Goal: Task Accomplishment & Management: Use online tool/utility

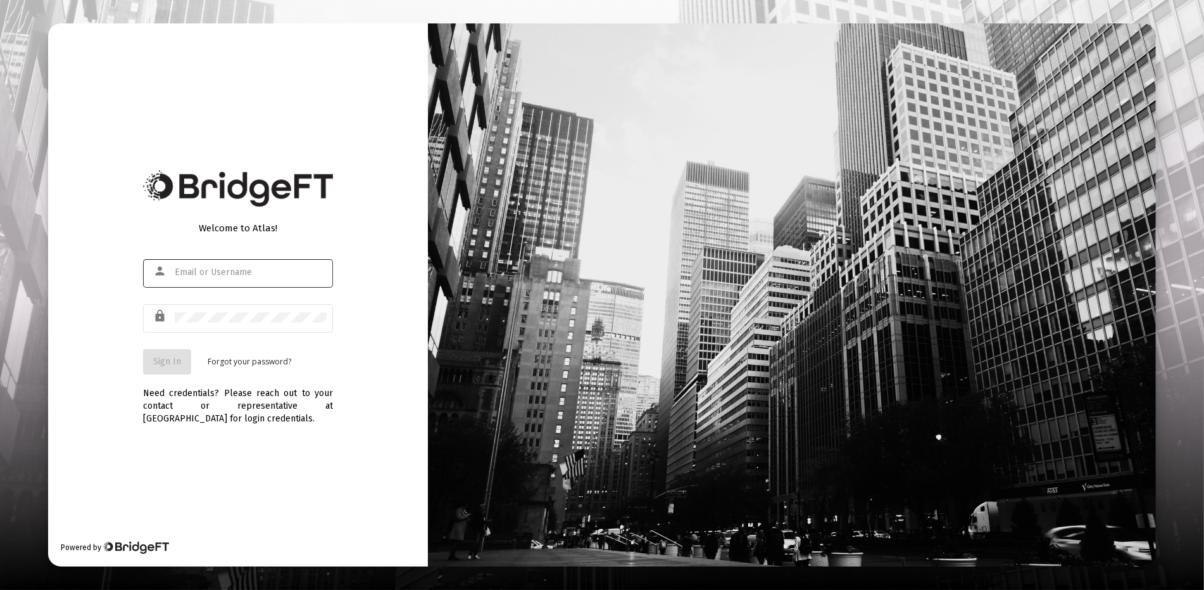
click at [237, 271] on input "text" at bounding box center [251, 272] width 152 height 10
type input "m"
type input "v"
type input "[EMAIL_ADDRESS][DOMAIN_NAME]"
click at [160, 355] on button "Sign In" at bounding box center [167, 361] width 48 height 25
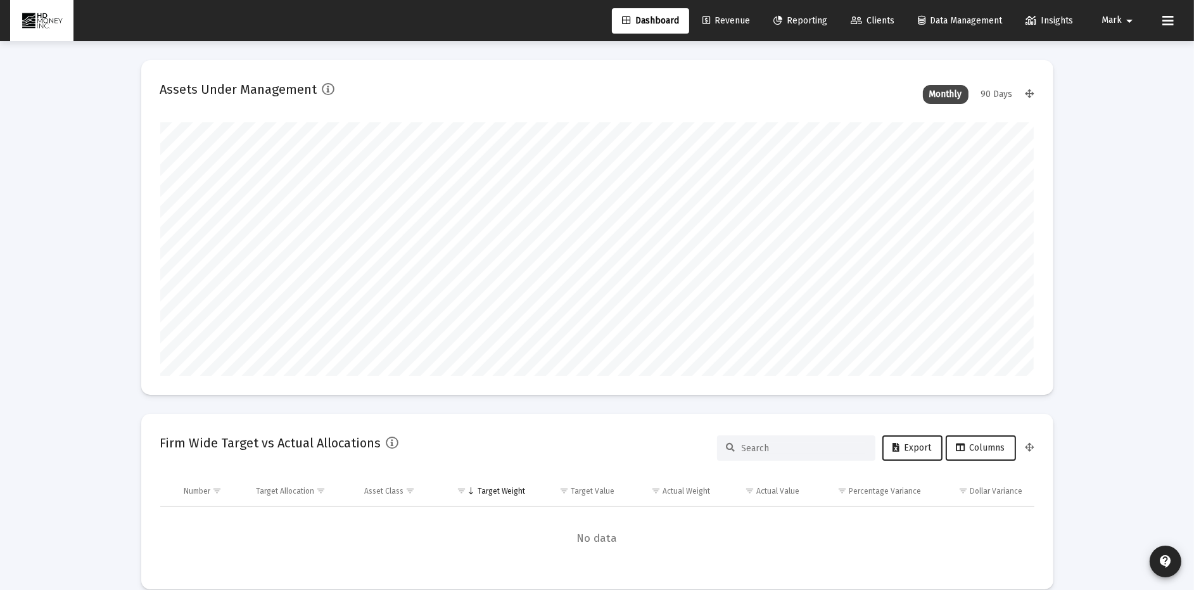
type input "[DATE]"
click at [877, 19] on span "Clients" at bounding box center [872, 20] width 44 height 11
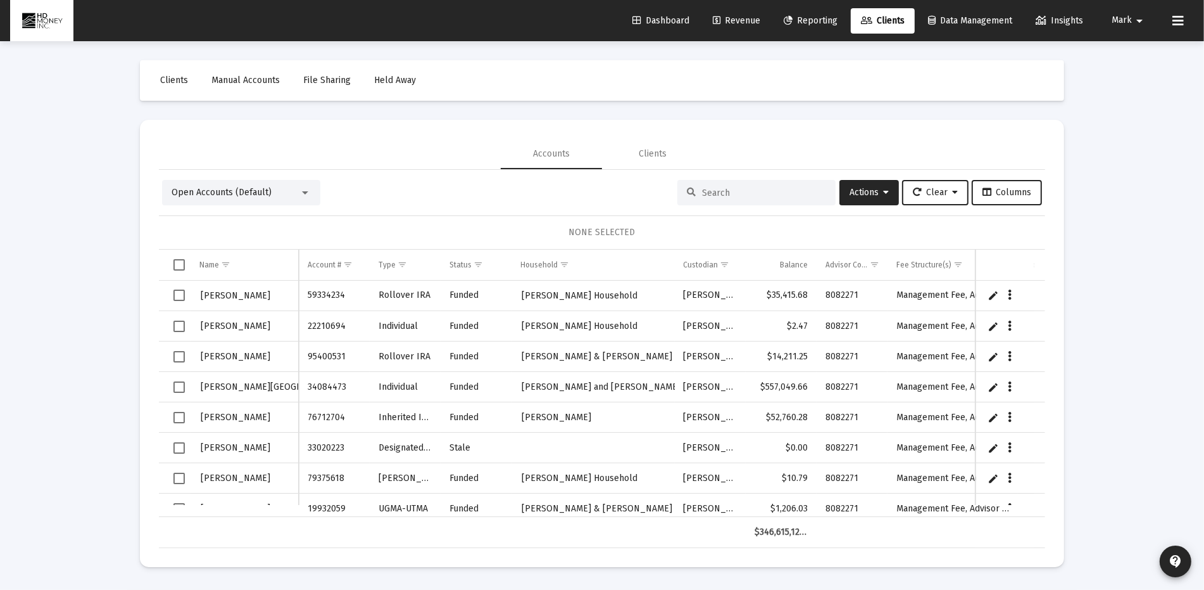
click at [742, 193] on input at bounding box center [764, 192] width 124 height 11
drag, startPoint x: 756, startPoint y: 193, endPoint x: 752, endPoint y: 187, distance: 6.8
click at [755, 193] on input at bounding box center [764, 192] width 124 height 11
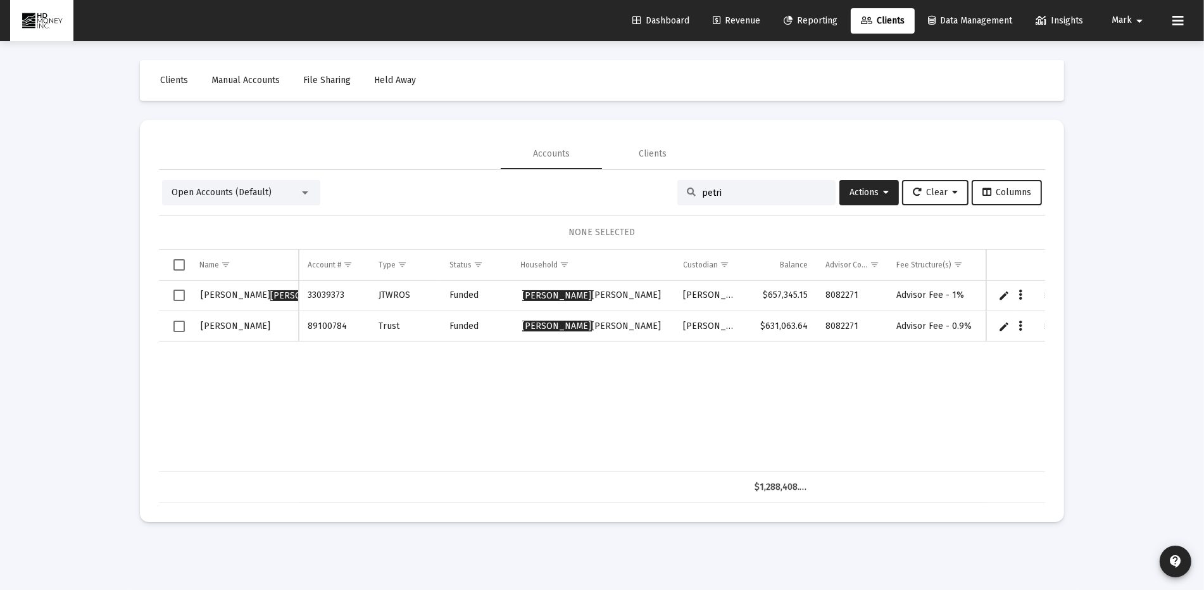
type input "petri"
click at [180, 291] on span "Select row" at bounding box center [179, 294] width 11 height 11
click at [1022, 293] on icon "Data grid" at bounding box center [1022, 295] width 4 height 15
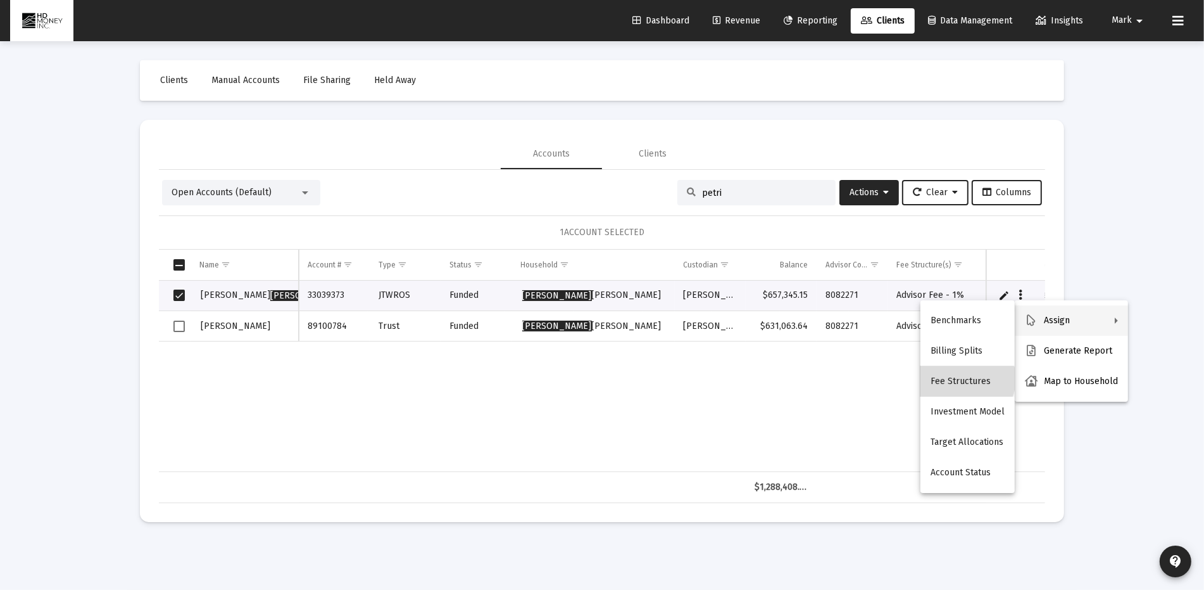
click at [966, 379] on button "Fee Structures" at bounding box center [968, 381] width 94 height 30
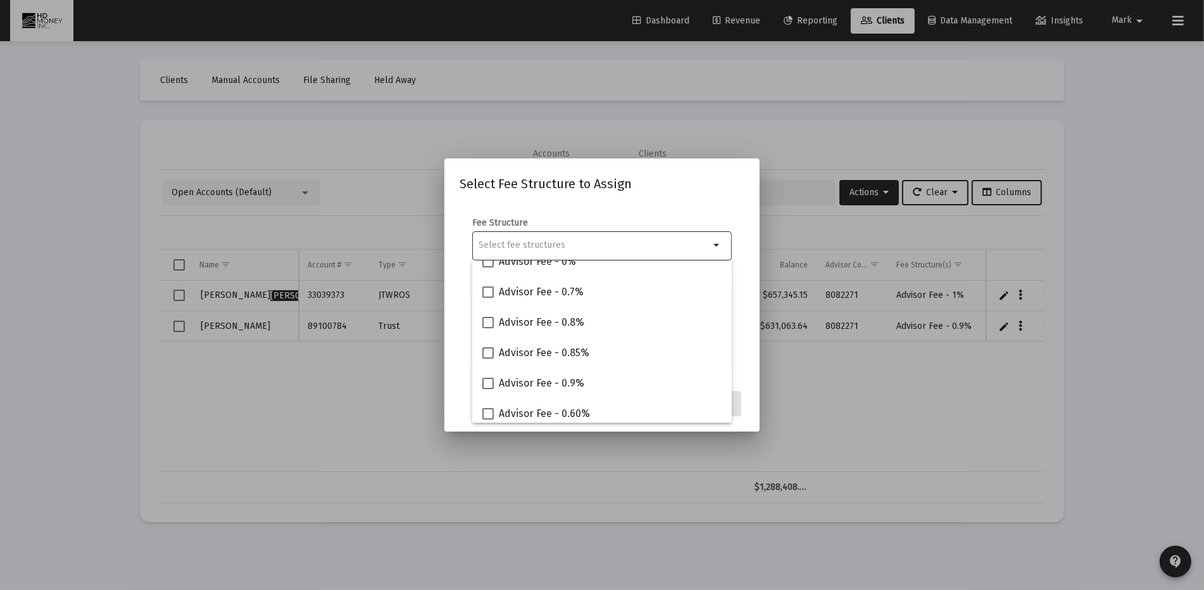
scroll to position [141, 0]
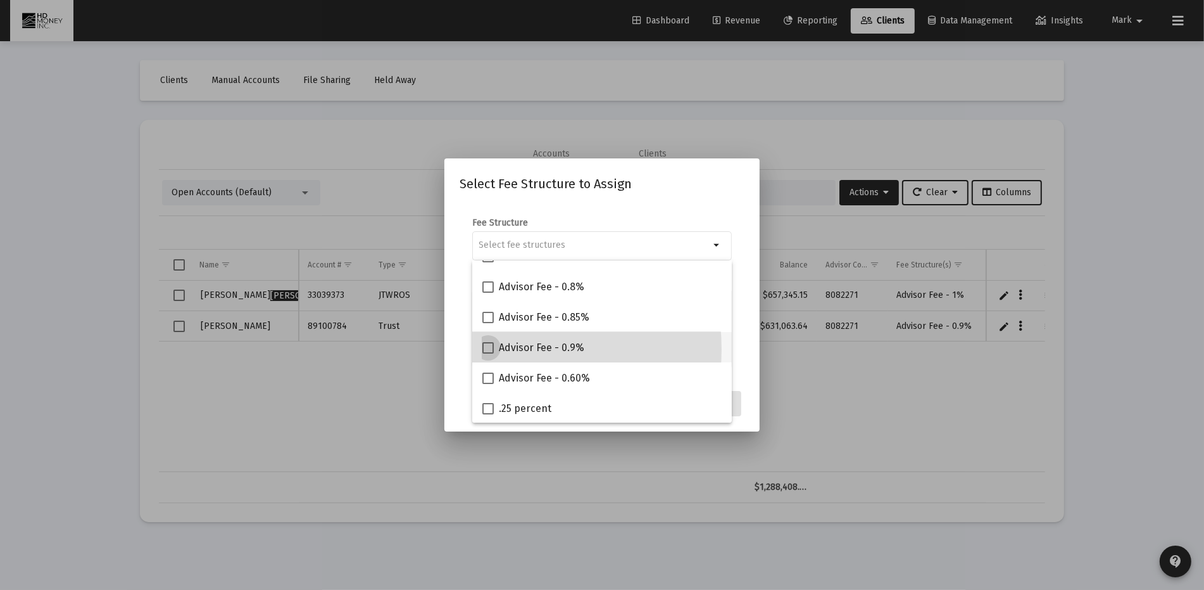
click at [488, 348] on span at bounding box center [488, 347] width 11 height 11
click at [488, 353] on input "Advisor Fee - 0.9%" at bounding box center [488, 353] width 1 height 1
checkbox input "true"
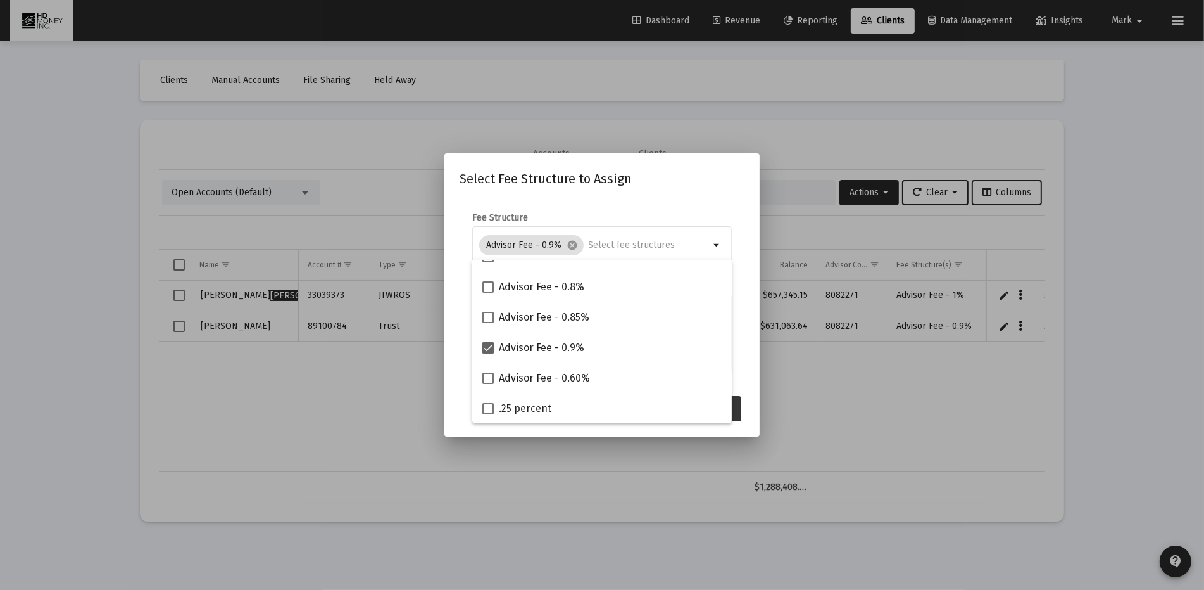
click at [738, 407] on button "Assign" at bounding box center [718, 408] width 46 height 25
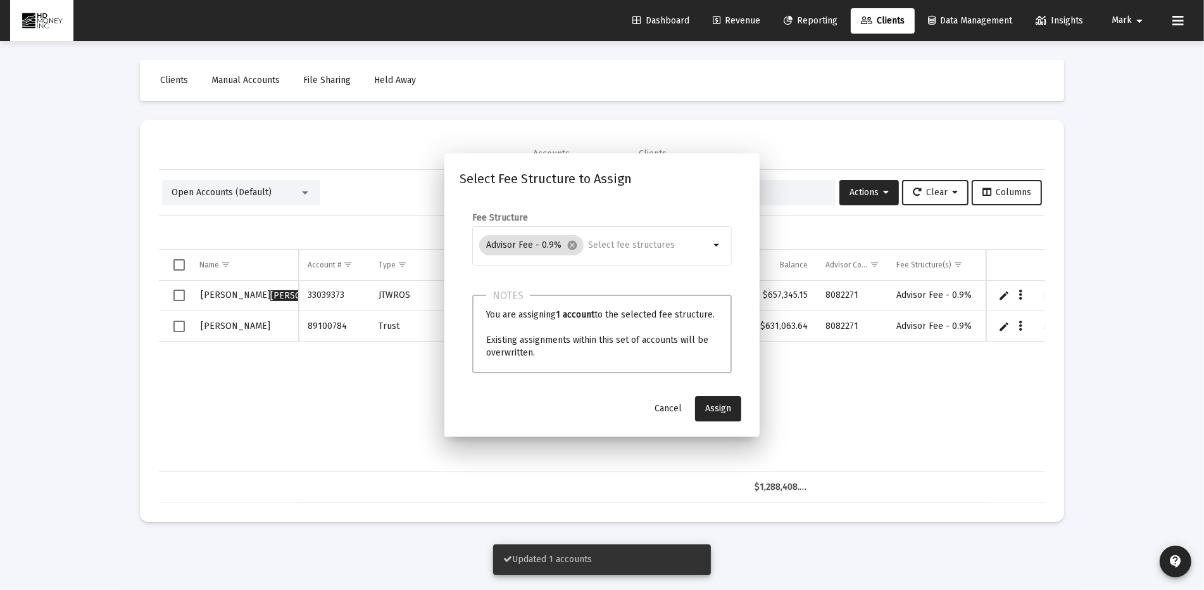
click at [795, 388] on div "[PERSON_NAME] llo 33039373 JTWROS Funded [PERSON_NAME] [PERSON_NAME] $657,345.1…" at bounding box center [712, 376] width 1106 height 191
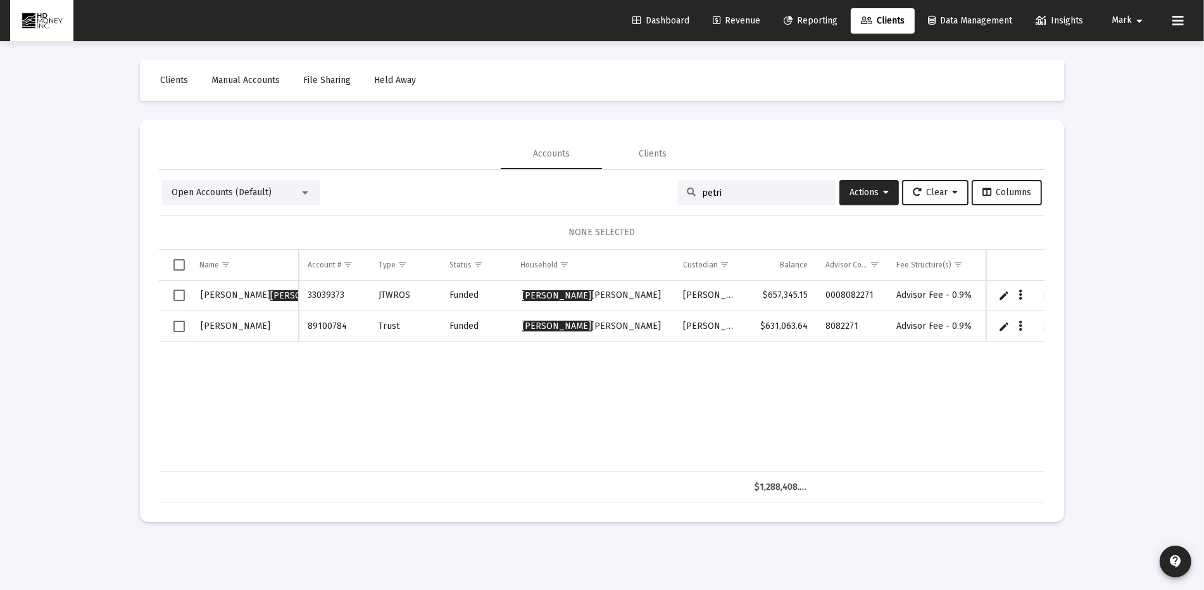
click at [780, 186] on div "petri" at bounding box center [757, 192] width 158 height 25
click at [780, 187] on input "petri" at bounding box center [764, 192] width 124 height 11
type input "p"
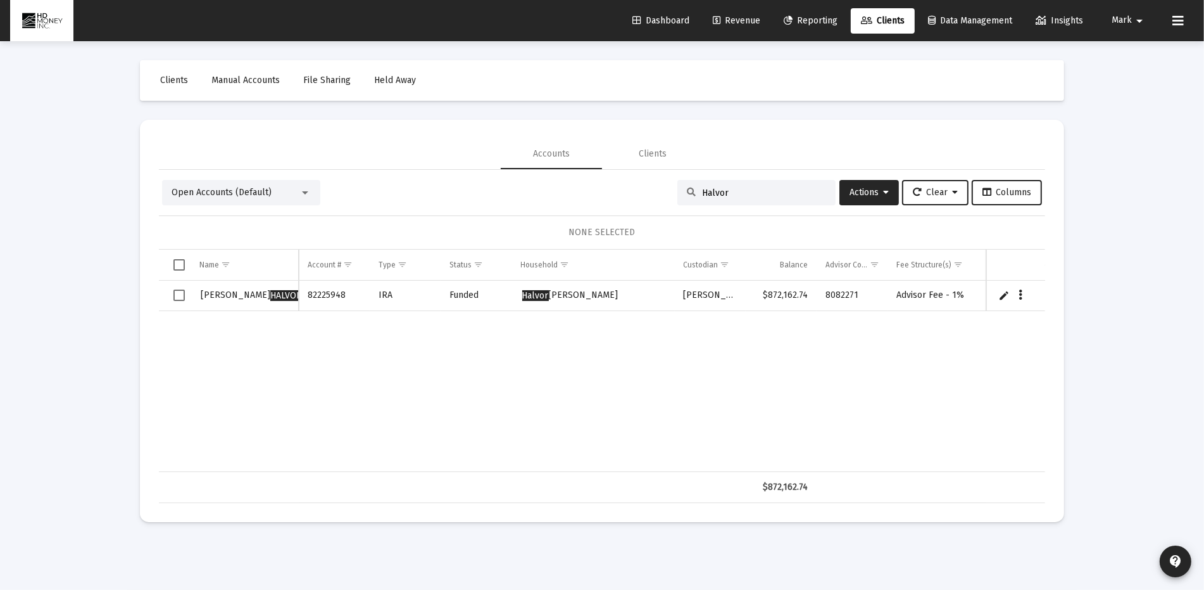
type input "Halvor"
click at [177, 296] on span "Select row" at bounding box center [179, 294] width 11 height 11
click at [1022, 294] on icon "Data grid" at bounding box center [1022, 295] width 4 height 15
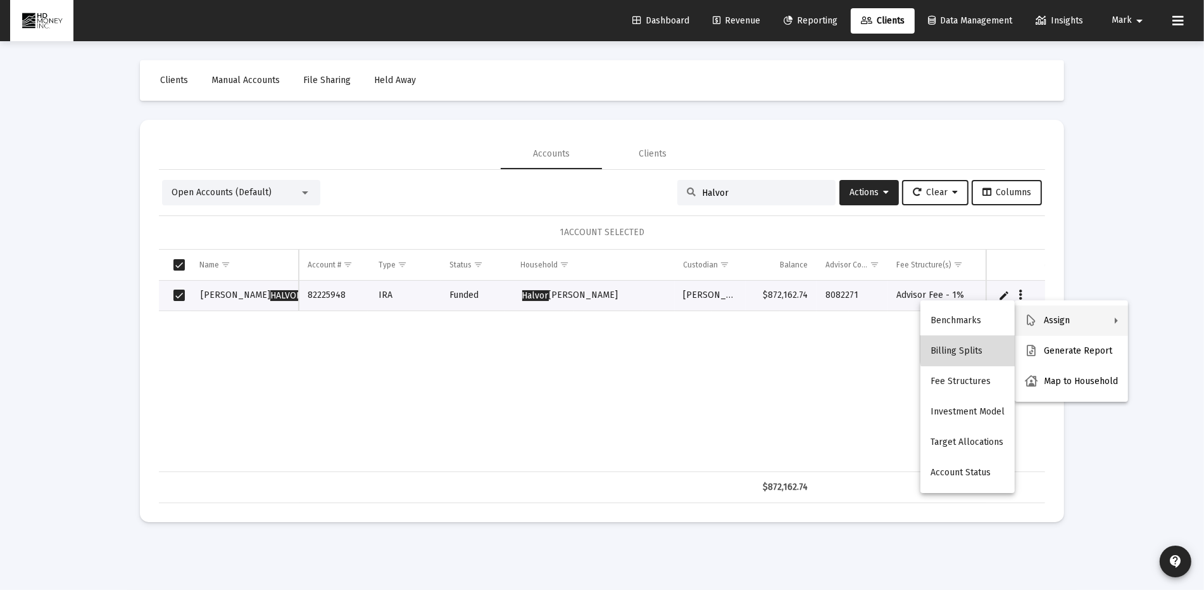
click at [983, 346] on button "Billing Splits" at bounding box center [968, 351] width 94 height 30
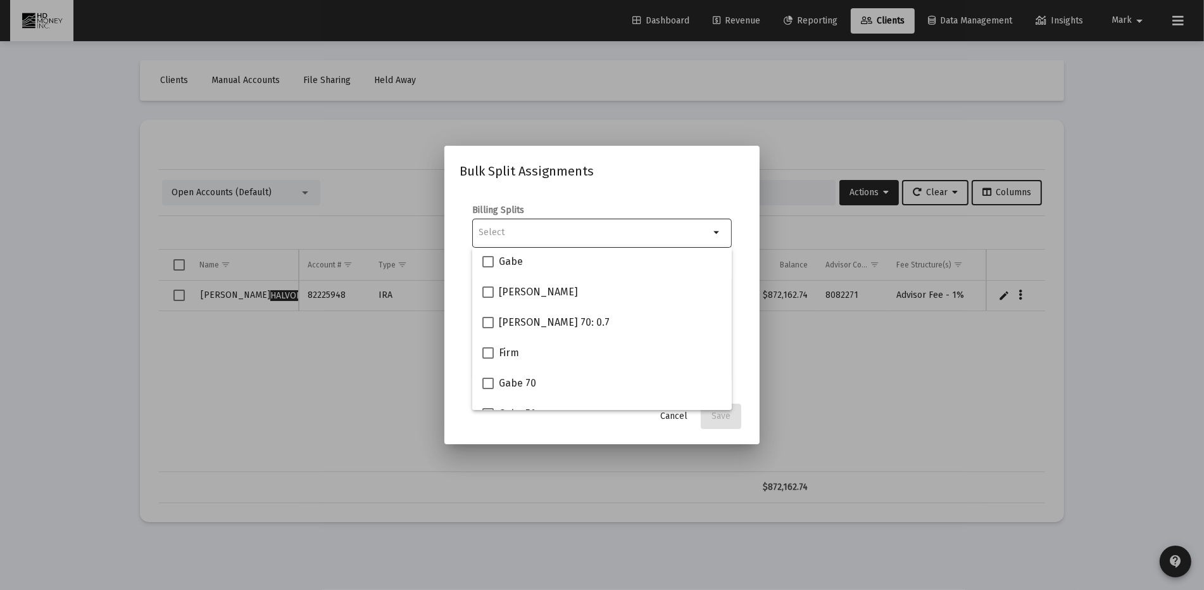
scroll to position [0, 0]
click at [597, 267] on div "Gabe" at bounding box center [602, 263] width 239 height 30
checkbox input "true"
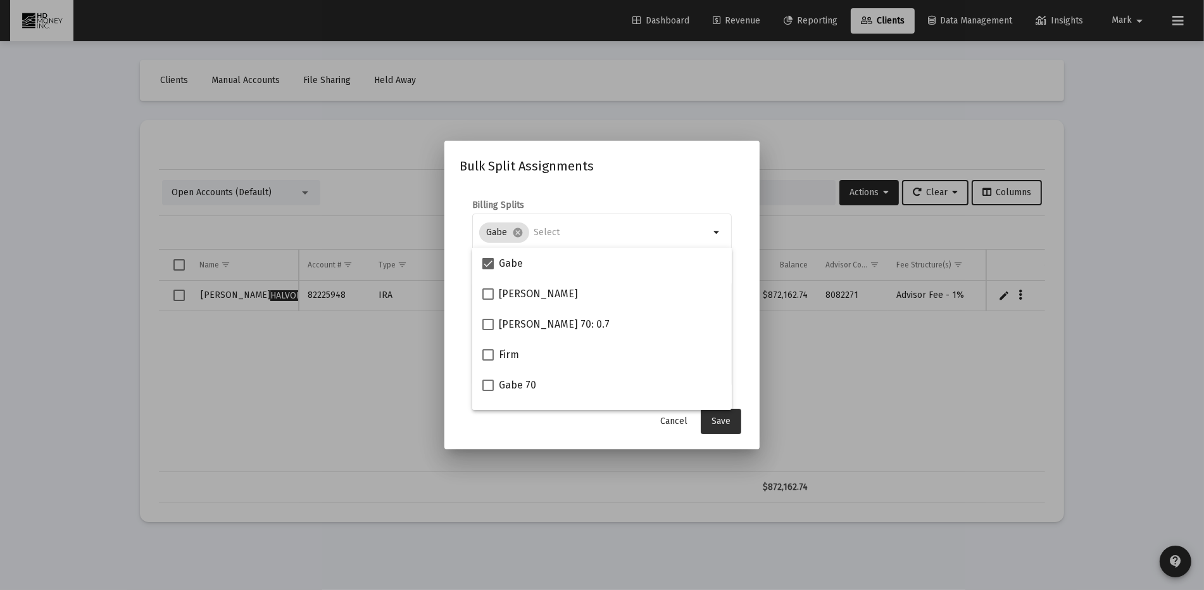
click at [723, 415] on span "Save" at bounding box center [721, 420] width 19 height 11
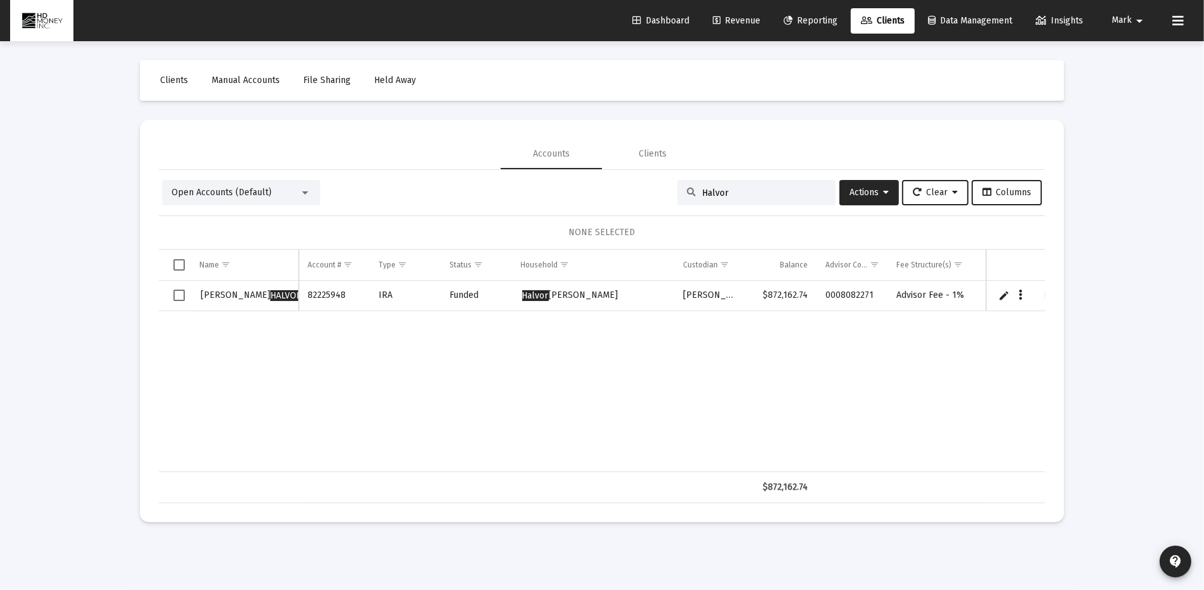
click at [783, 191] on input "Halvor" at bounding box center [764, 192] width 124 height 11
type input "H"
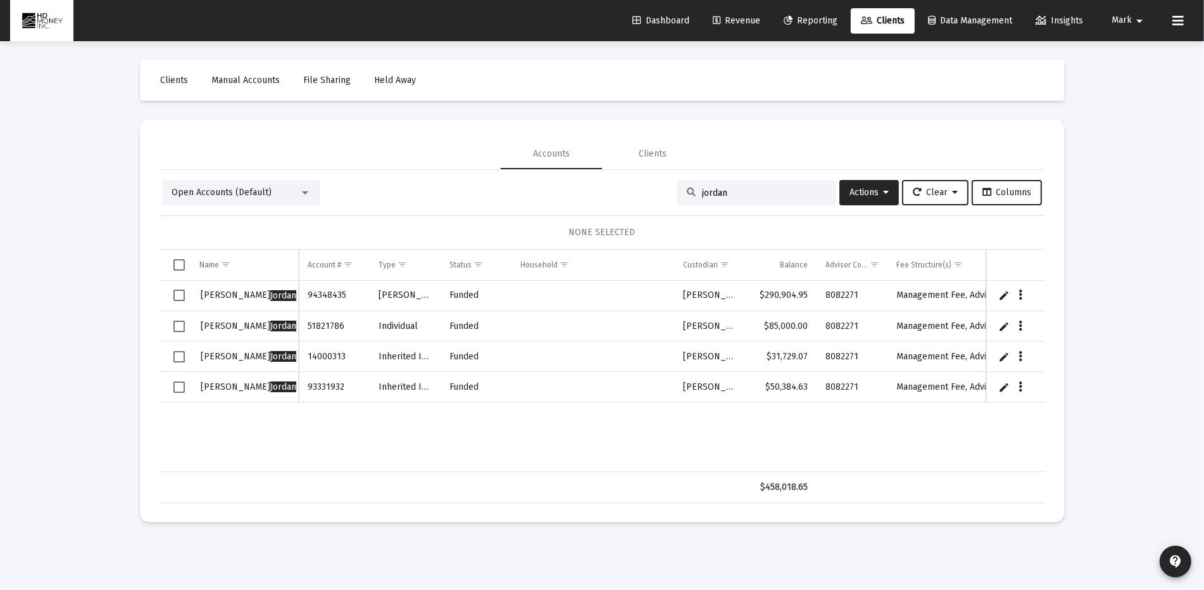
type input "jordan"
drag, startPoint x: 177, startPoint y: 294, endPoint x: 176, endPoint y: 305, distance: 10.2
click at [177, 294] on span "Select row" at bounding box center [179, 294] width 11 height 11
click at [180, 326] on span "Select row" at bounding box center [179, 325] width 11 height 11
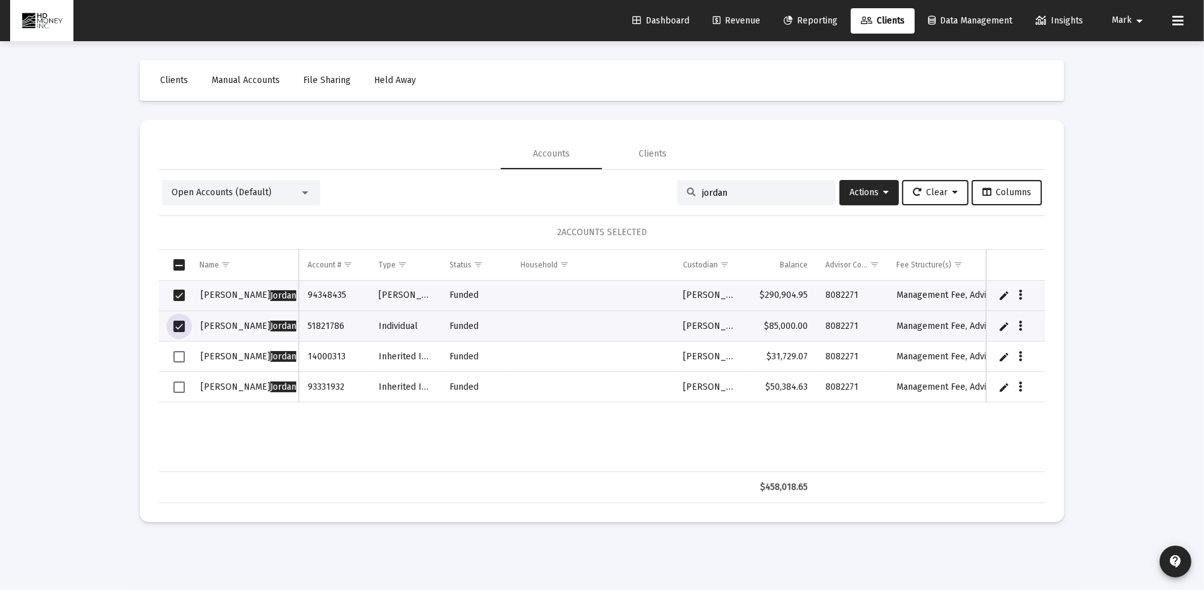
drag, startPoint x: 182, startPoint y: 356, endPoint x: 177, endPoint y: 374, distance: 18.3
click at [182, 358] on span "Select row" at bounding box center [179, 356] width 11 height 11
click at [182, 386] on span "Select row" at bounding box center [179, 386] width 11 height 11
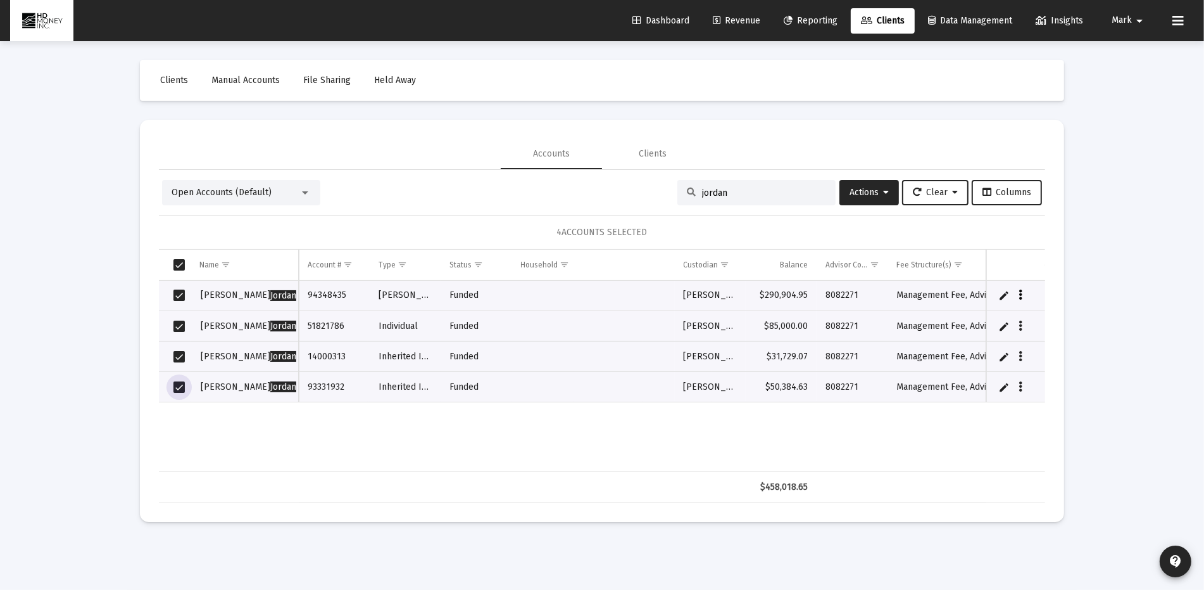
click at [1020, 291] on icon "Data grid" at bounding box center [1022, 295] width 4 height 15
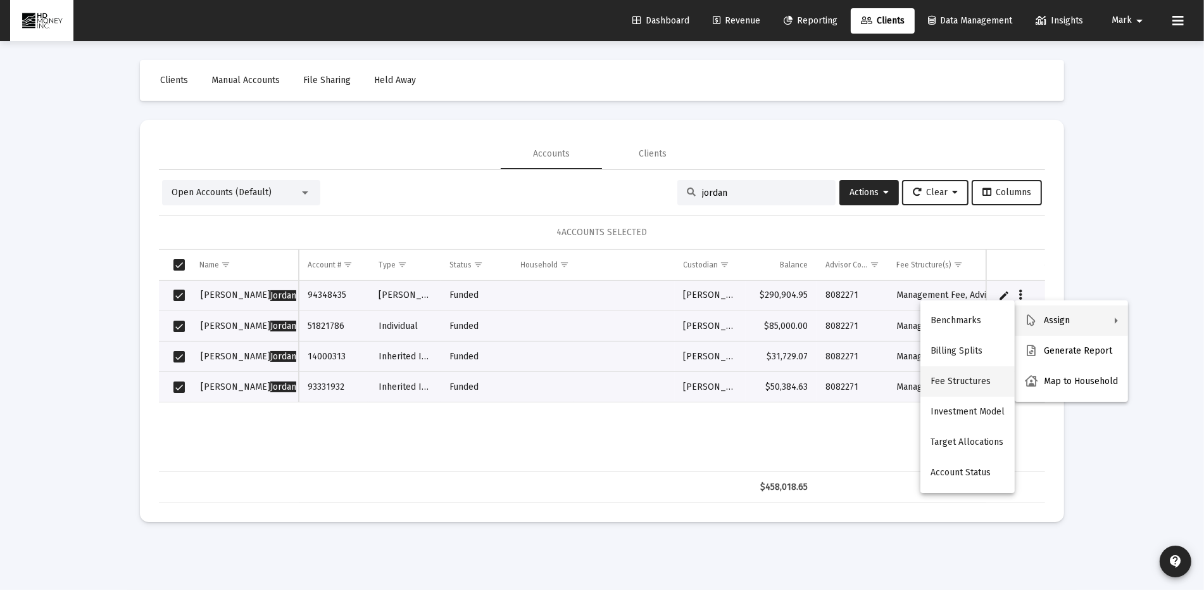
click at [975, 374] on button "Fee Structures" at bounding box center [968, 381] width 94 height 30
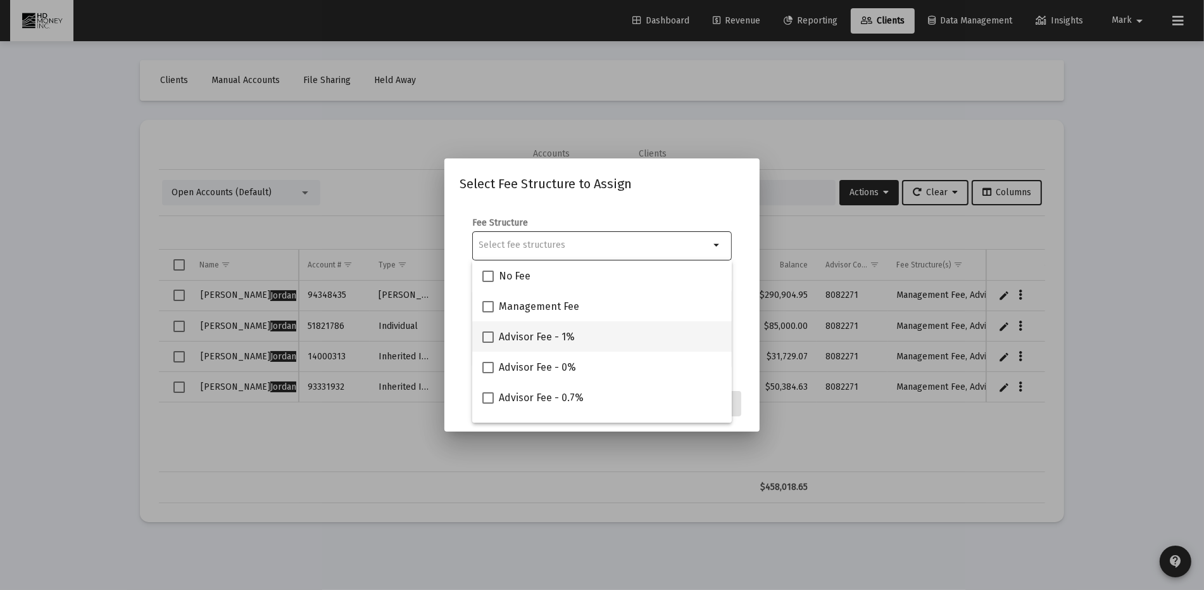
click at [494, 334] on span at bounding box center [488, 336] width 11 height 11
click at [488, 343] on input "Advisor Fee - 1%" at bounding box center [488, 343] width 1 height 1
checkbox input "true"
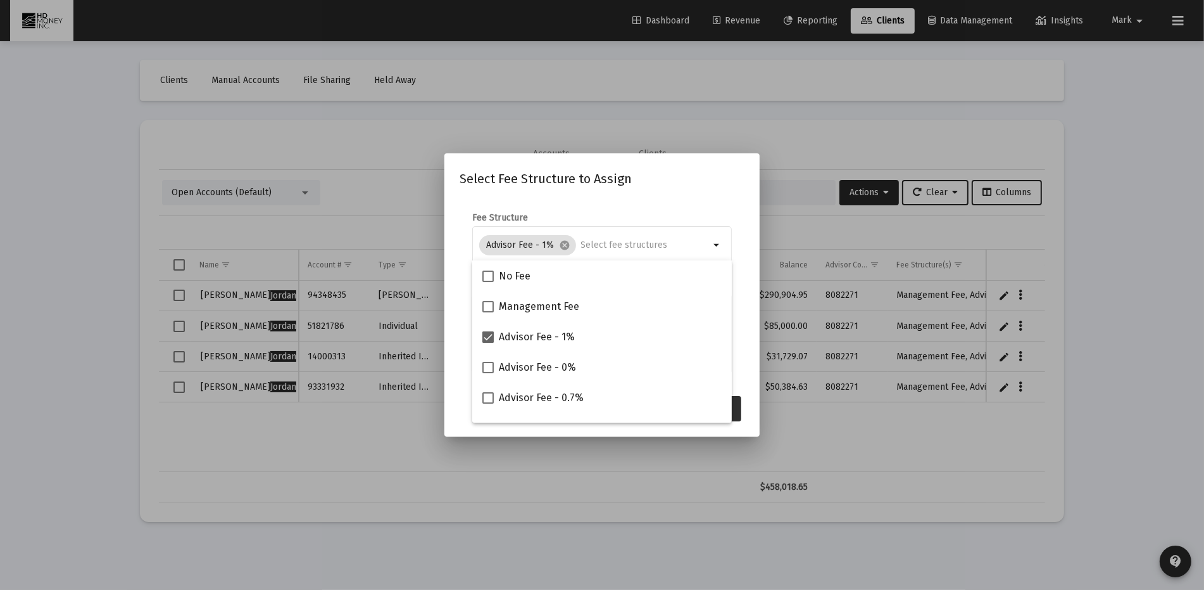
click at [735, 410] on button "Assign" at bounding box center [718, 408] width 46 height 25
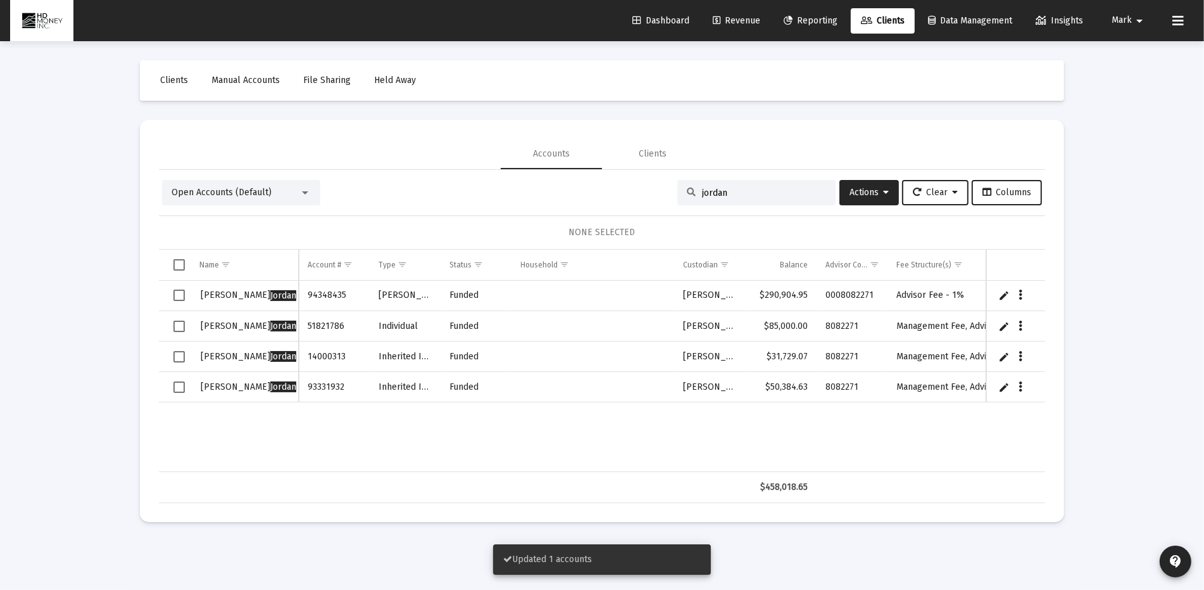
click at [179, 328] on span "Select row" at bounding box center [179, 325] width 11 height 11
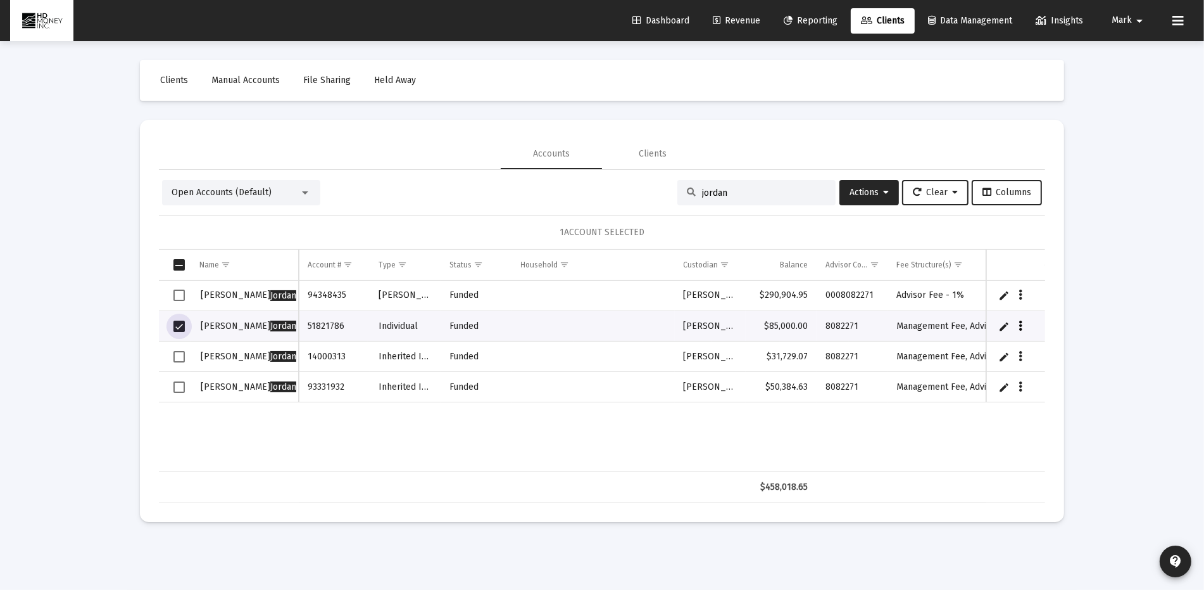
click at [1023, 321] on button "Data grid" at bounding box center [1021, 325] width 11 height 11
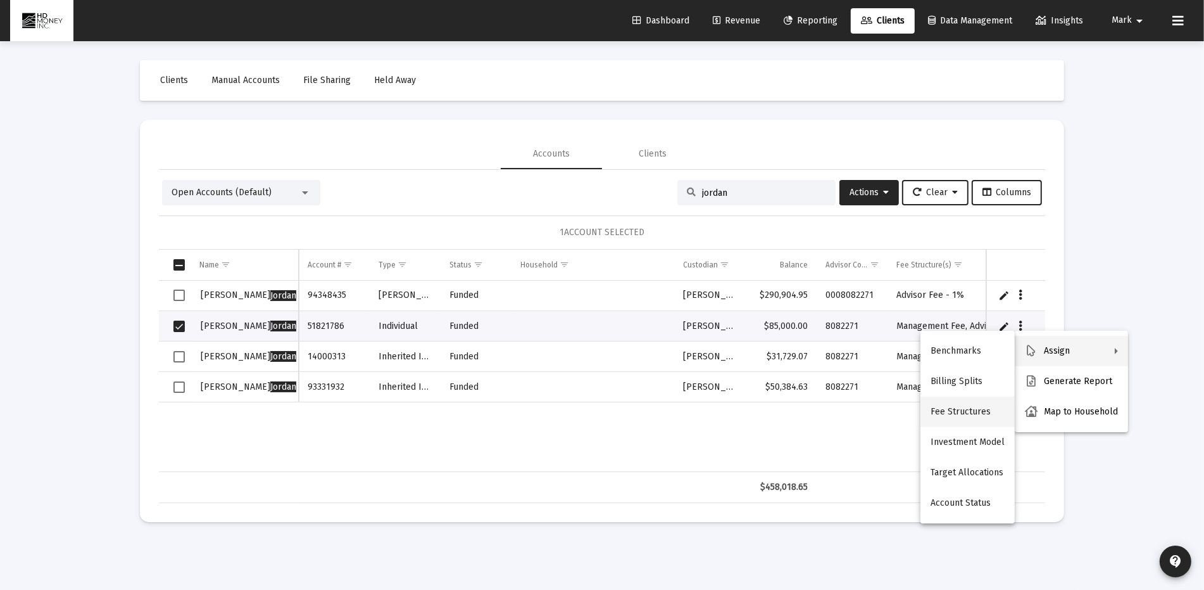
click at [966, 408] on button "Fee Structures" at bounding box center [968, 411] width 94 height 30
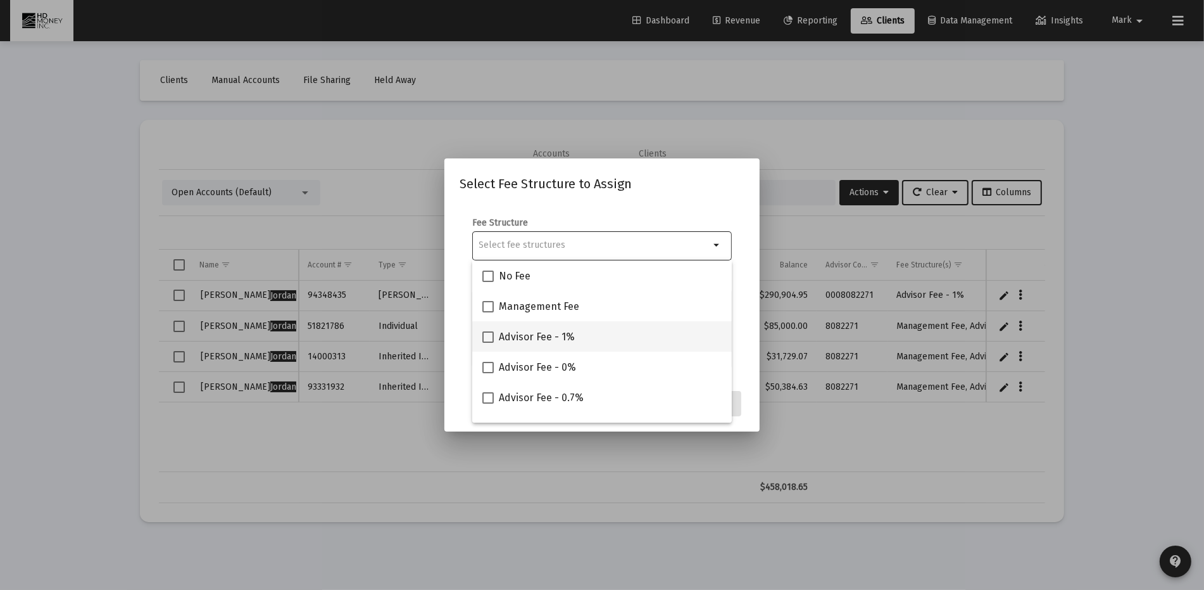
click at [574, 336] on div "Advisor Fee - 1%" at bounding box center [602, 336] width 239 height 30
checkbox input "true"
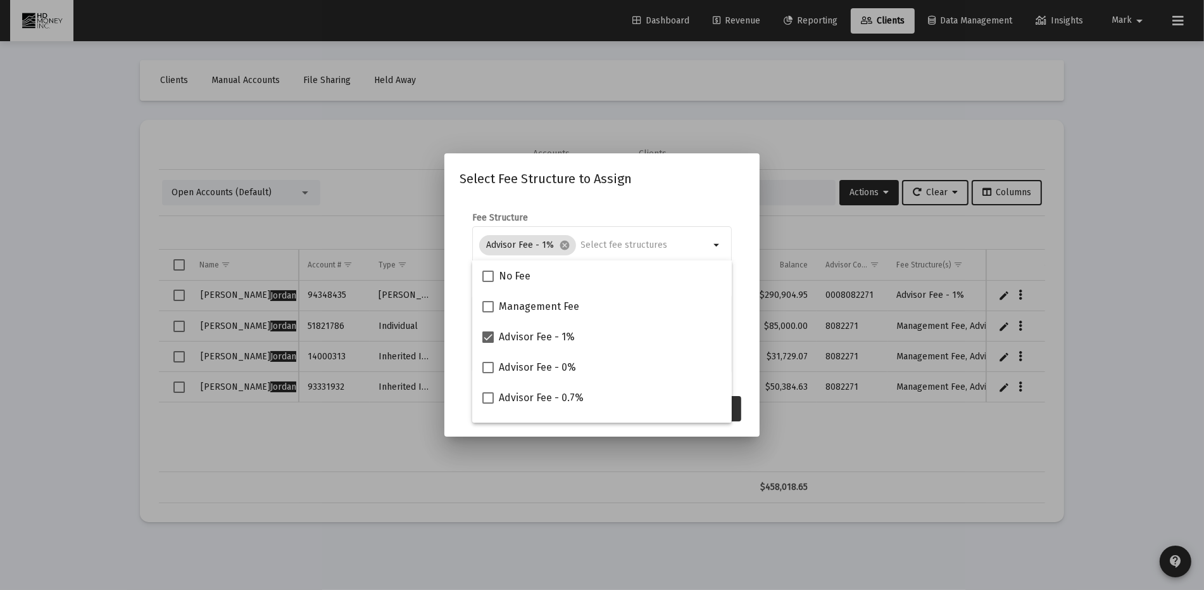
click at [738, 408] on button "Assign" at bounding box center [718, 408] width 46 height 25
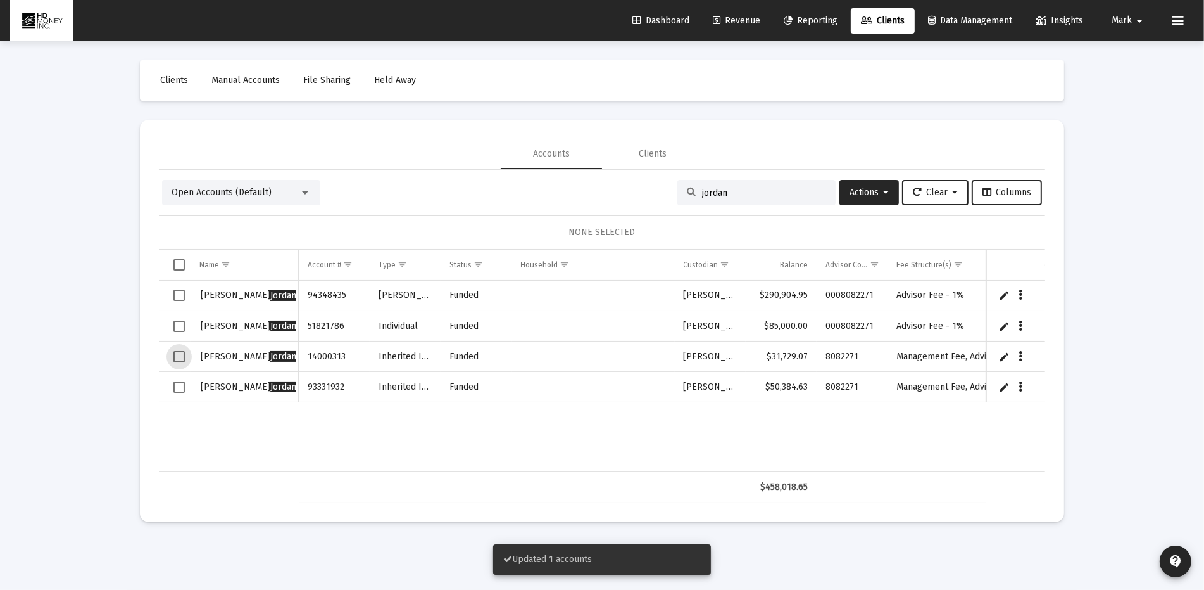
click at [184, 357] on span "Select row" at bounding box center [179, 356] width 11 height 11
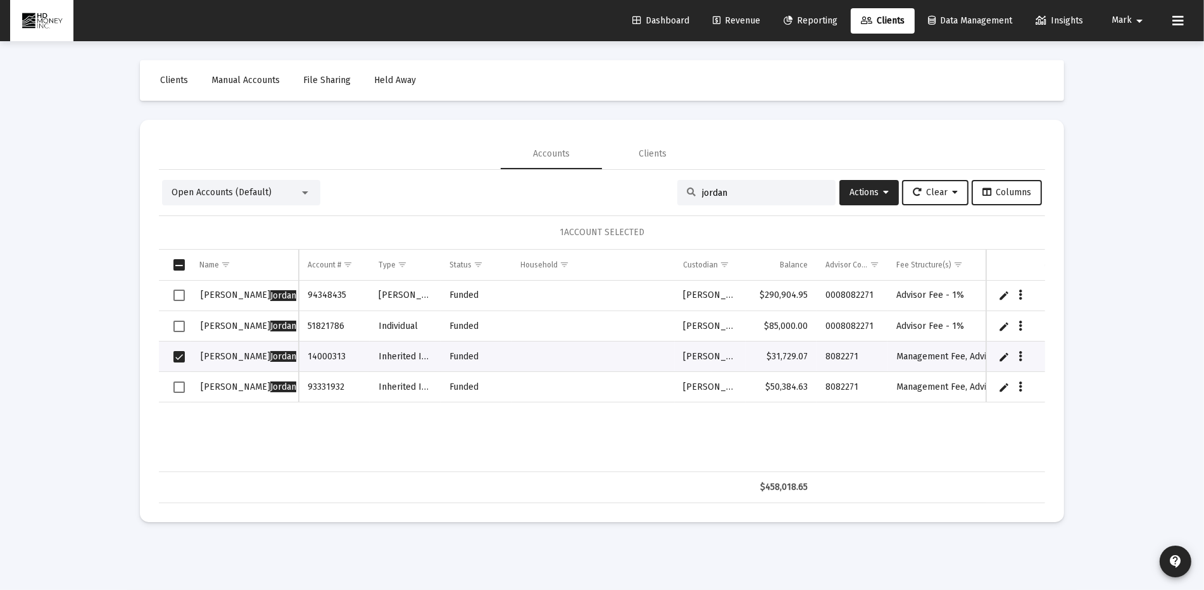
click at [1005, 355] on link "Edit" at bounding box center [1004, 356] width 11 height 11
click at [1034, 355] on icon "Data grid" at bounding box center [1036, 356] width 4 height 15
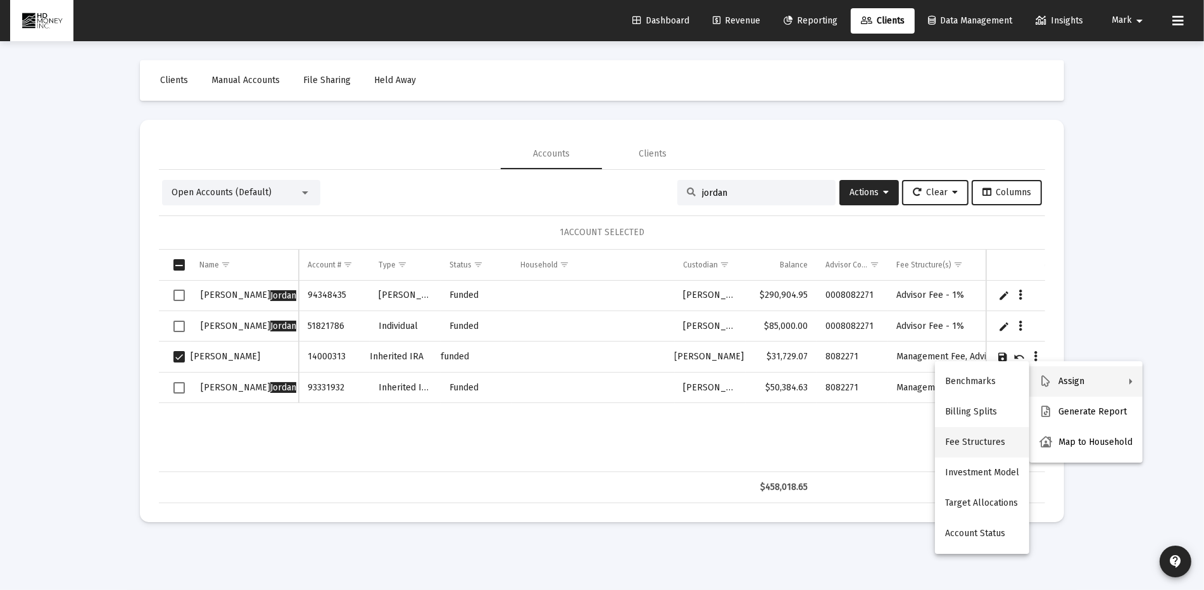
click at [982, 438] on button "Fee Structures" at bounding box center [982, 442] width 94 height 30
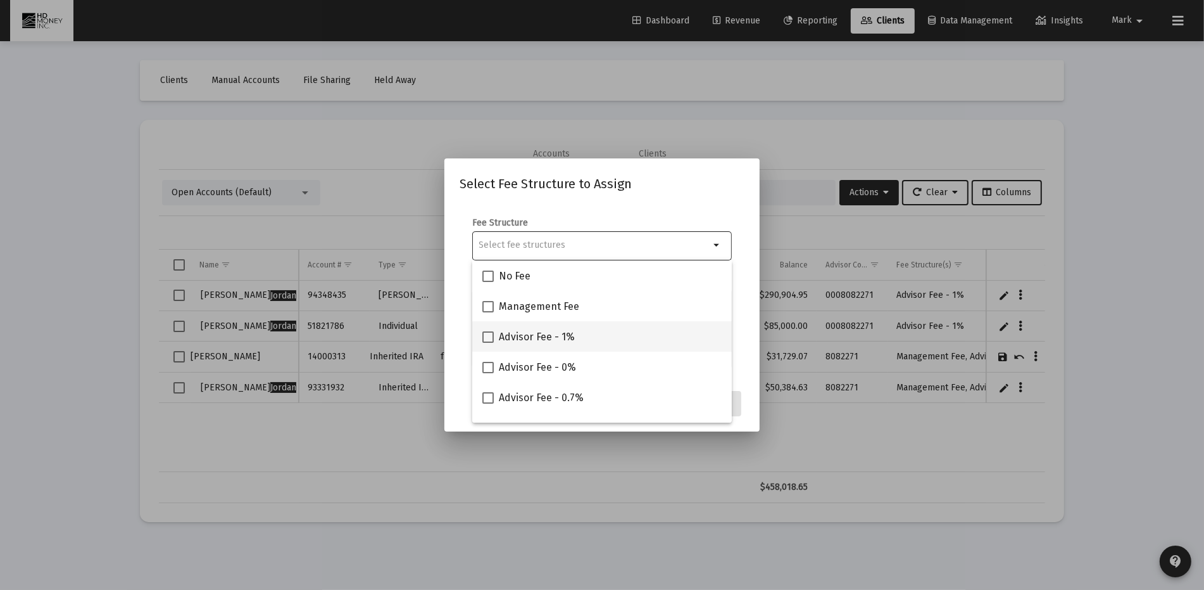
click at [502, 334] on span "Advisor Fee - 1%" at bounding box center [537, 336] width 76 height 15
click at [488, 343] on input "Advisor Fee - 1%" at bounding box center [488, 343] width 1 height 1
checkbox input "true"
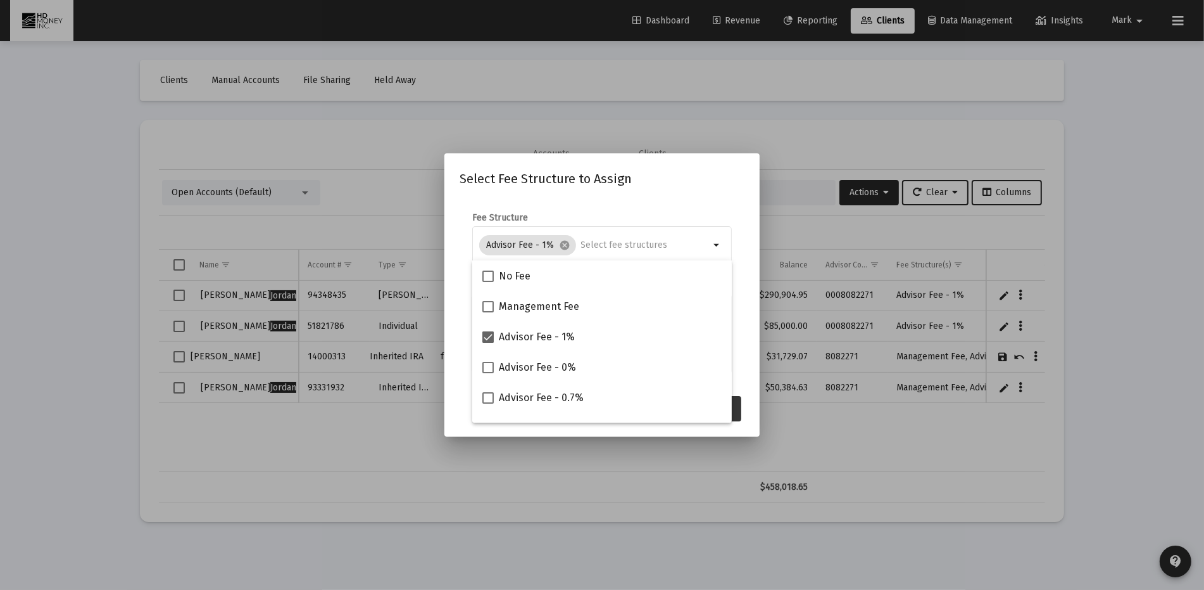
click at [738, 403] on button "Assign" at bounding box center [718, 408] width 46 height 25
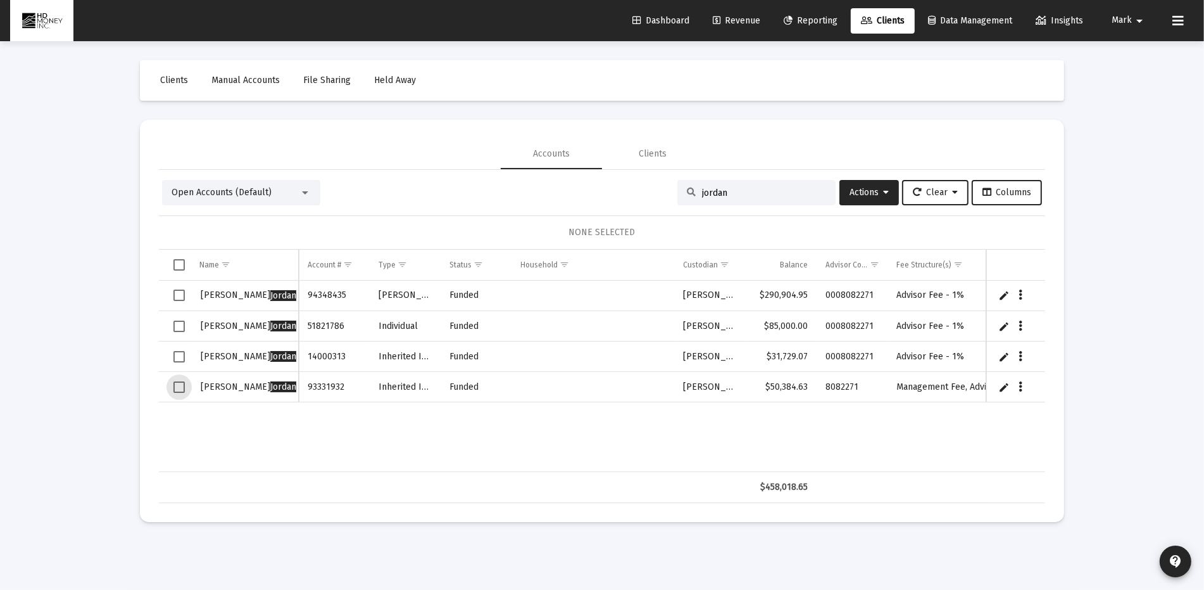
click at [179, 384] on span "Select row" at bounding box center [179, 386] width 11 height 11
click at [1020, 386] on icon "Data grid" at bounding box center [1022, 386] width 4 height 15
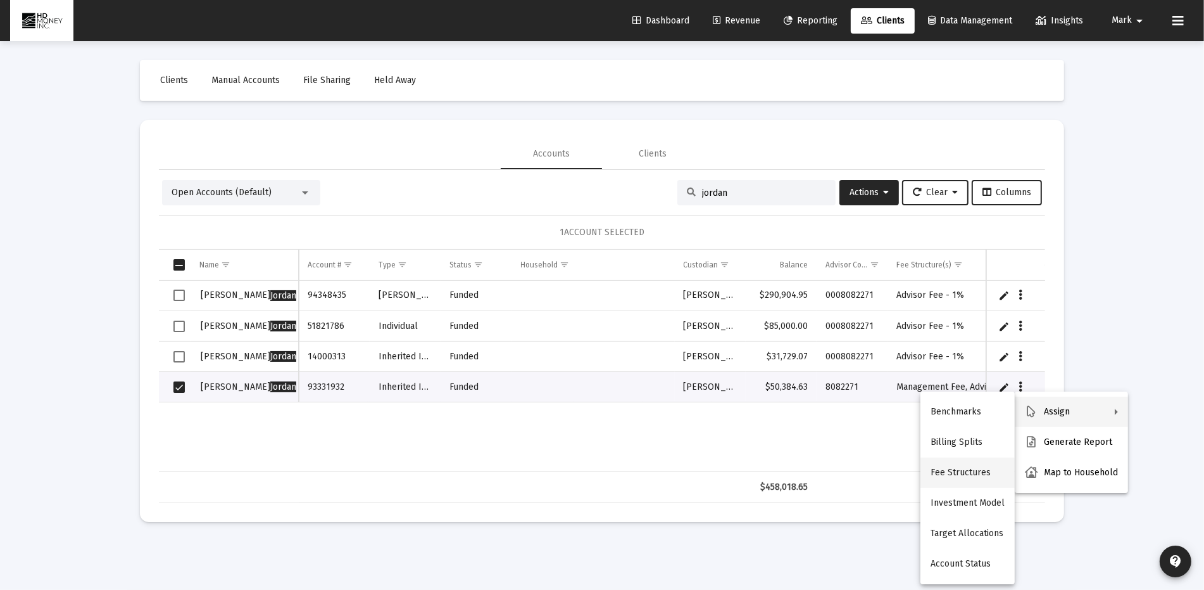
click at [964, 468] on button "Fee Structures" at bounding box center [968, 472] width 94 height 30
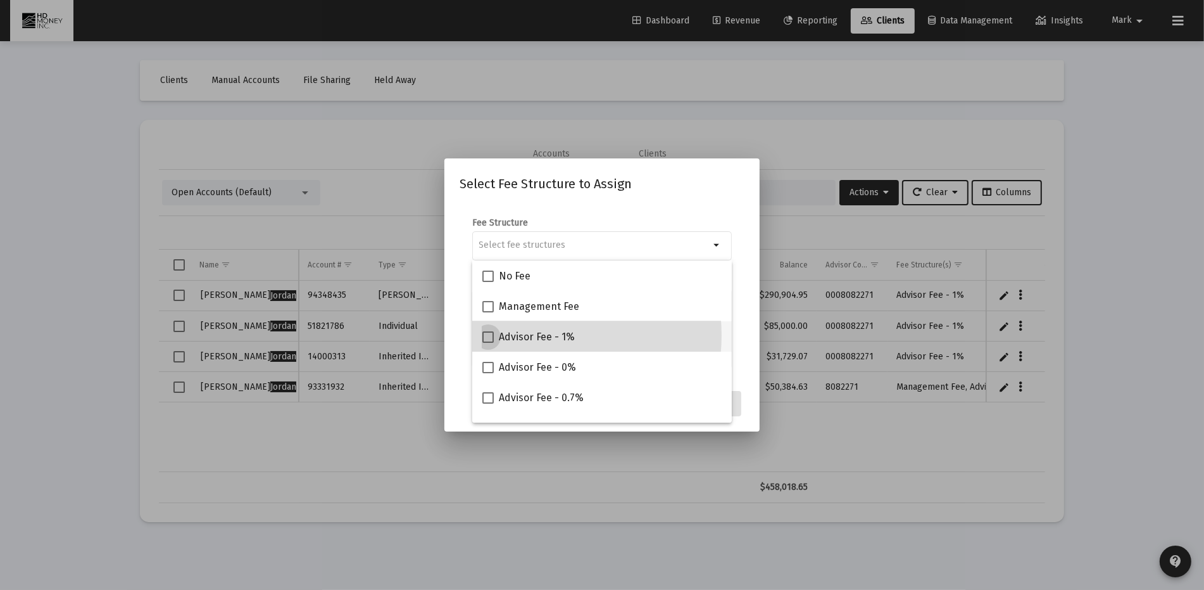
drag, startPoint x: 529, startPoint y: 335, endPoint x: 539, endPoint y: 336, distance: 9.6
click at [528, 335] on span "Advisor Fee - 1%" at bounding box center [537, 336] width 76 height 15
click at [488, 343] on input "Advisor Fee - 1%" at bounding box center [488, 343] width 1 height 1
checkbox input "true"
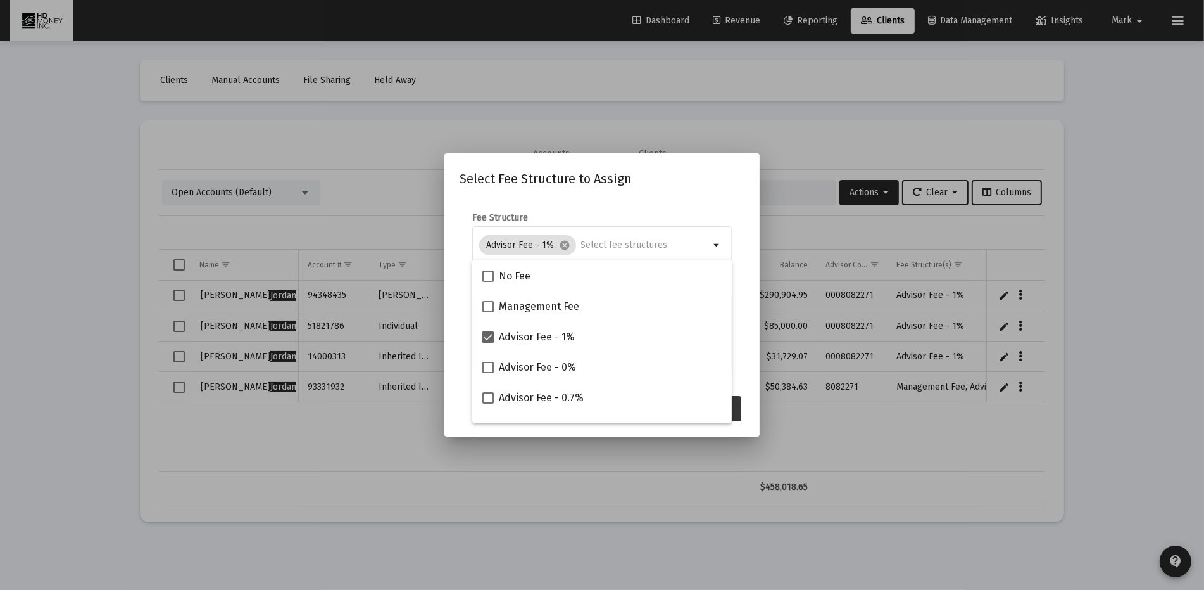
click at [738, 408] on button "Assign" at bounding box center [718, 408] width 46 height 25
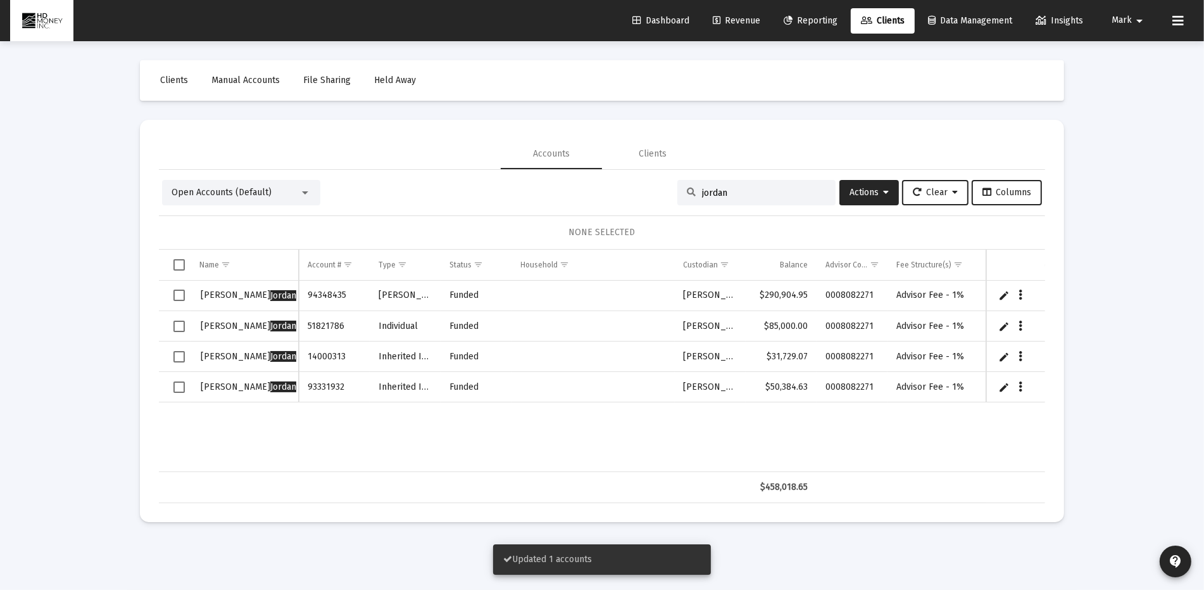
click at [770, 191] on input "jordan" at bounding box center [764, 192] width 124 height 11
type input "j"
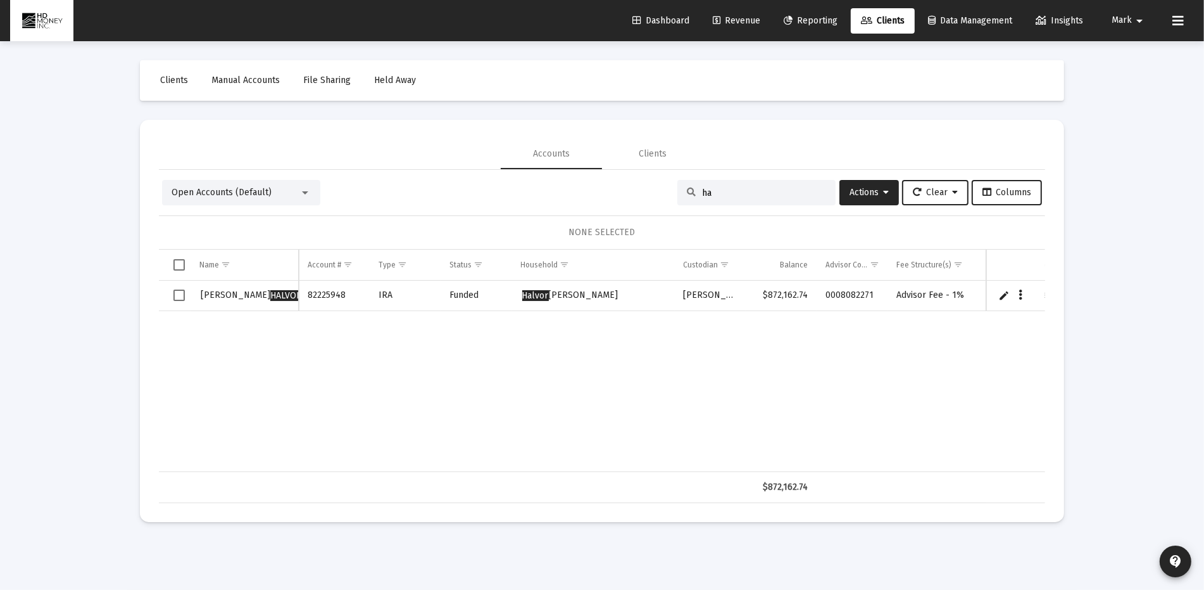
type input "h"
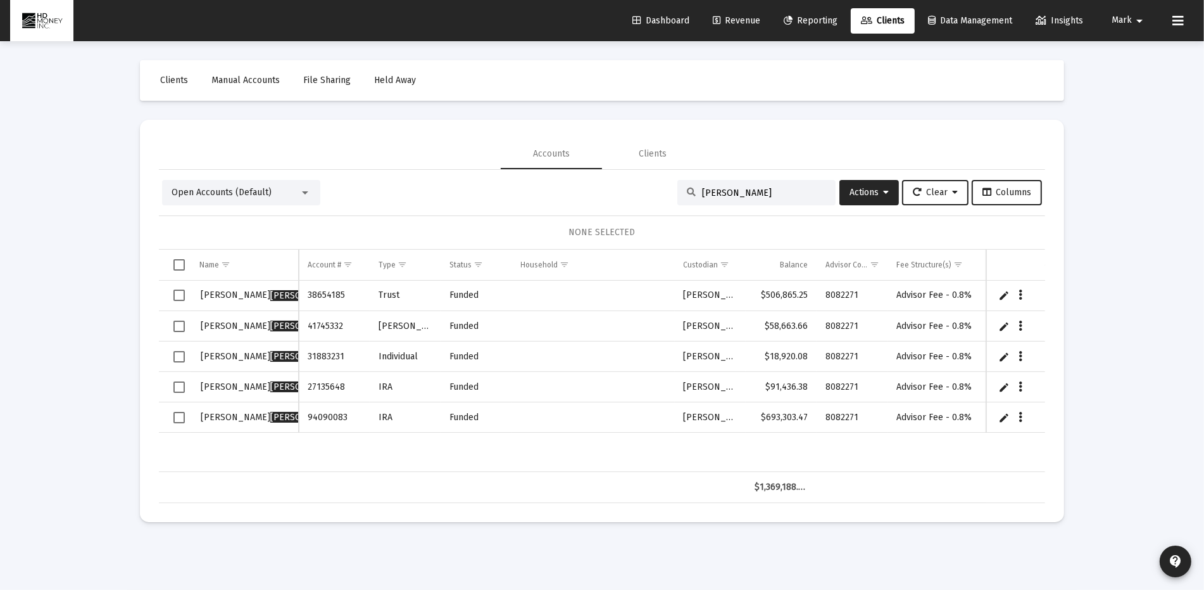
type input "[PERSON_NAME]"
click at [1020, 294] on icon "Data grid" at bounding box center [1022, 295] width 4 height 15
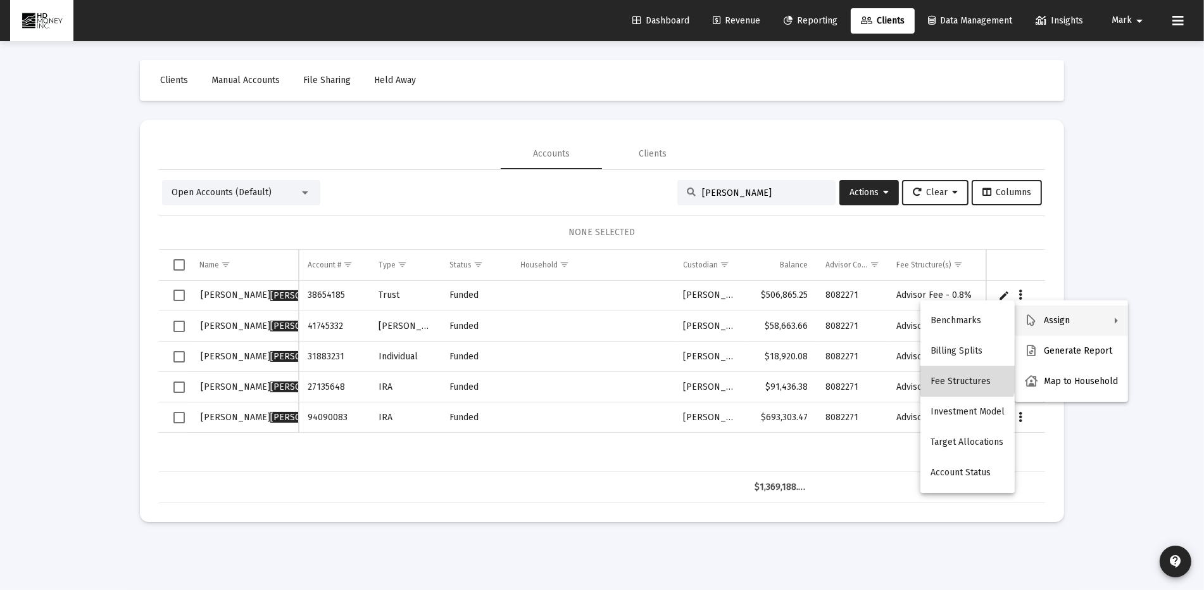
click at [970, 378] on button "Fee Structures" at bounding box center [968, 381] width 94 height 30
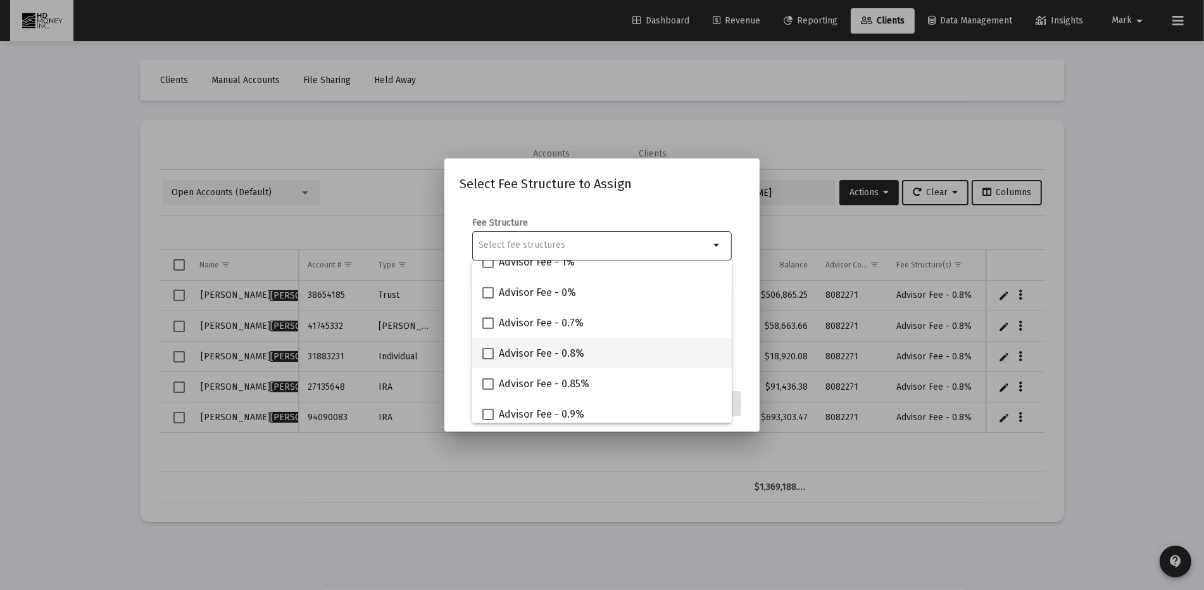
scroll to position [76, 0]
click at [489, 414] on span at bounding box center [488, 412] width 11 height 11
click at [488, 419] on input "Advisor Fee - 0.9%" at bounding box center [488, 419] width 1 height 1
checkbox input "true"
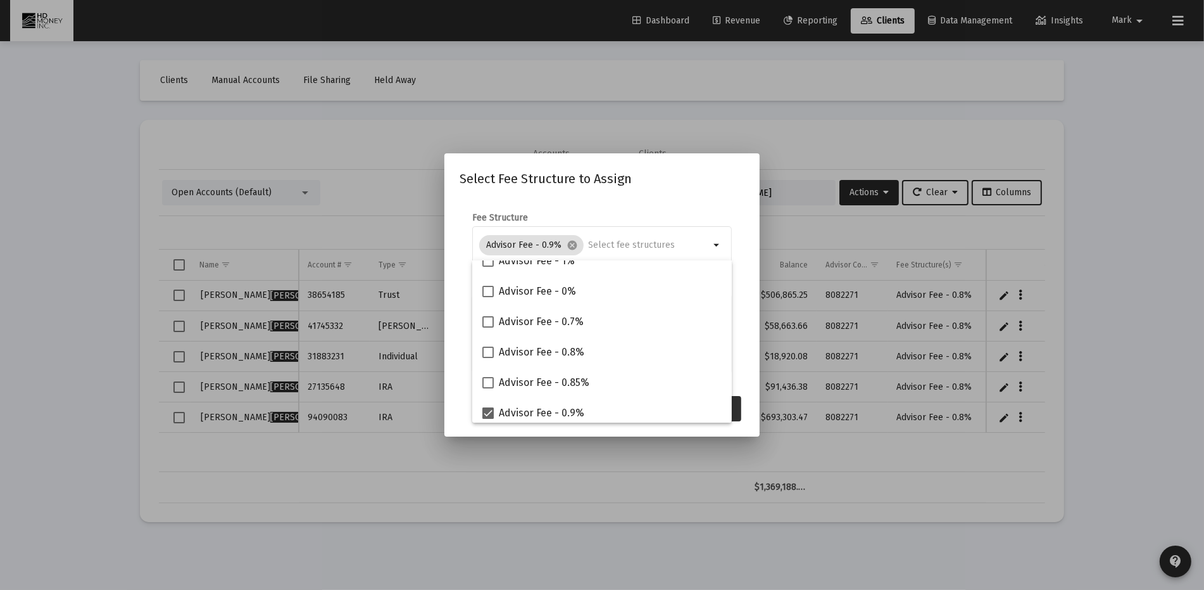
click at [736, 407] on button "Assign" at bounding box center [718, 408] width 46 height 25
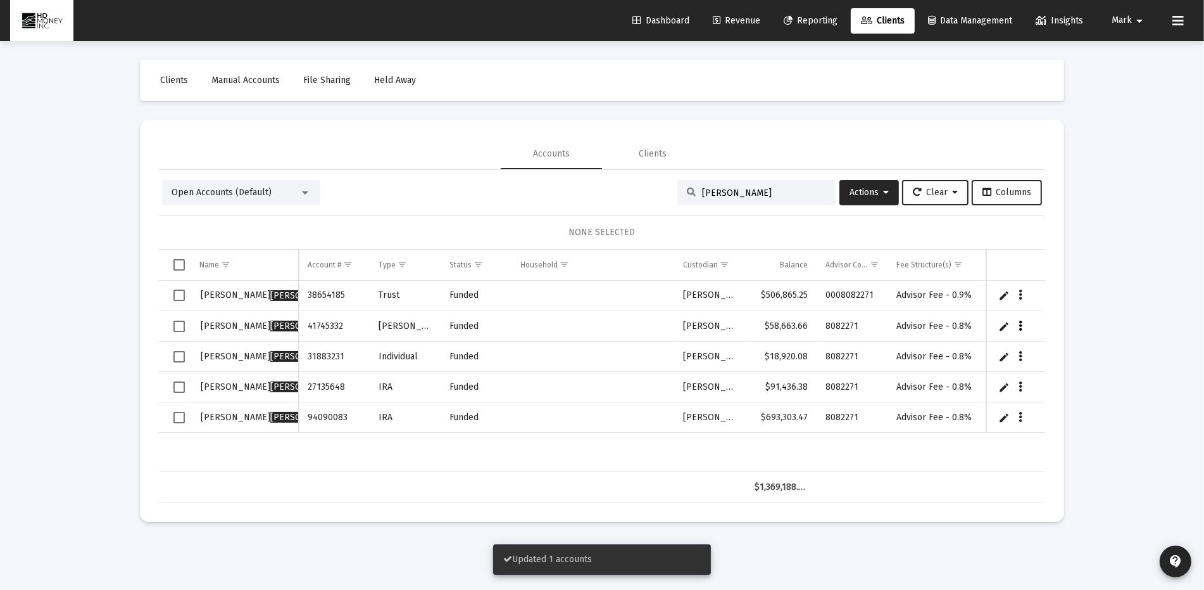
click at [1020, 324] on icon "Data grid" at bounding box center [1022, 326] width 4 height 15
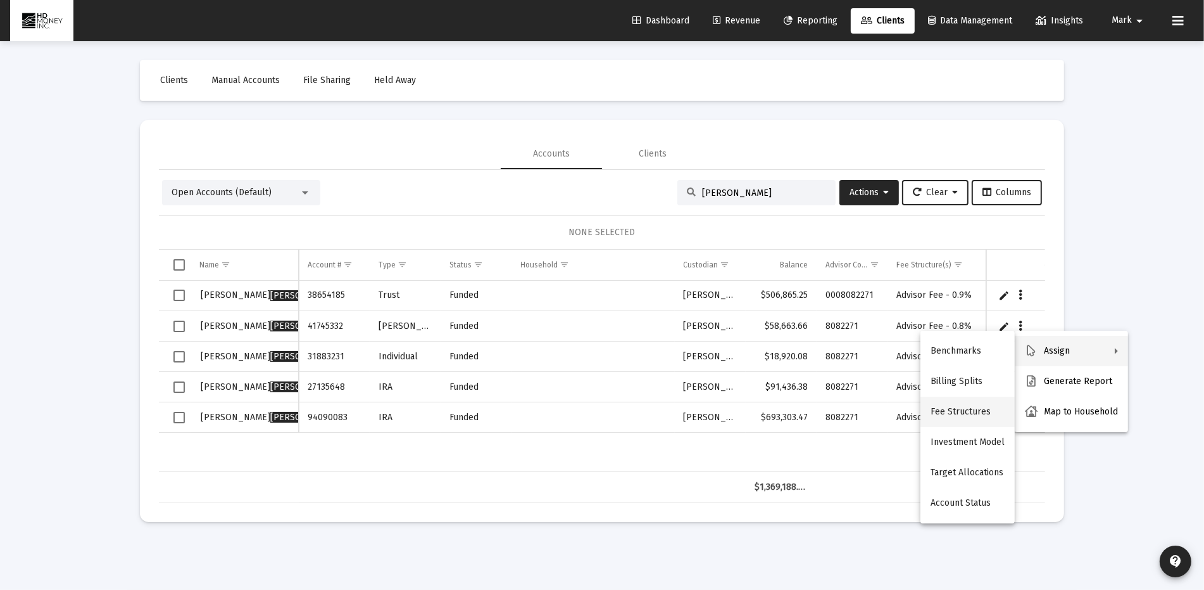
click at [948, 412] on button "Fee Structures" at bounding box center [968, 411] width 94 height 30
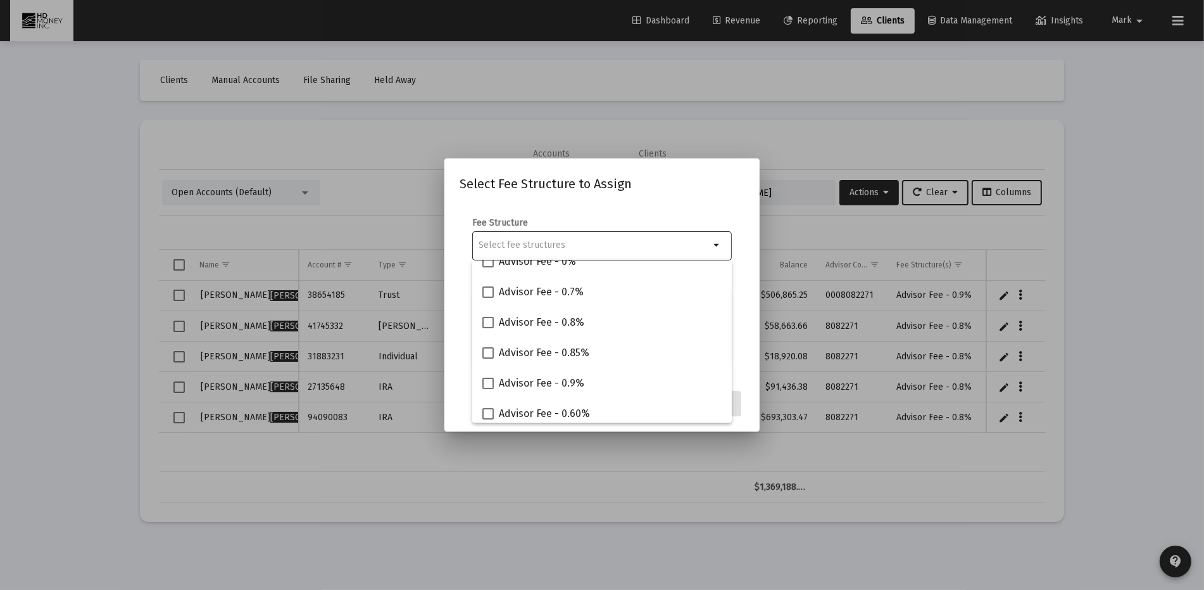
scroll to position [106, 0]
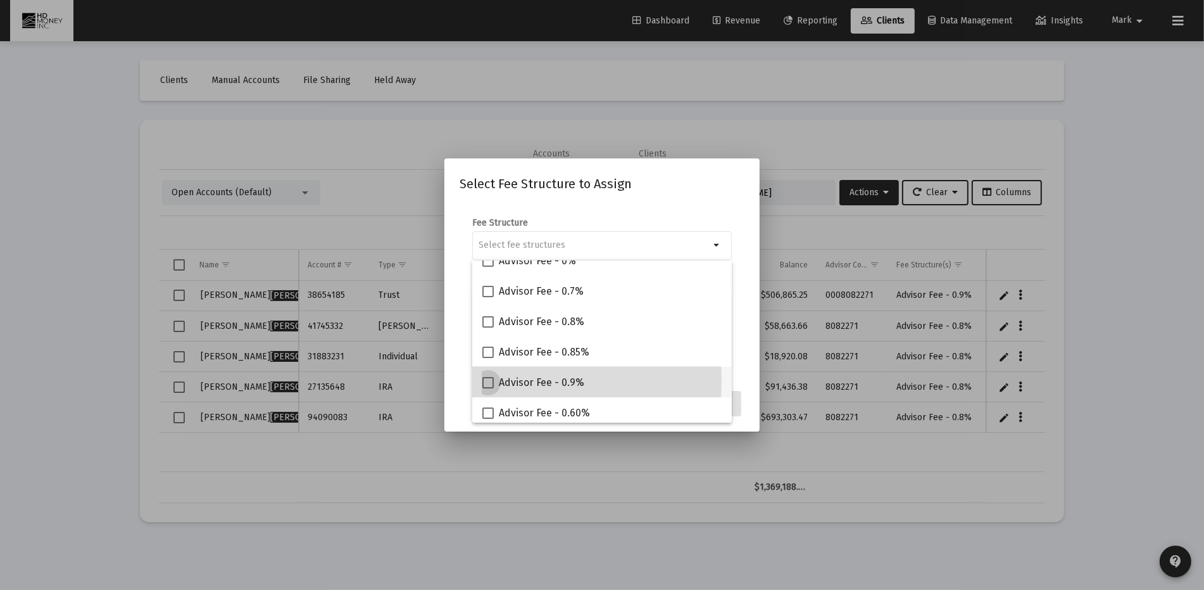
click at [489, 380] on span at bounding box center [488, 382] width 11 height 11
click at [488, 388] on input "Advisor Fee - 0.9%" at bounding box center [488, 388] width 1 height 1
checkbox input "true"
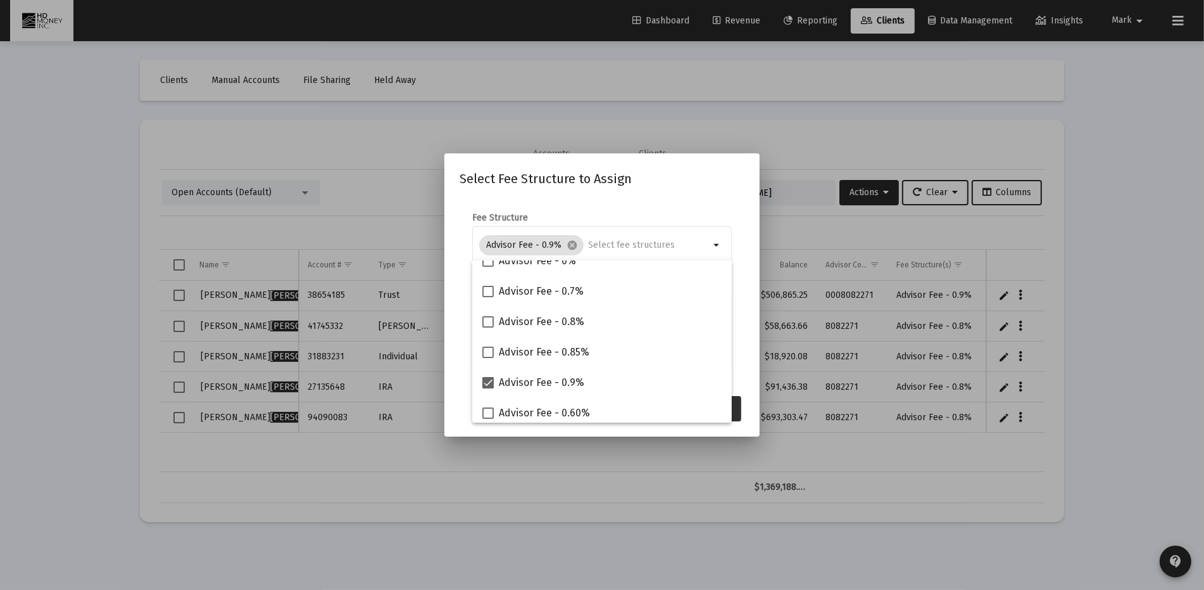
click at [740, 405] on button "Assign" at bounding box center [718, 408] width 46 height 25
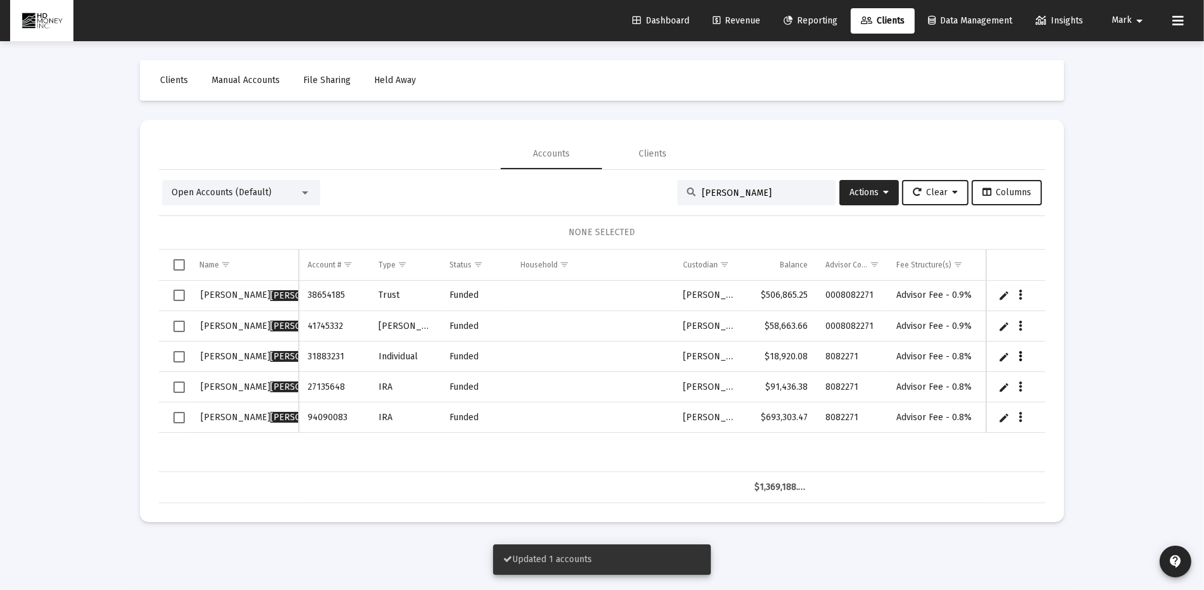
click at [1021, 355] on icon "Data grid" at bounding box center [1022, 356] width 4 height 15
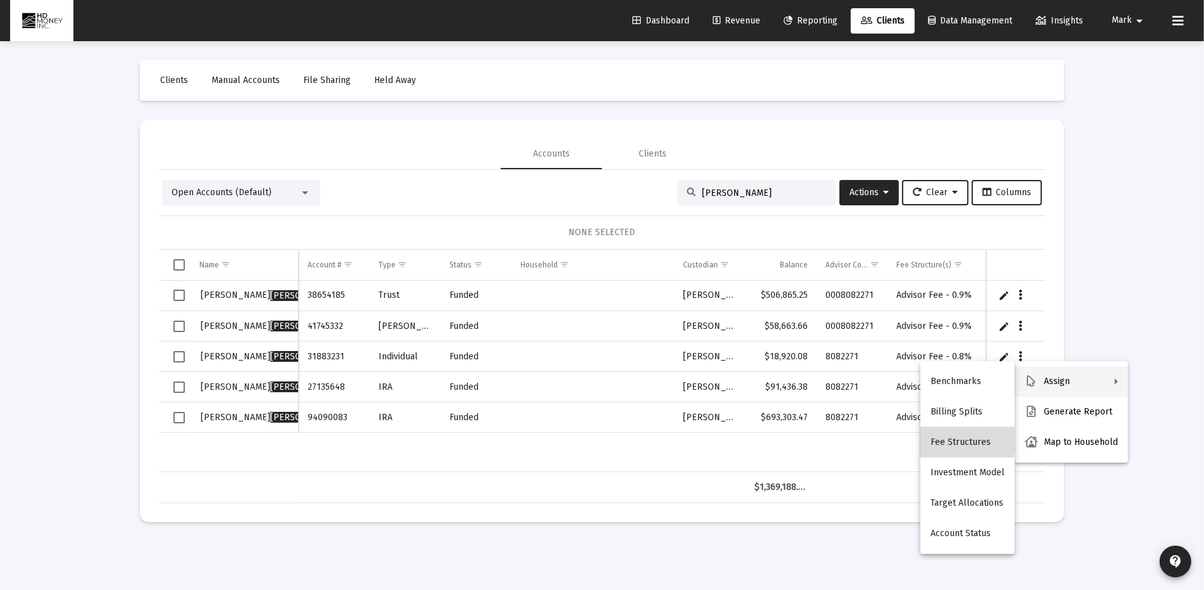
click at [961, 440] on button "Fee Structures" at bounding box center [968, 442] width 94 height 30
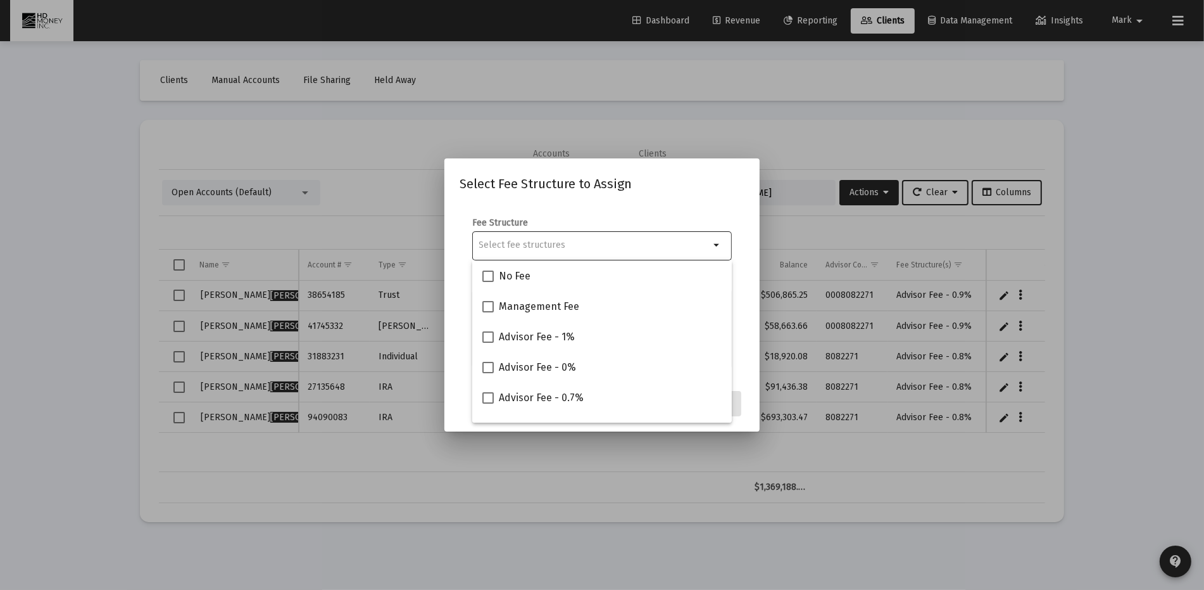
scroll to position [129, 0]
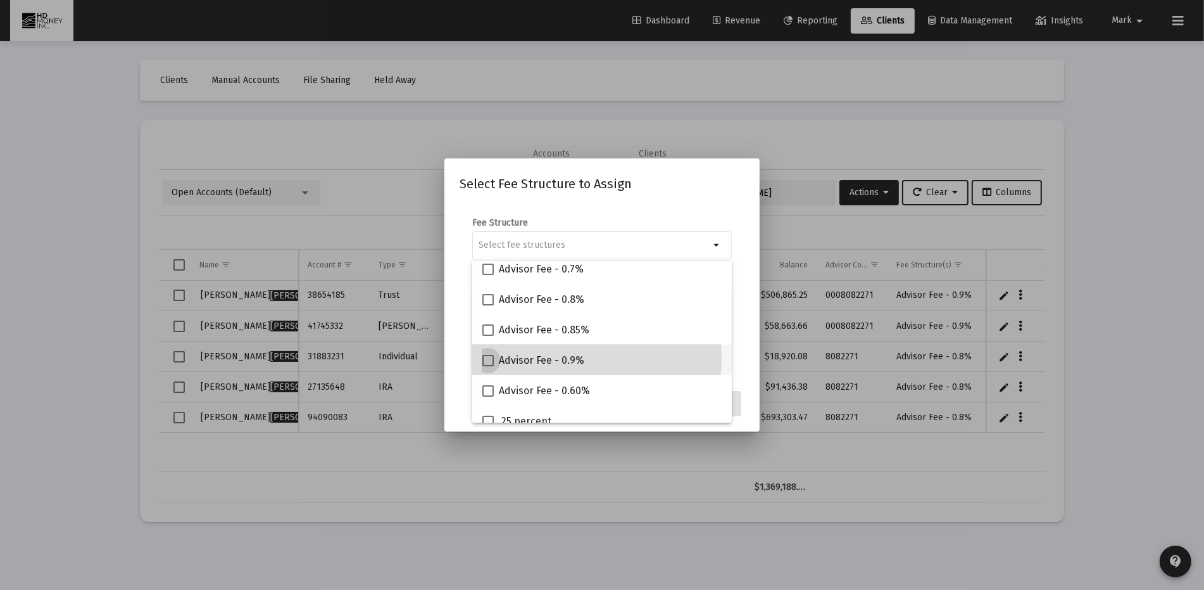
click at [548, 357] on span "Advisor Fee - 0.9%" at bounding box center [541, 360] width 85 height 15
click at [488, 366] on input "Advisor Fee - 0.9%" at bounding box center [488, 366] width 1 height 1
checkbox input "true"
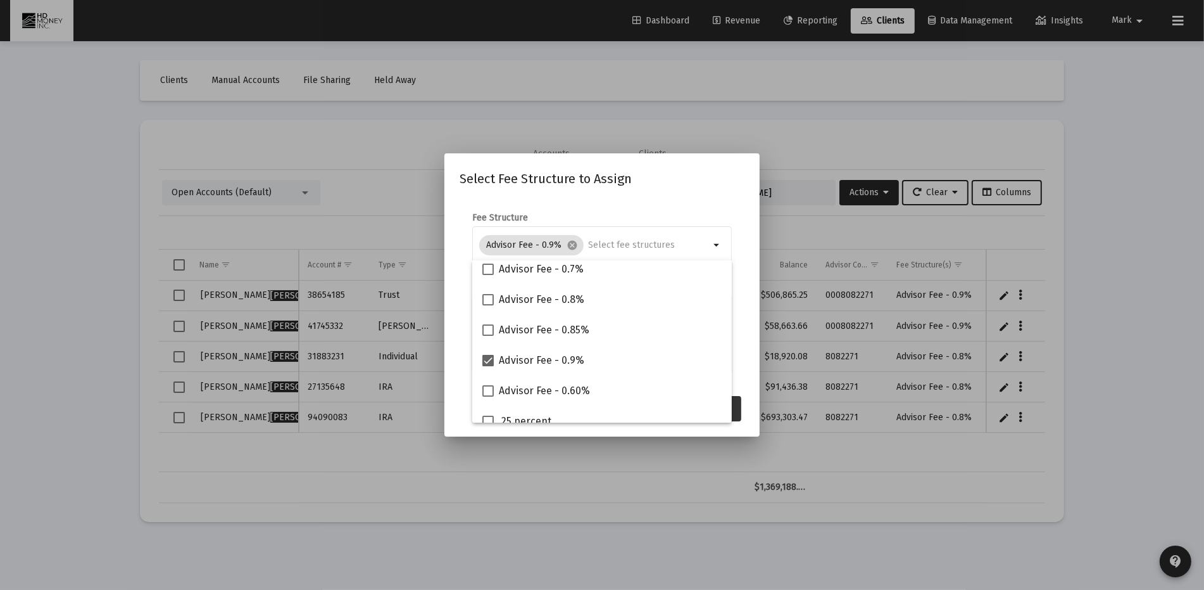
click at [738, 406] on button "Assign" at bounding box center [718, 408] width 46 height 25
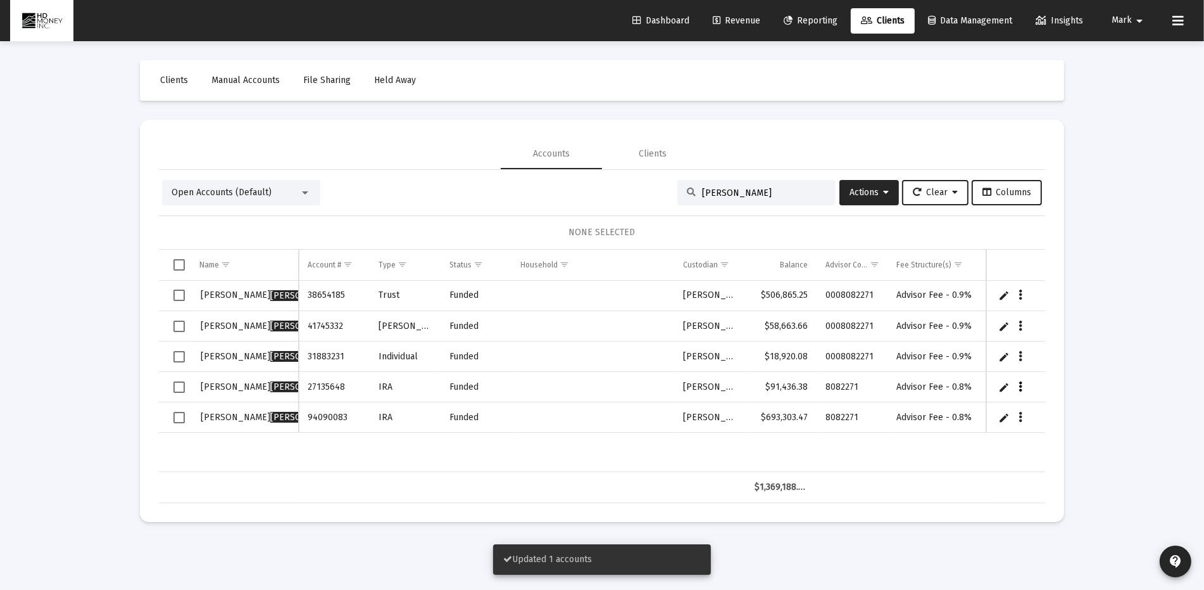
click at [1020, 382] on icon "Data grid" at bounding box center [1022, 386] width 4 height 15
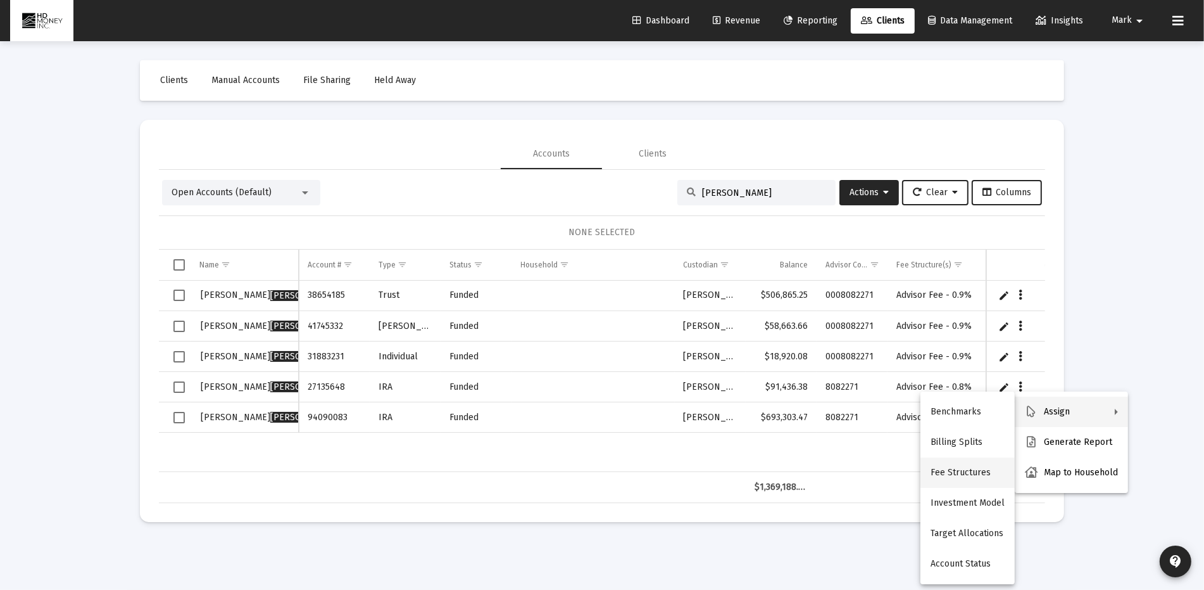
click at [971, 471] on button "Fee Structures" at bounding box center [968, 472] width 94 height 30
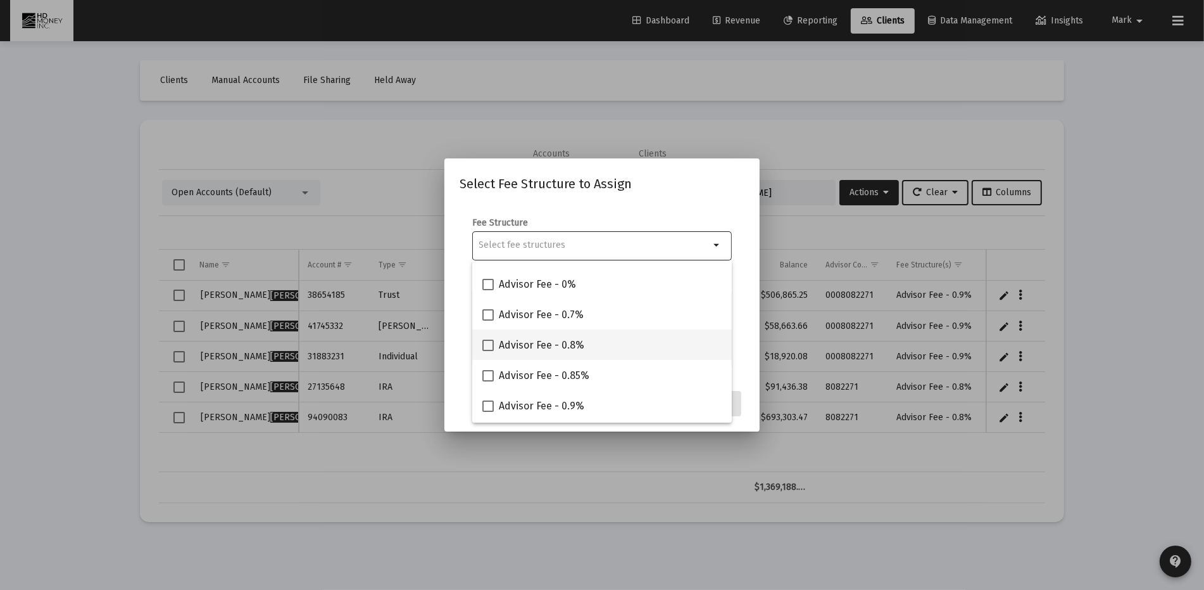
scroll to position [80, 0]
click at [489, 405] on span at bounding box center [488, 408] width 11 height 11
click at [488, 414] on input "Advisor Fee - 0.9%" at bounding box center [488, 414] width 1 height 1
checkbox input "true"
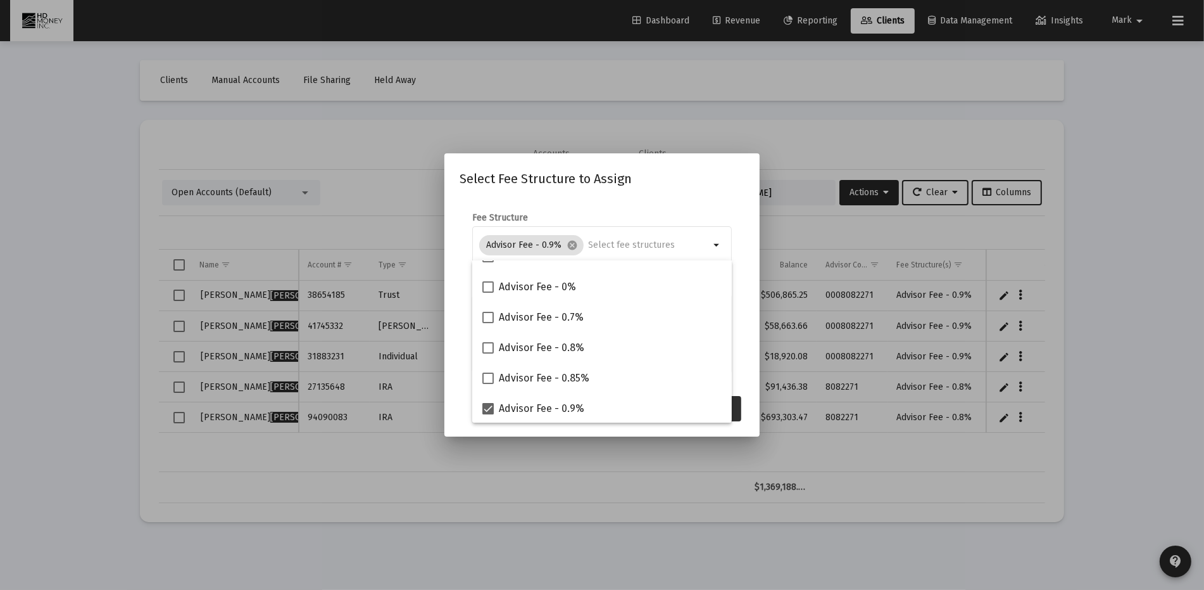
click at [738, 407] on button "Assign" at bounding box center [718, 408] width 46 height 25
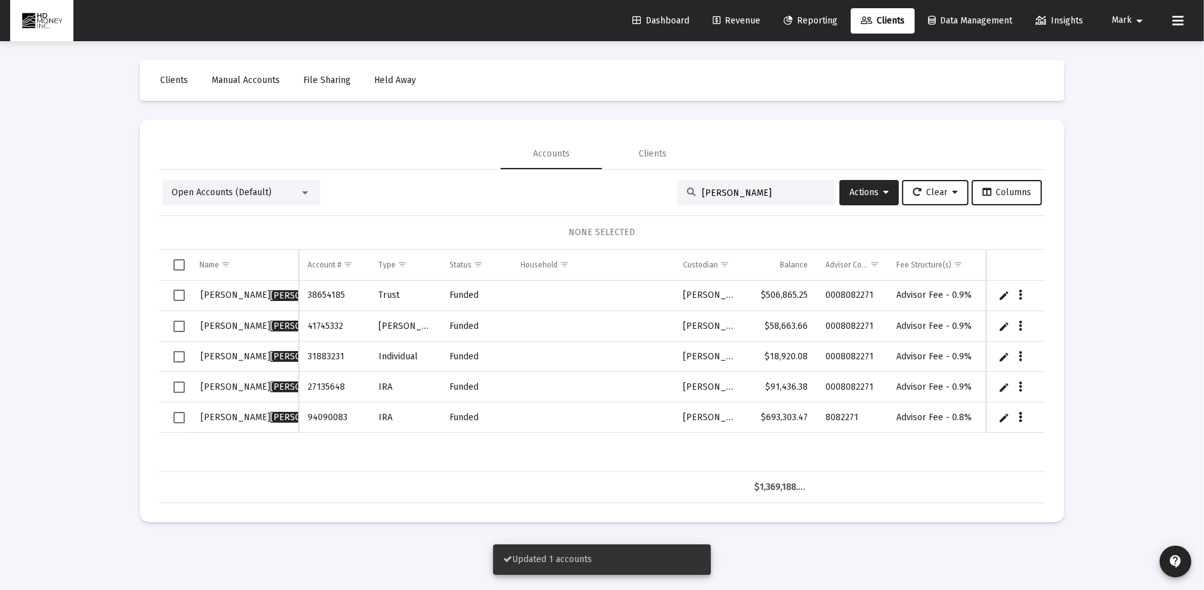
click at [1021, 415] on icon "Data grid" at bounding box center [1022, 417] width 4 height 15
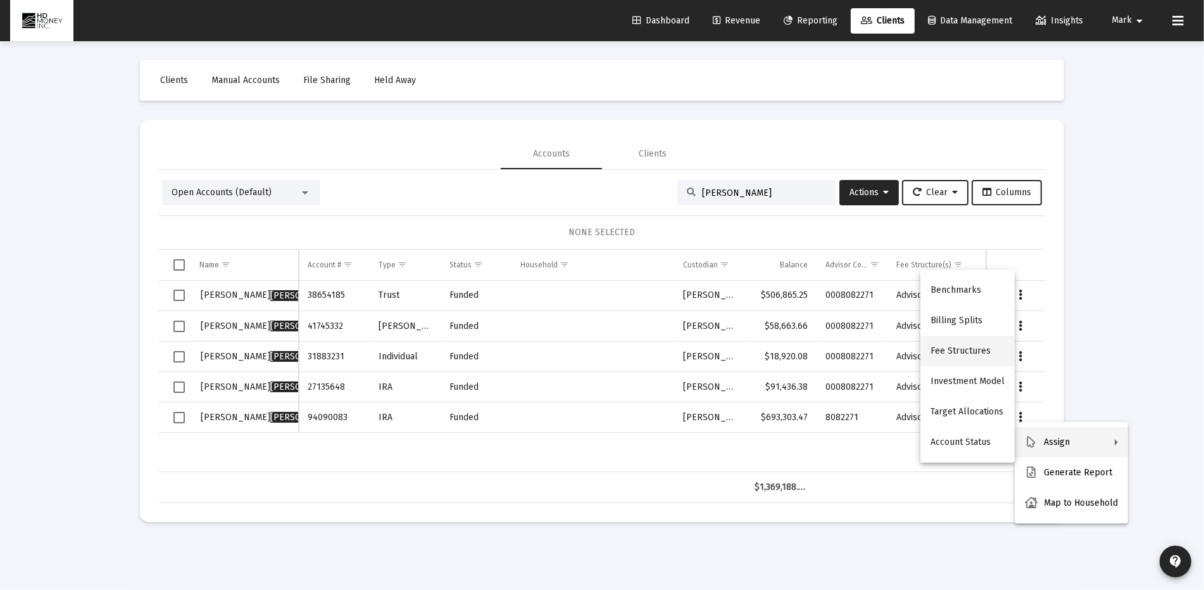
click at [956, 355] on button "Fee Structures" at bounding box center [968, 351] width 94 height 30
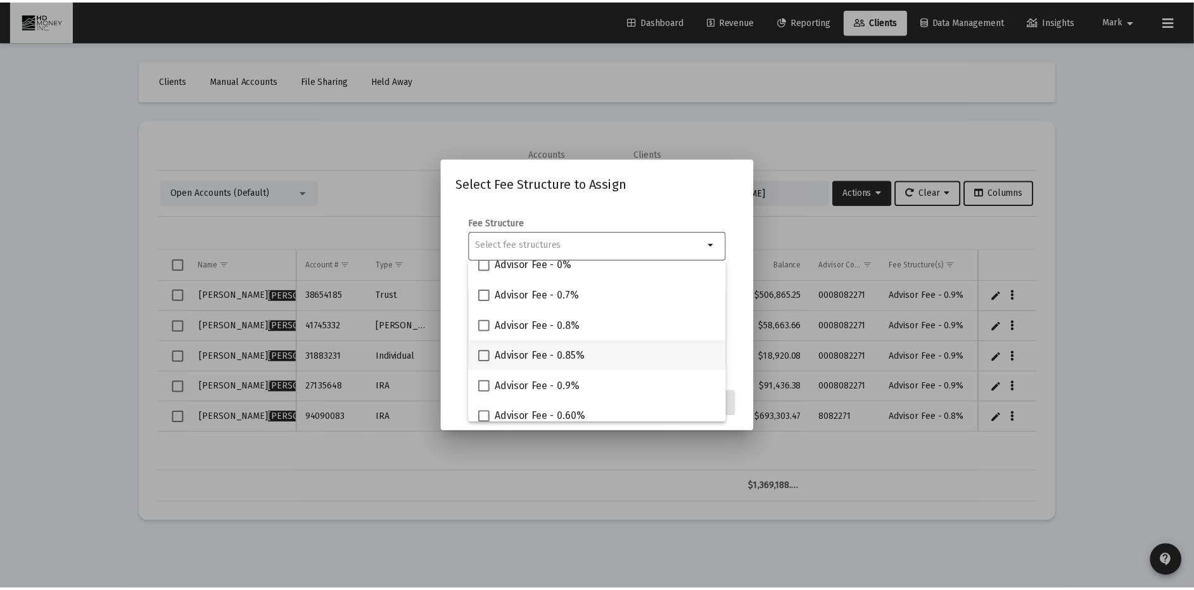
scroll to position [103, 0]
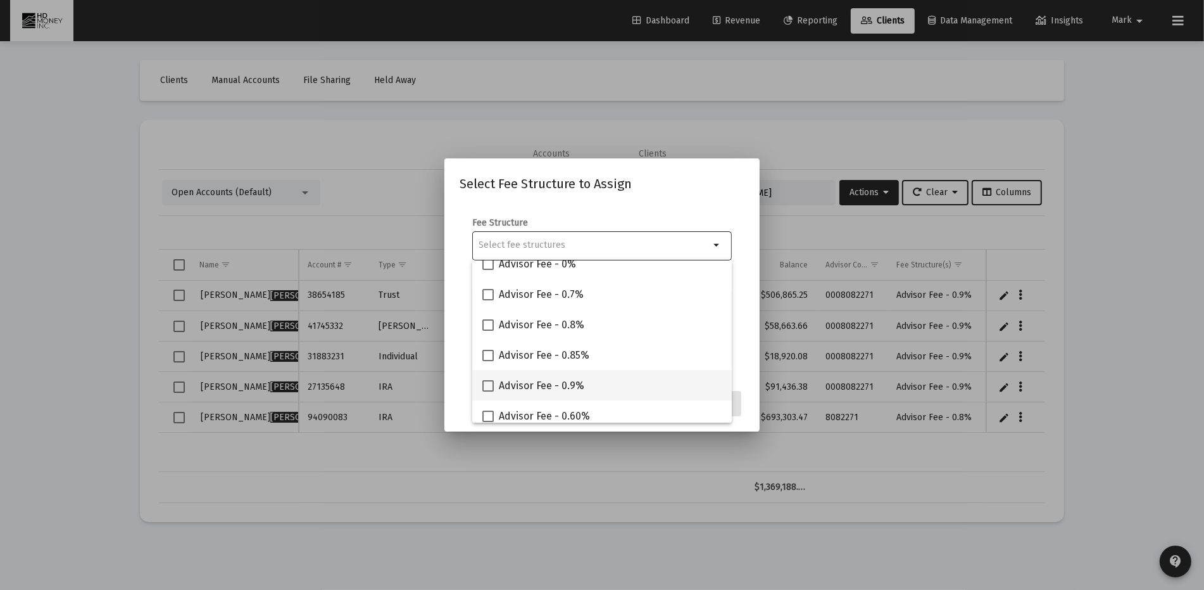
drag, startPoint x: 488, startPoint y: 382, endPoint x: 510, endPoint y: 386, distance: 22.5
click at [488, 382] on span at bounding box center [488, 385] width 11 height 11
click at [488, 391] on input "Advisor Fee - 0.9%" at bounding box center [488, 391] width 1 height 1
checkbox input "true"
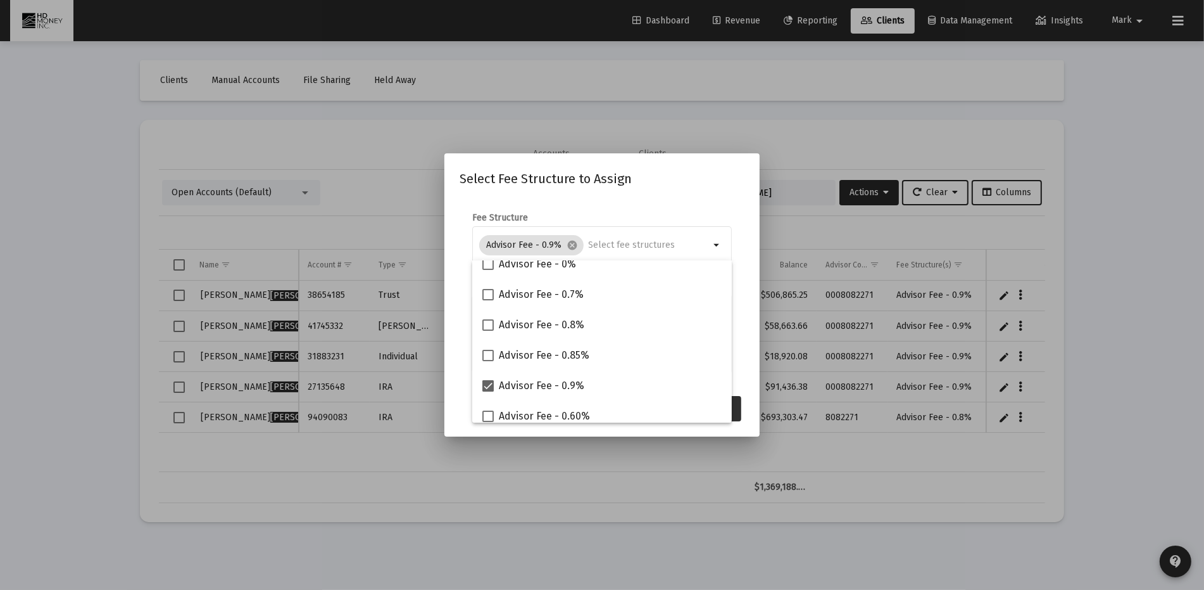
click at [740, 406] on button "Assign" at bounding box center [718, 408] width 46 height 25
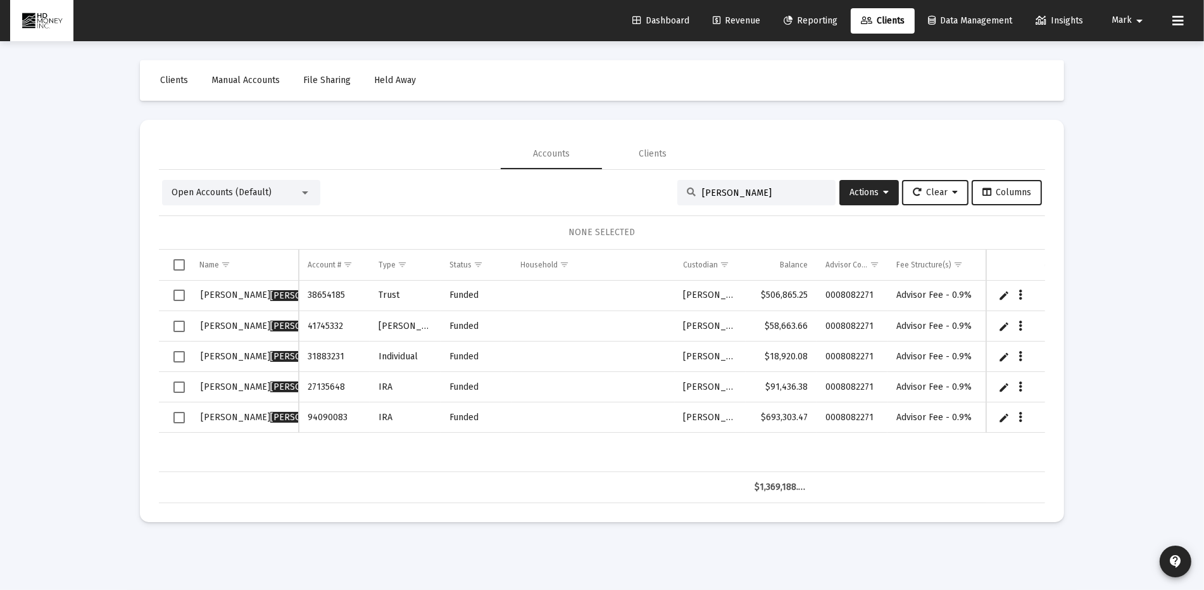
click at [179, 263] on span "Select all" at bounding box center [179, 264] width 11 height 11
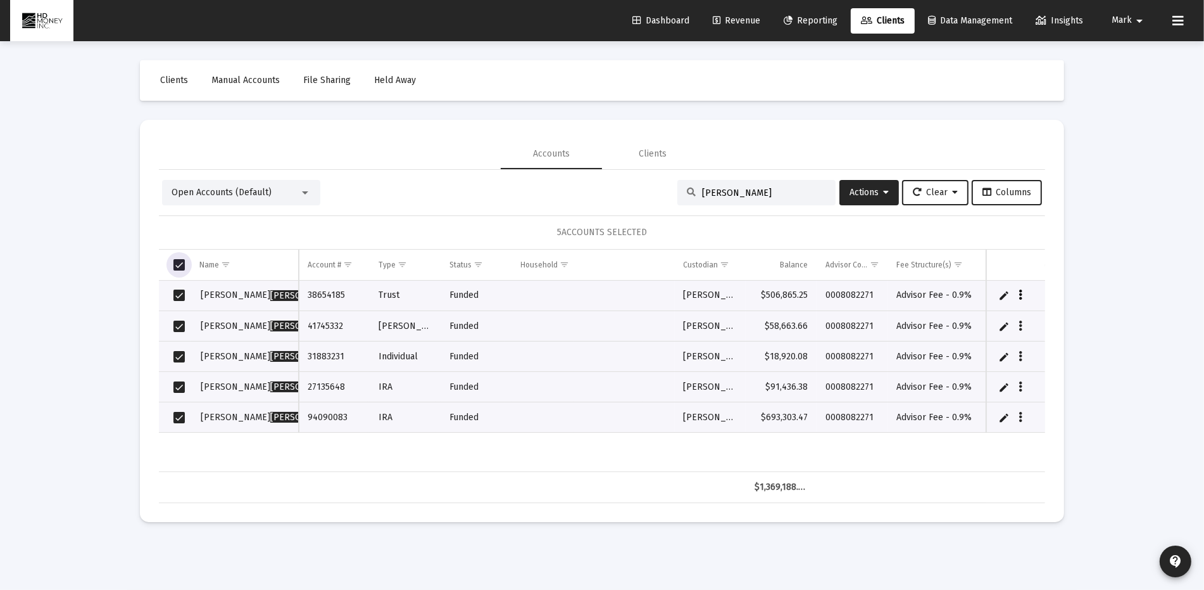
click at [1020, 294] on icon "Data grid" at bounding box center [1022, 295] width 4 height 15
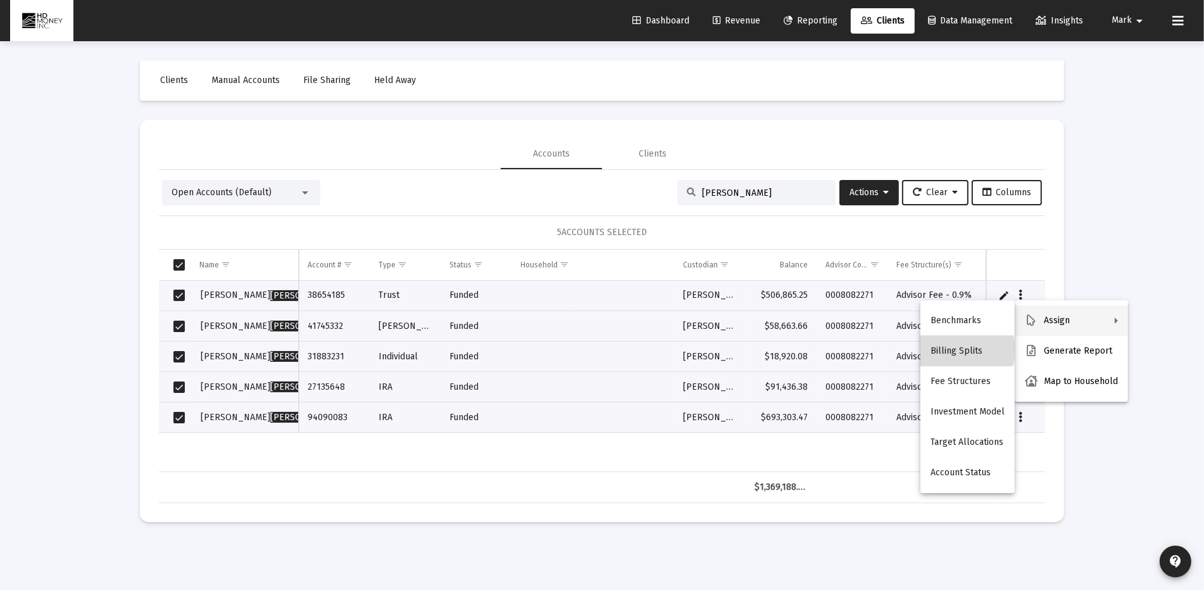
click at [964, 350] on button "Billing Splits" at bounding box center [968, 351] width 94 height 30
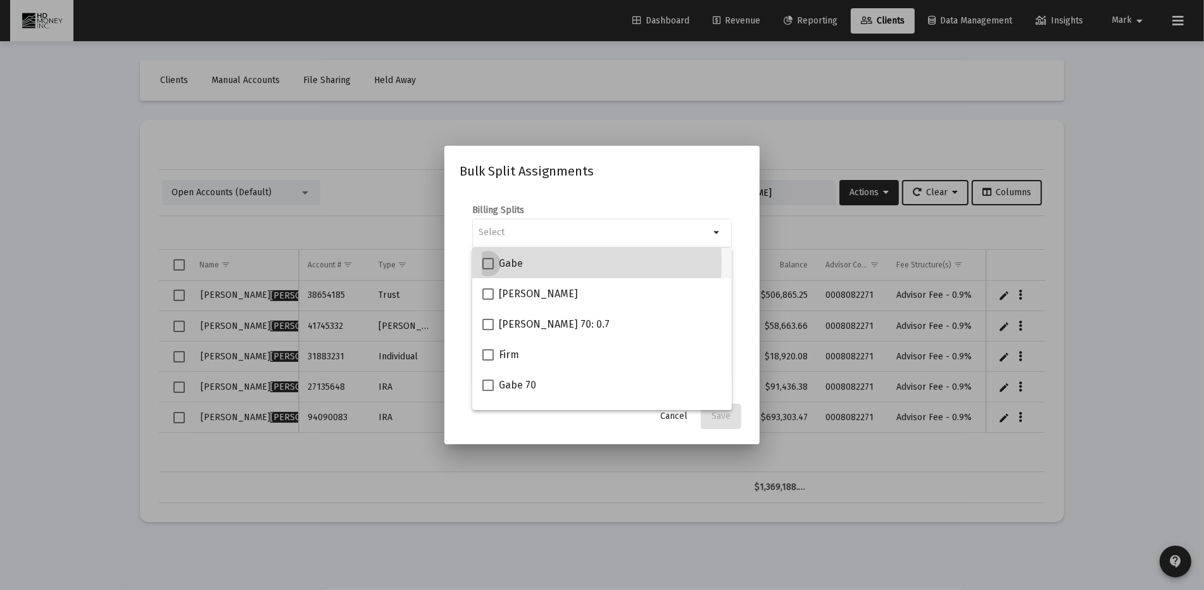
click at [490, 262] on span at bounding box center [488, 263] width 11 height 11
click at [488, 269] on input "Gabe" at bounding box center [488, 269] width 1 height 1
checkbox input "true"
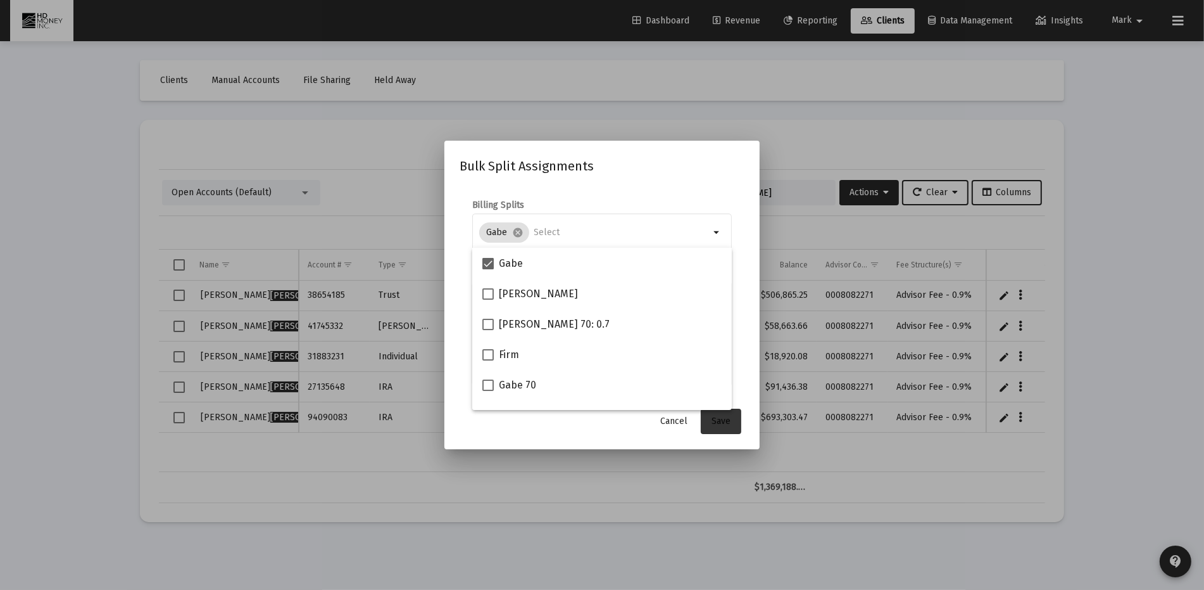
click at [719, 431] on button "Save" at bounding box center [721, 420] width 41 height 25
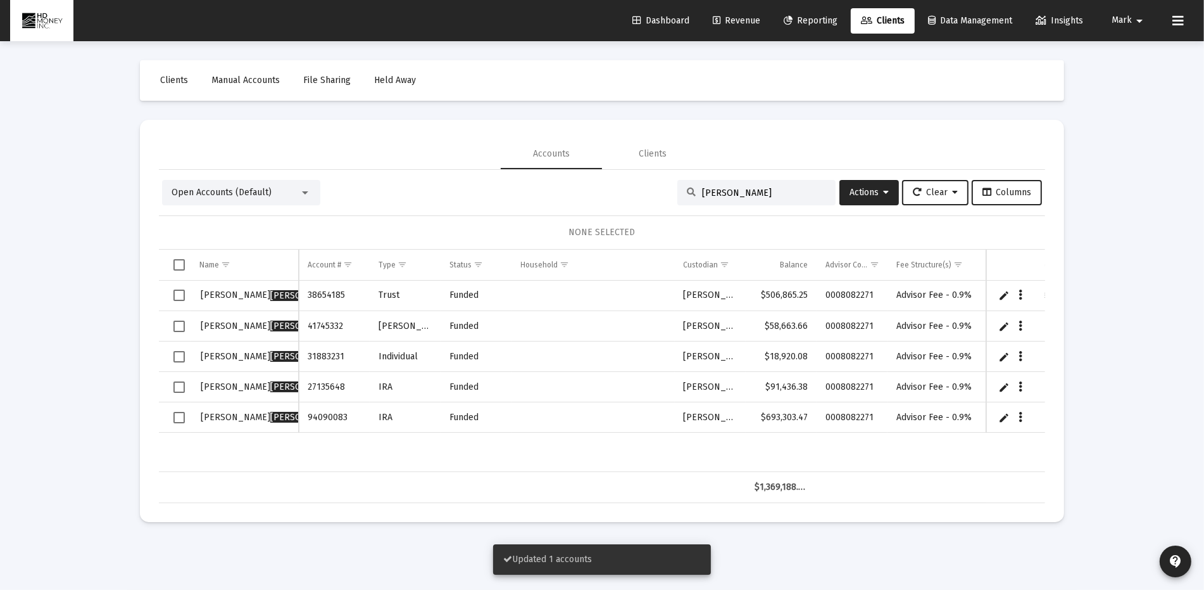
drag, startPoint x: 178, startPoint y: 323, endPoint x: 244, endPoint y: 337, distance: 67.3
click at [178, 323] on span "Select row" at bounding box center [179, 325] width 11 height 11
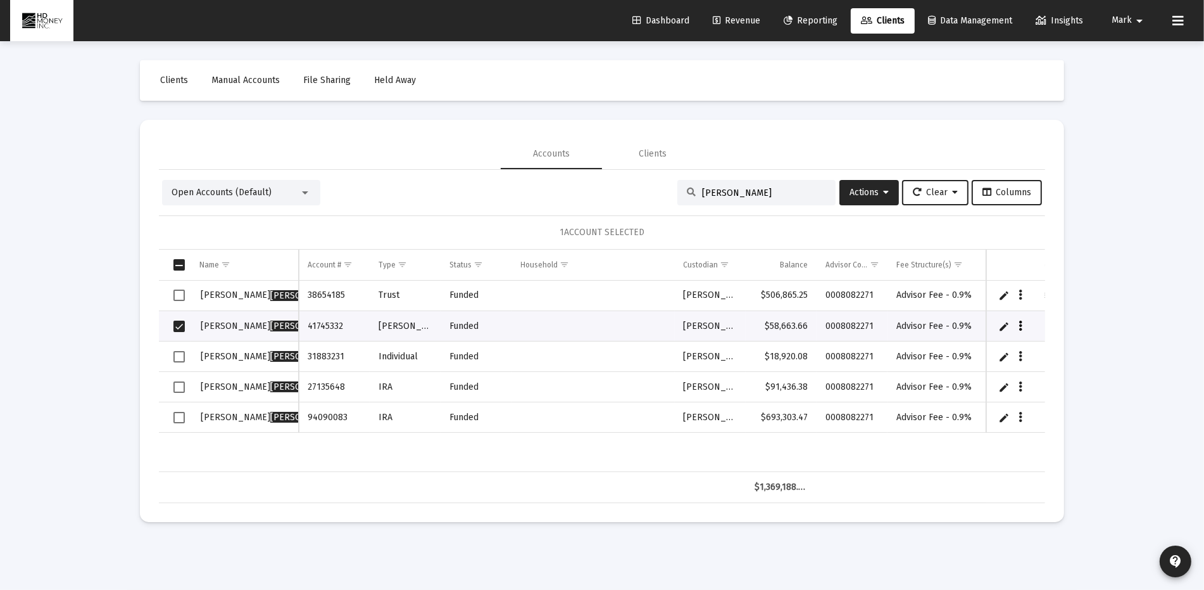
click at [1020, 324] on icon "Data grid" at bounding box center [1022, 326] width 4 height 15
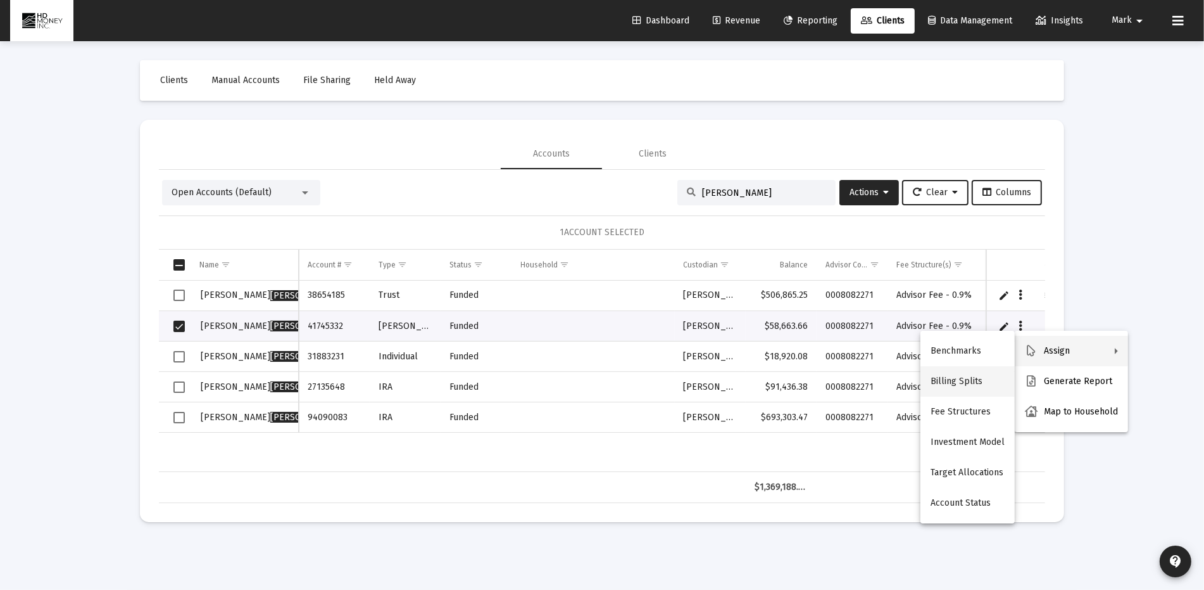
click at [959, 380] on button "Billing Splits" at bounding box center [968, 381] width 94 height 30
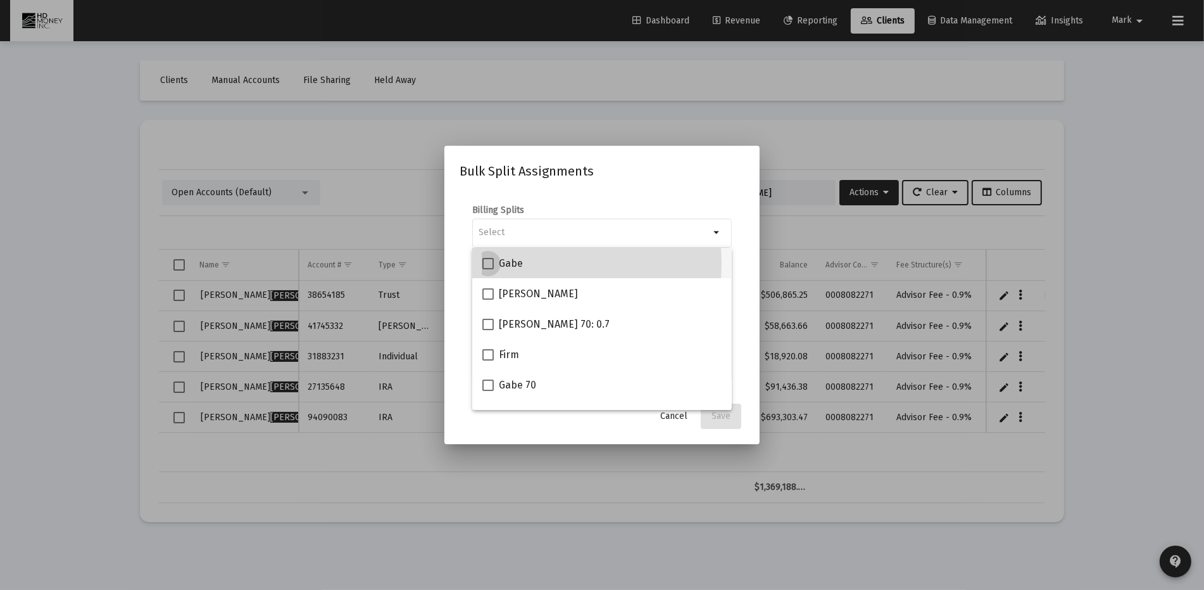
click at [512, 263] on span "Gabe" at bounding box center [511, 263] width 24 height 15
click at [488, 269] on input "Gabe" at bounding box center [488, 269] width 1 height 1
checkbox input "true"
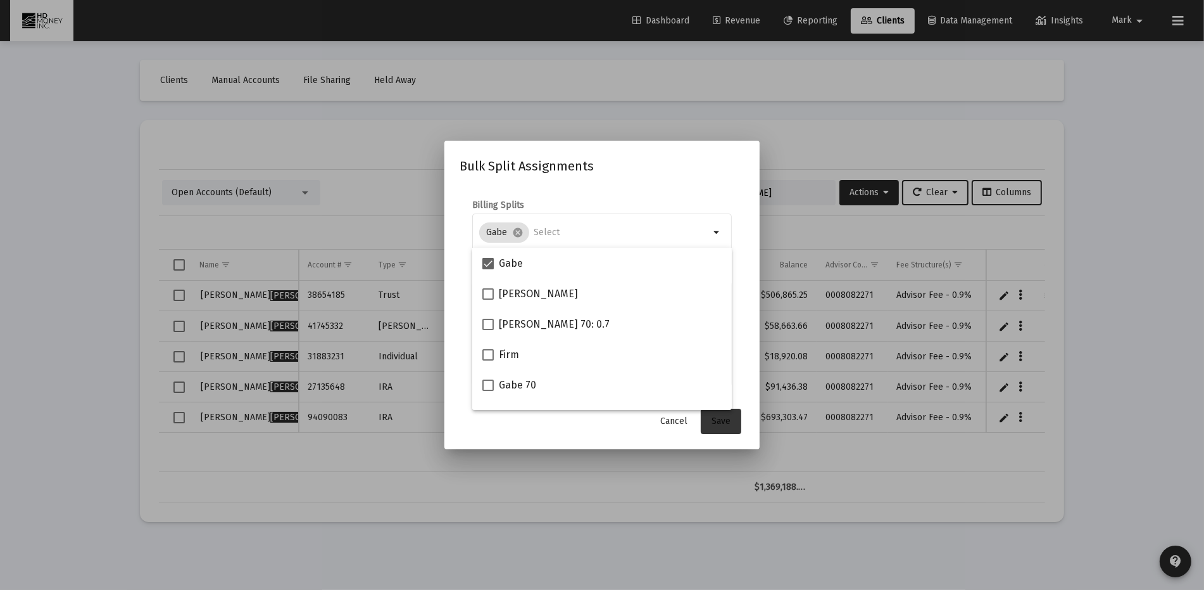
click at [722, 421] on span "Save" at bounding box center [721, 420] width 19 height 11
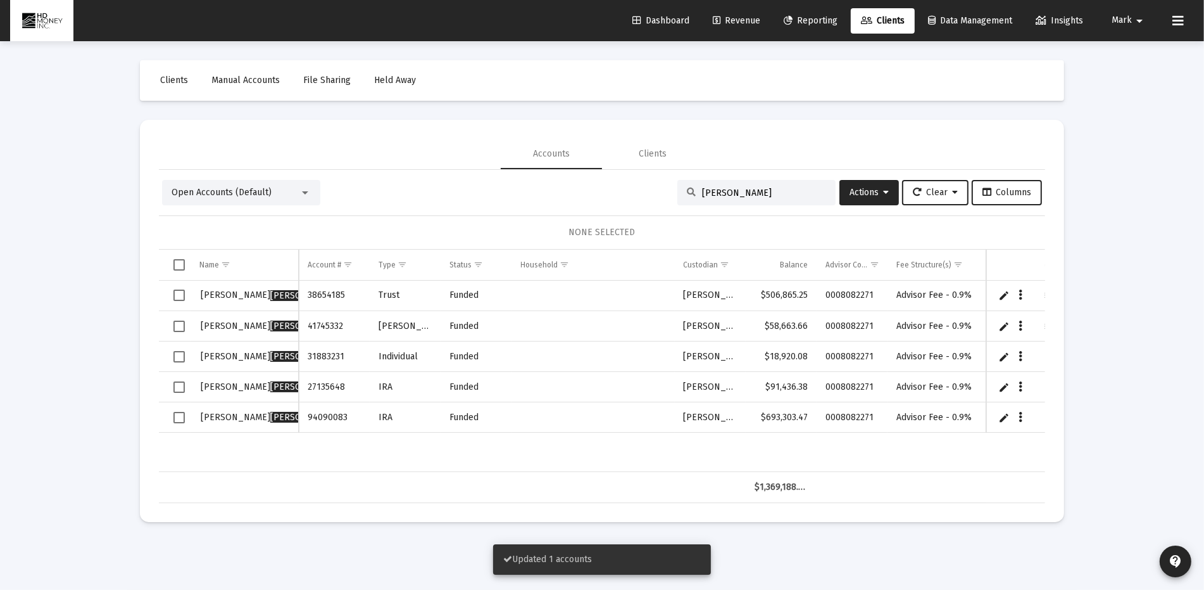
click at [180, 351] on span "Select row" at bounding box center [179, 356] width 11 height 11
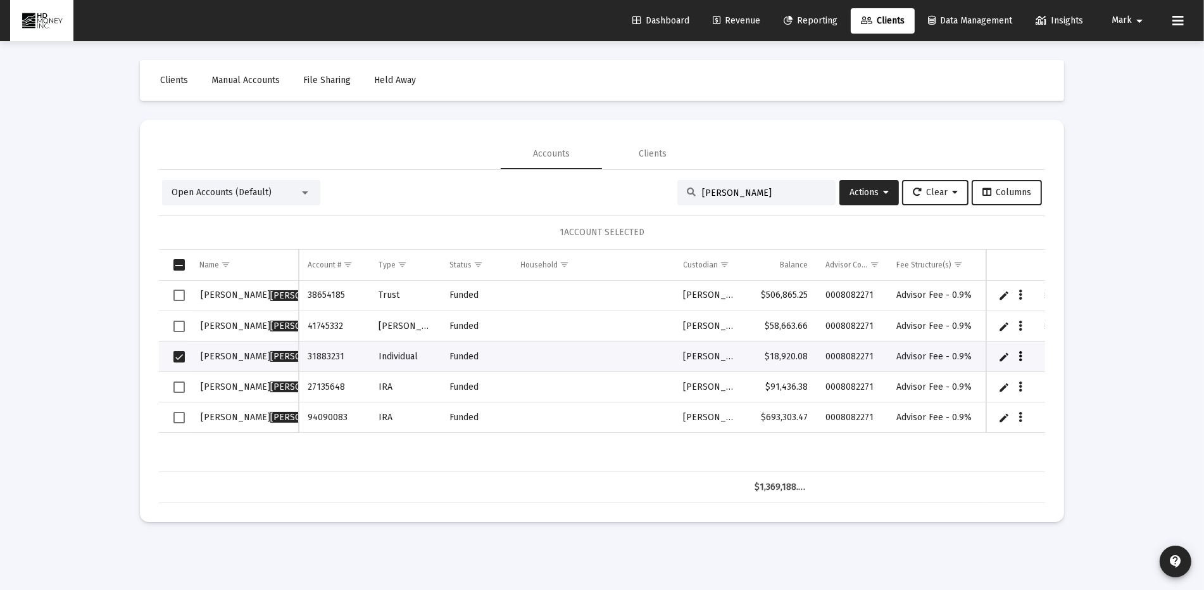
click at [1020, 353] on icon "Data grid" at bounding box center [1022, 356] width 4 height 15
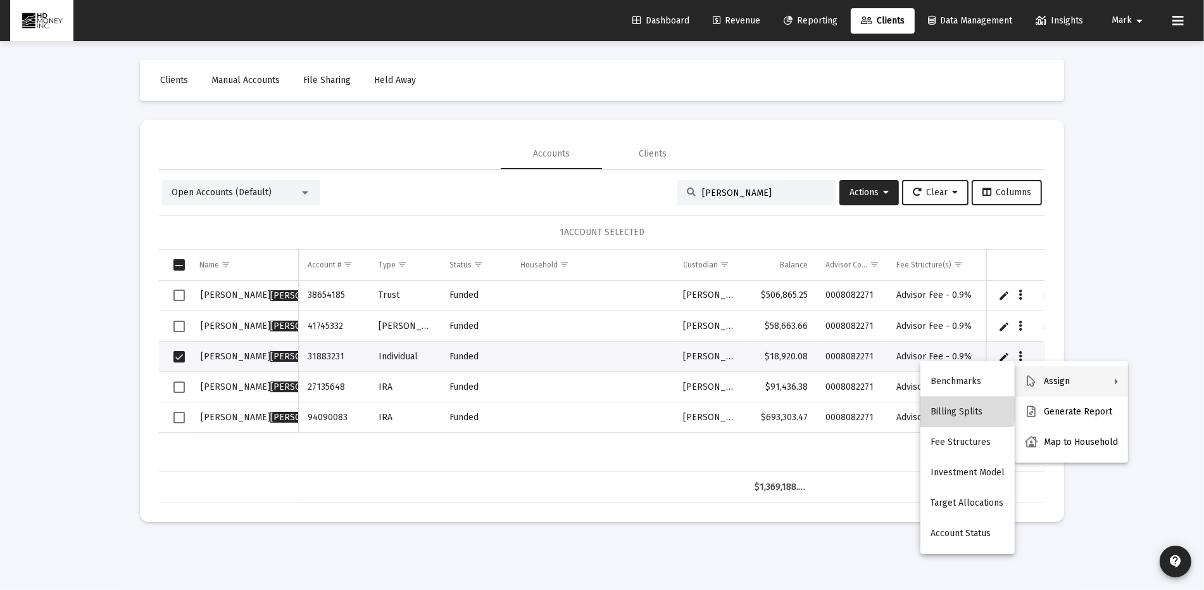
click at [963, 405] on button "Billing Splits" at bounding box center [968, 411] width 94 height 30
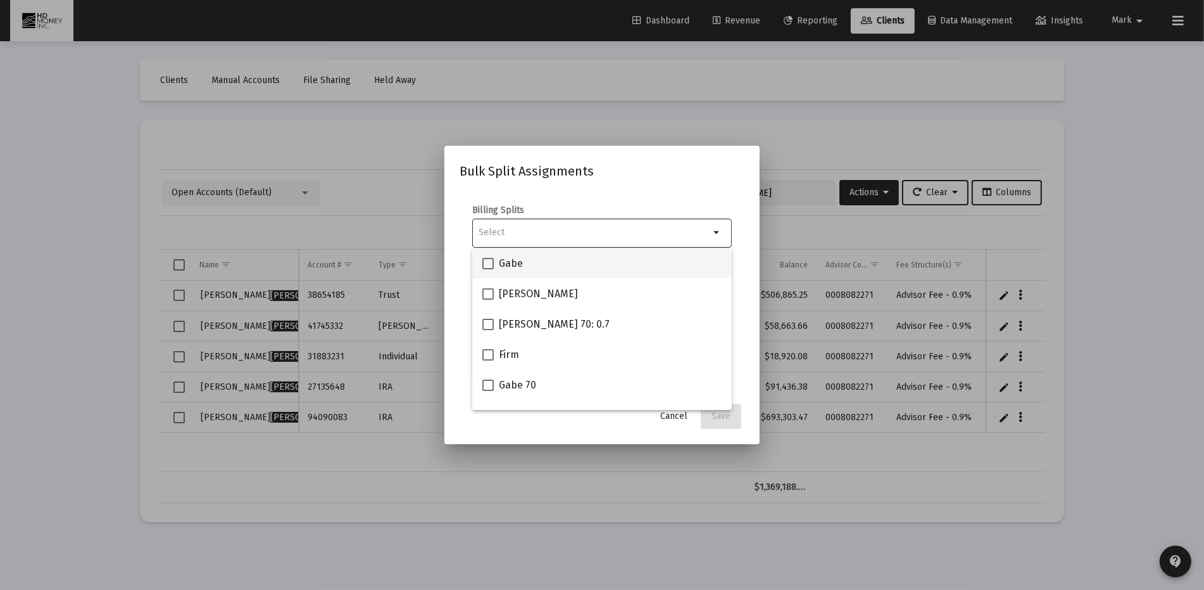
click at [503, 258] on span "Gabe" at bounding box center [511, 263] width 24 height 15
click at [488, 269] on input "Gabe" at bounding box center [488, 269] width 1 height 1
checkbox input "true"
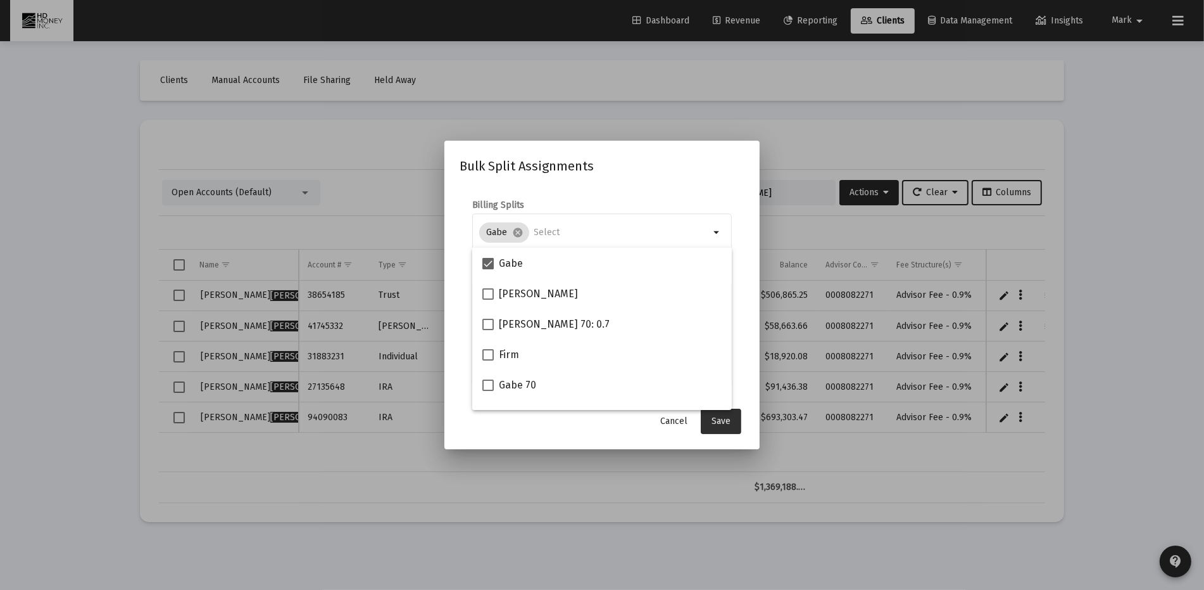
click at [722, 419] on span "Save" at bounding box center [721, 420] width 19 height 11
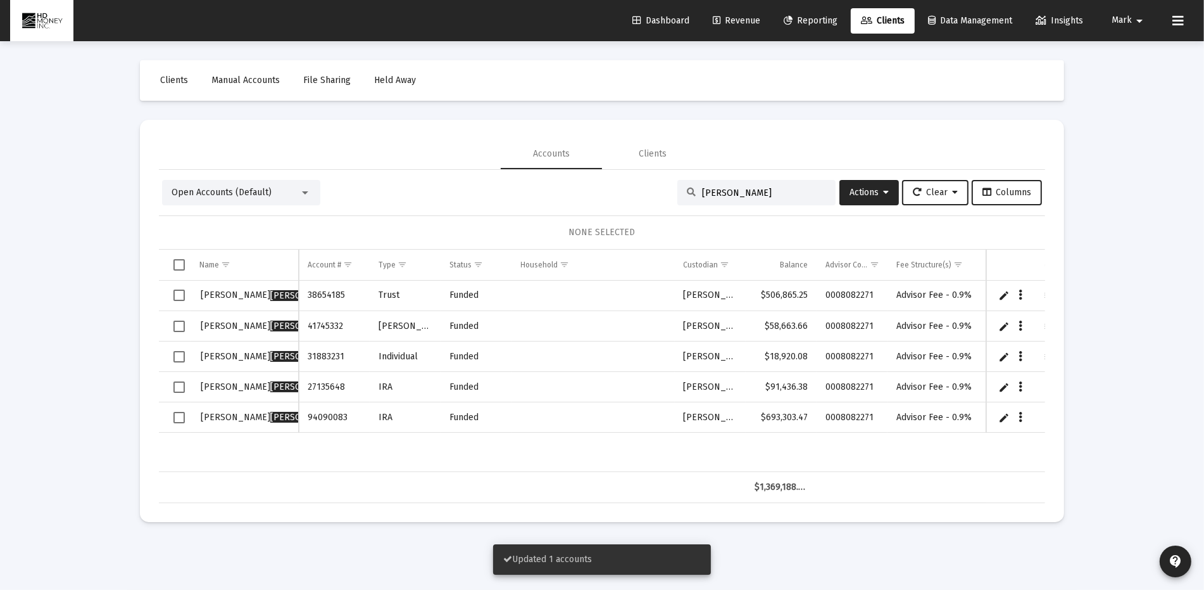
click at [180, 382] on span "Select row" at bounding box center [179, 386] width 11 height 11
click at [1023, 384] on button "Data grid" at bounding box center [1021, 386] width 11 height 11
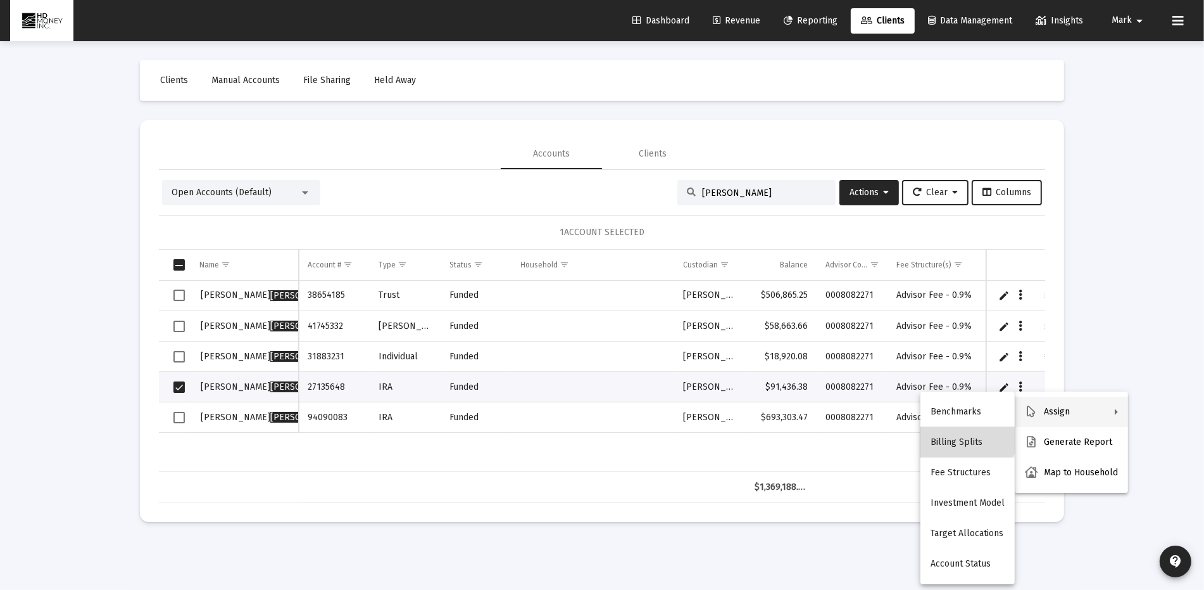
click at [959, 436] on button "Billing Splits" at bounding box center [968, 442] width 94 height 30
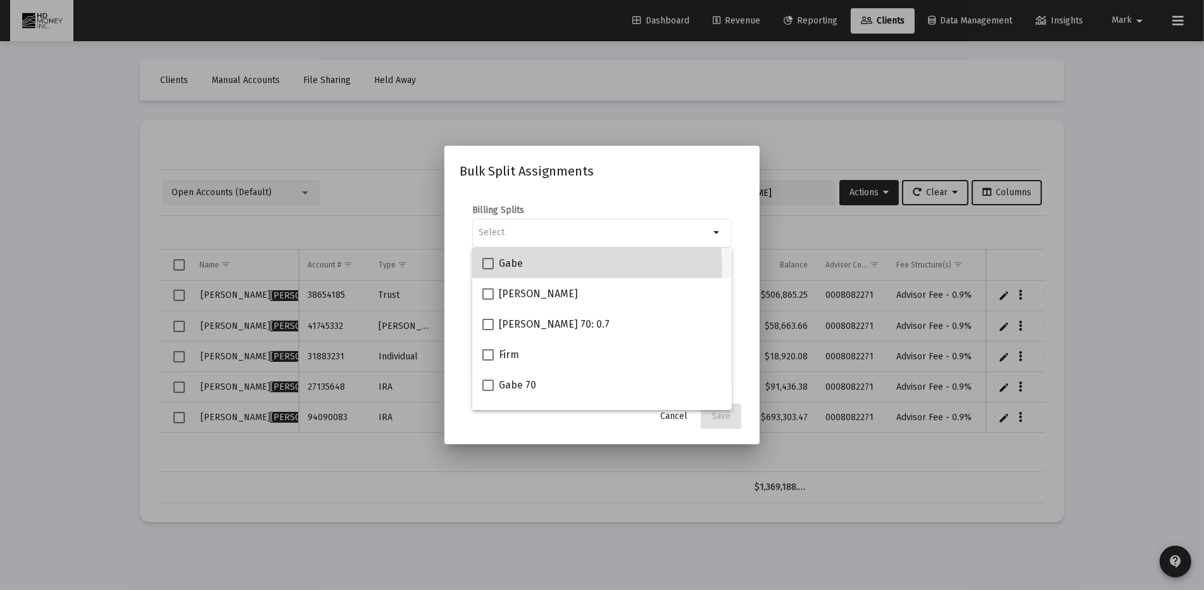
click at [545, 267] on div "Gabe" at bounding box center [602, 263] width 239 height 30
checkbox input "true"
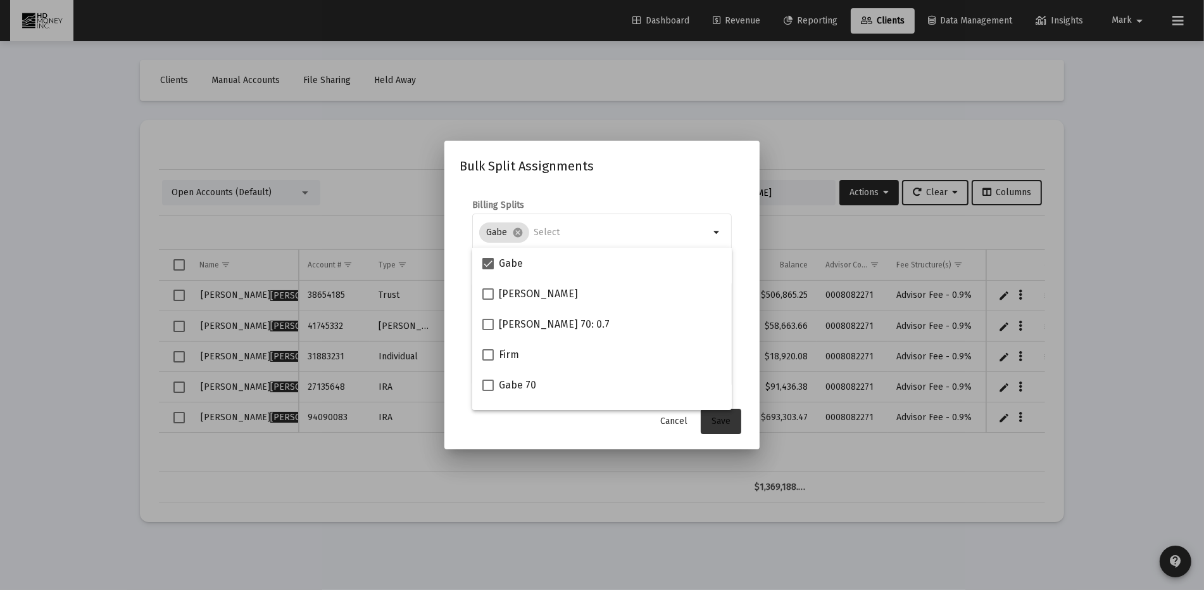
click at [720, 417] on span "Save" at bounding box center [721, 420] width 19 height 11
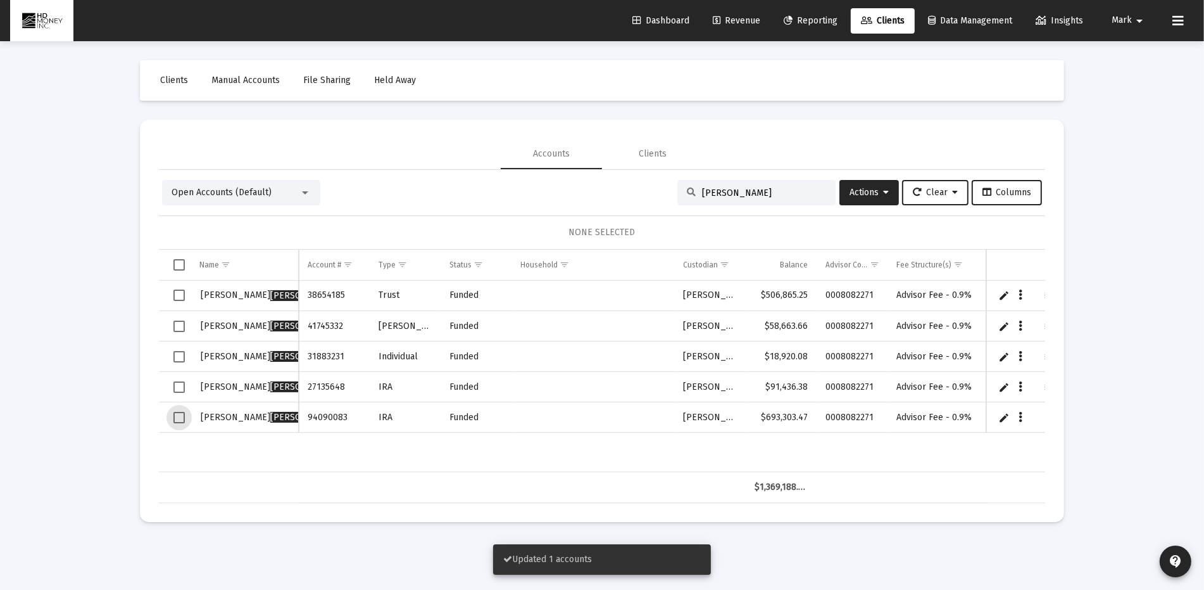
click at [178, 413] on span "Select row" at bounding box center [179, 417] width 11 height 11
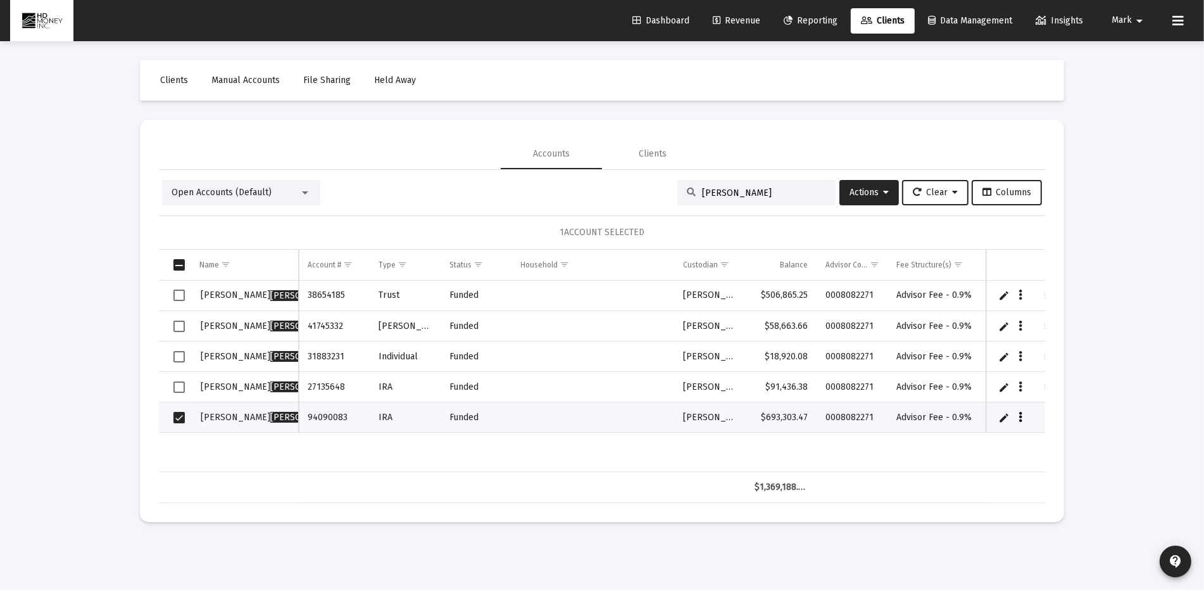
click at [1020, 413] on icon "Data grid" at bounding box center [1022, 417] width 4 height 15
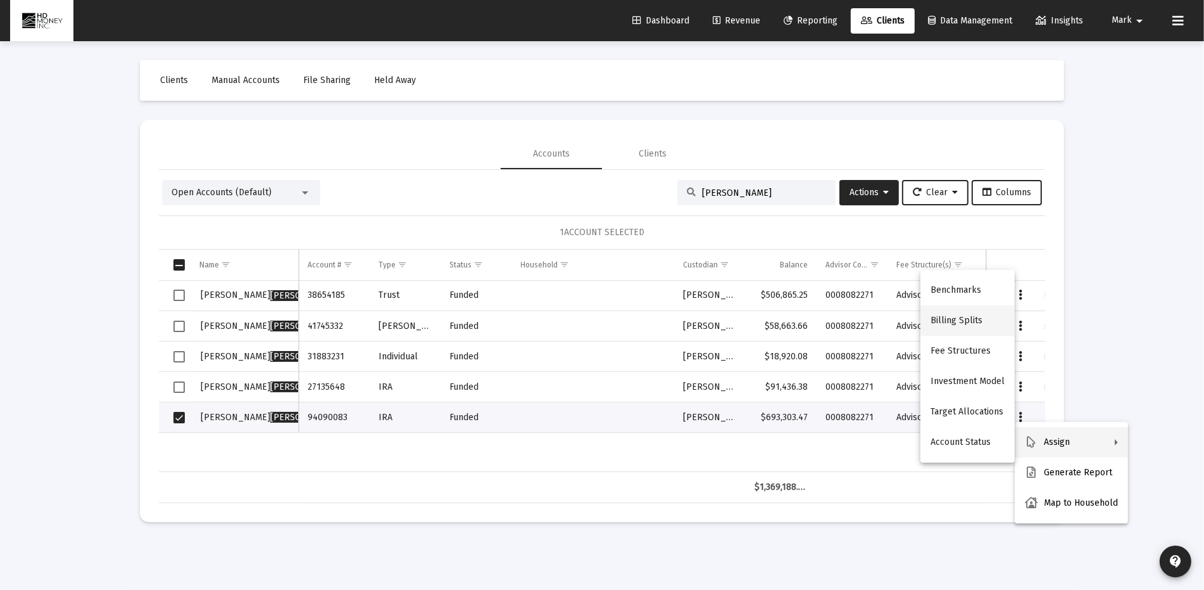
click at [962, 321] on button "Billing Splits" at bounding box center [968, 320] width 94 height 30
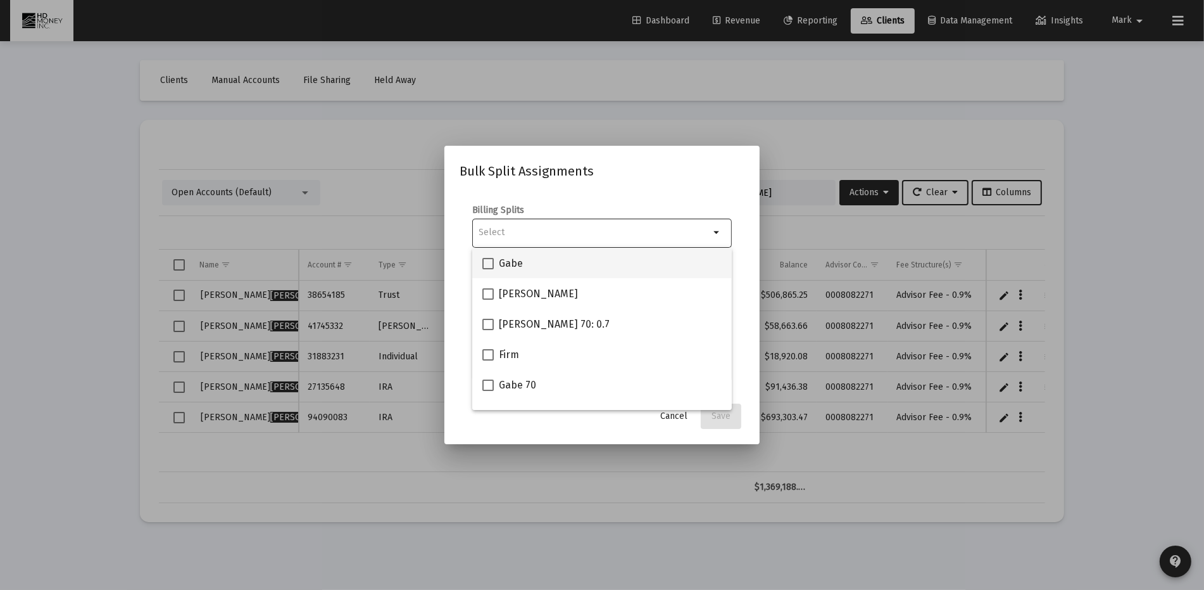
click at [490, 262] on span at bounding box center [488, 263] width 11 height 11
click at [488, 269] on input "Gabe" at bounding box center [488, 269] width 1 height 1
checkbox input "true"
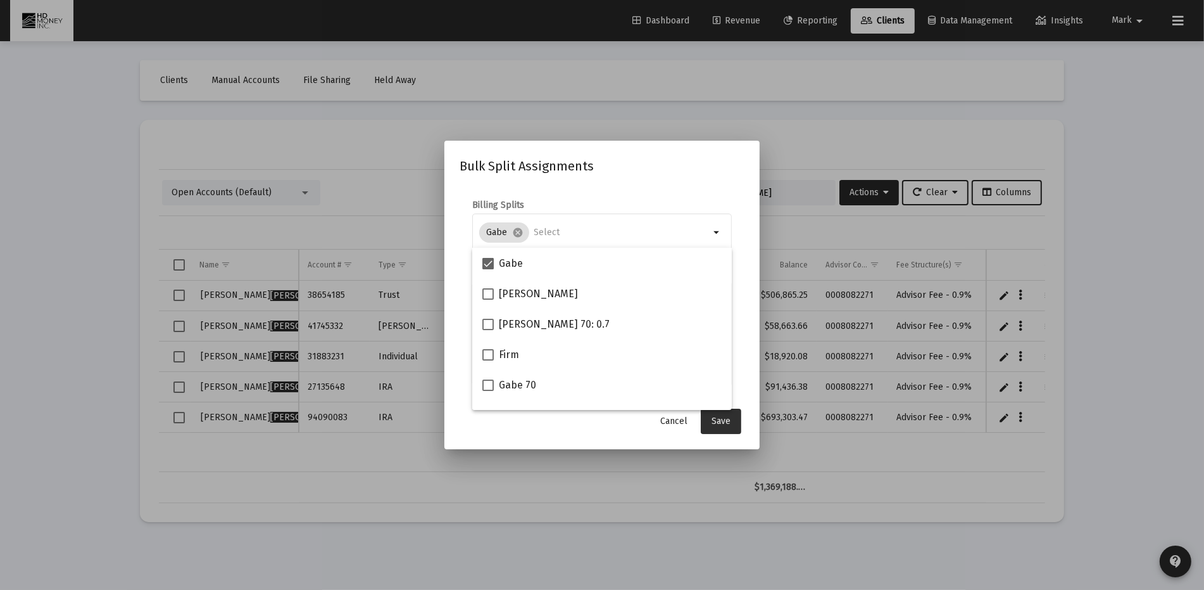
click at [722, 415] on span "Save" at bounding box center [721, 420] width 19 height 11
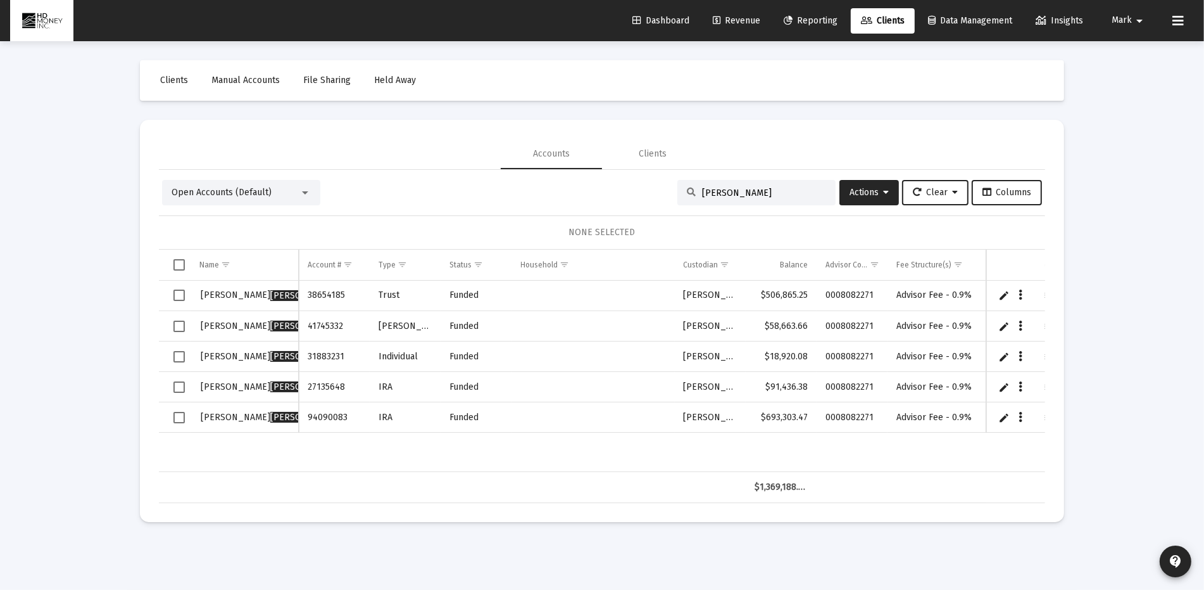
click at [753, 193] on input "[PERSON_NAME]" at bounding box center [764, 192] width 124 height 11
type input "y"
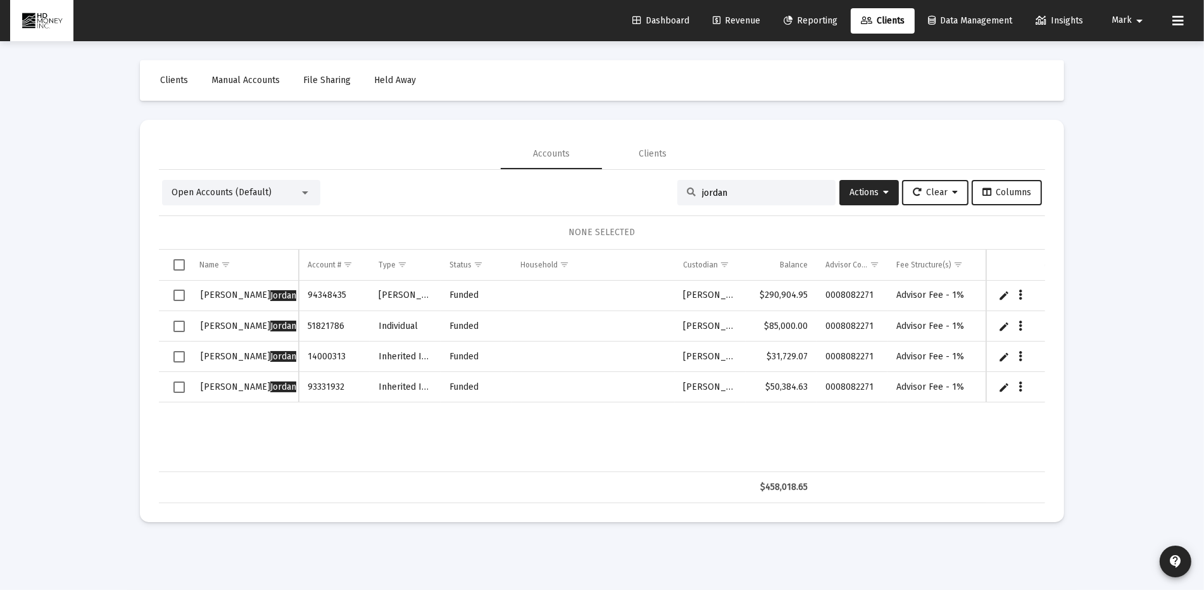
type input "jordan"
drag, startPoint x: 175, startPoint y: 263, endPoint x: 341, endPoint y: 288, distance: 167.2
click at [175, 263] on span "Select all" at bounding box center [179, 264] width 11 height 11
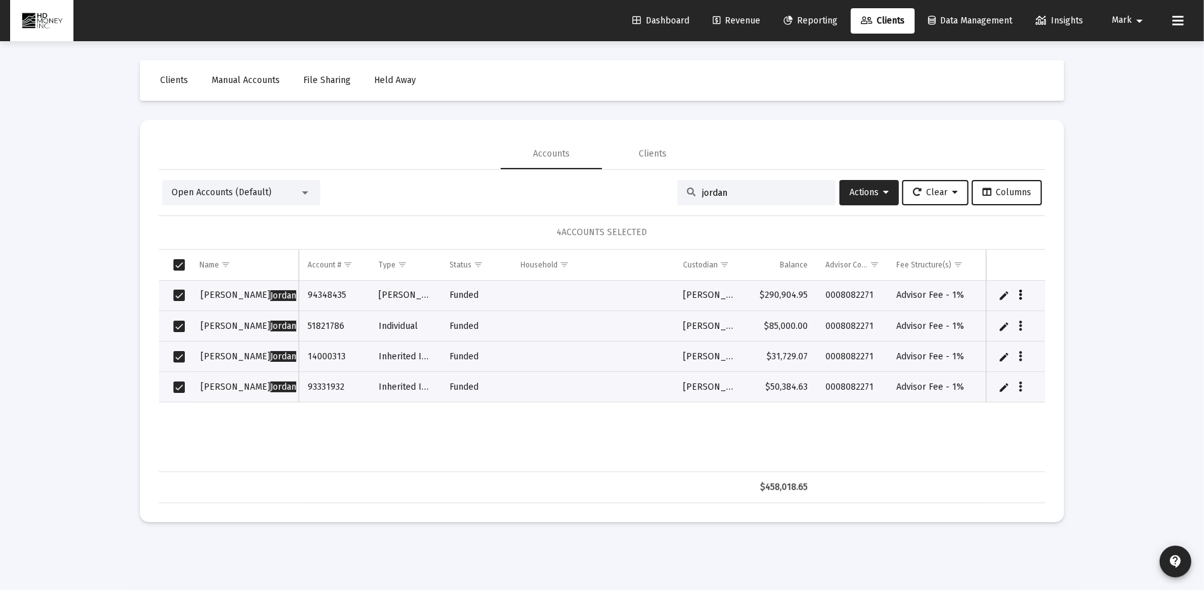
click at [1020, 293] on icon "Data grid" at bounding box center [1022, 295] width 4 height 15
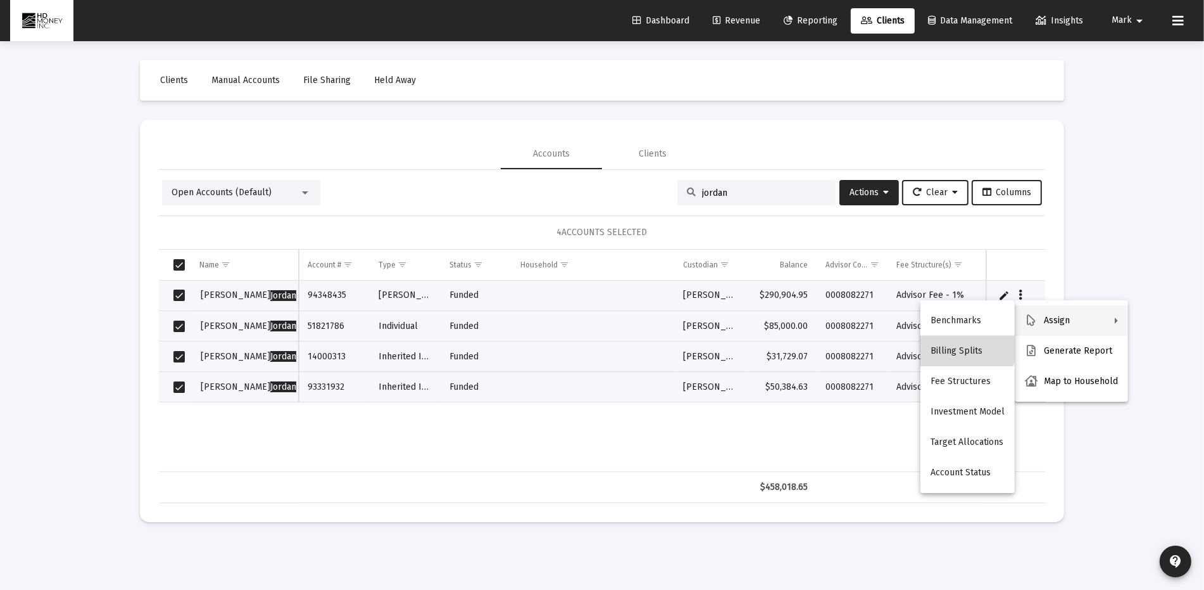
click at [968, 348] on button "Billing Splits" at bounding box center [968, 351] width 94 height 30
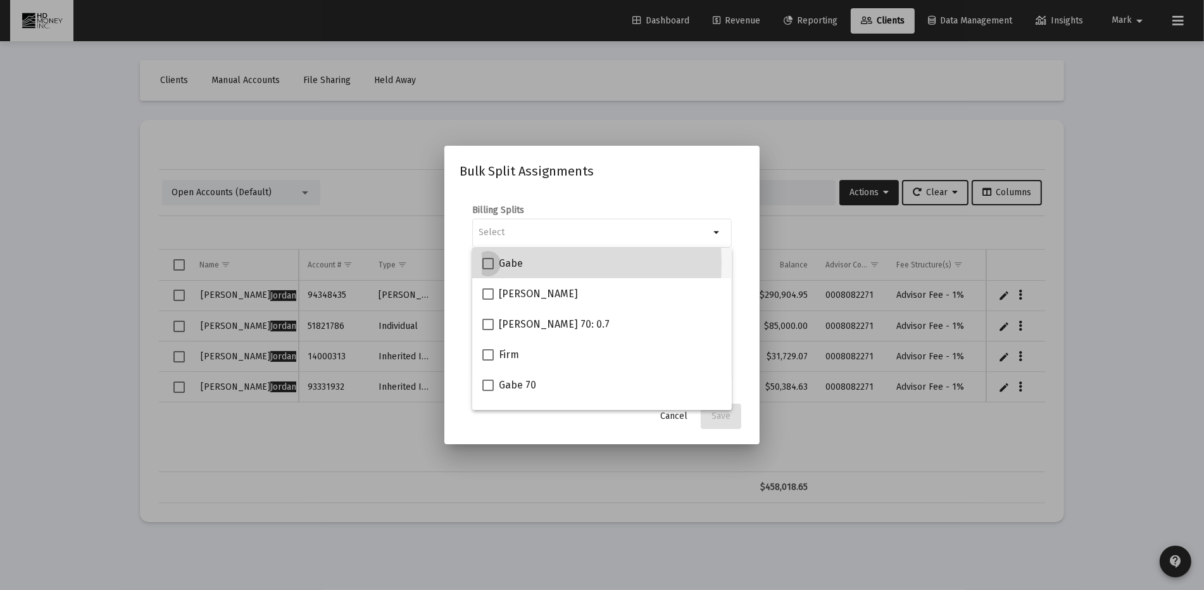
click at [490, 263] on span at bounding box center [488, 263] width 11 height 11
click at [488, 269] on input "Gabe" at bounding box center [488, 269] width 1 height 1
checkbox input "true"
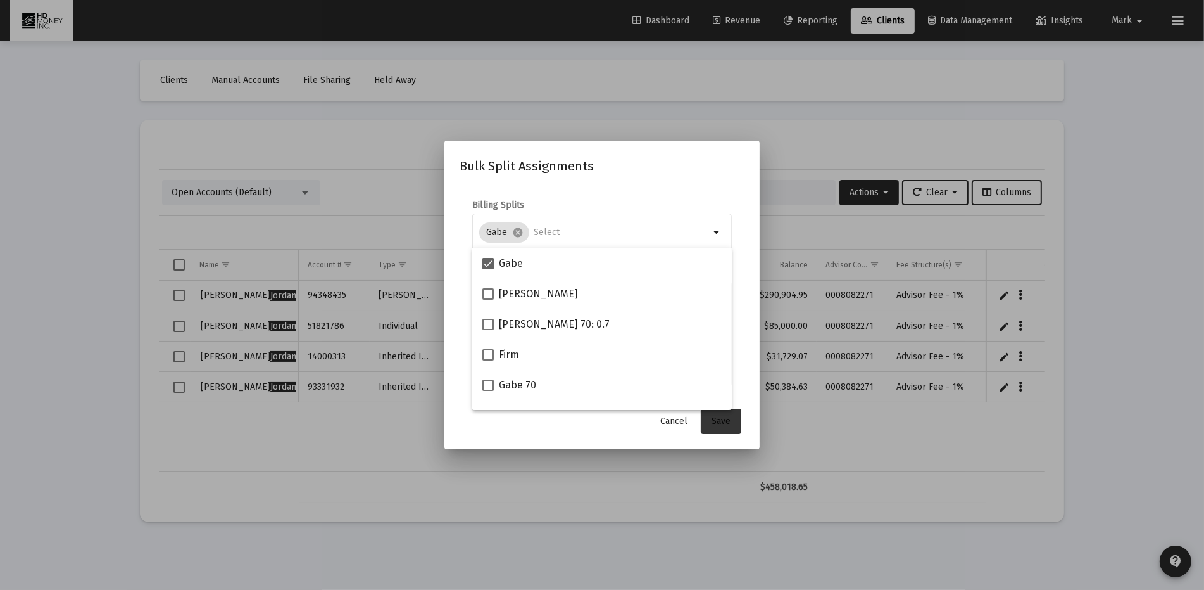
click at [720, 417] on span "Save" at bounding box center [721, 420] width 19 height 11
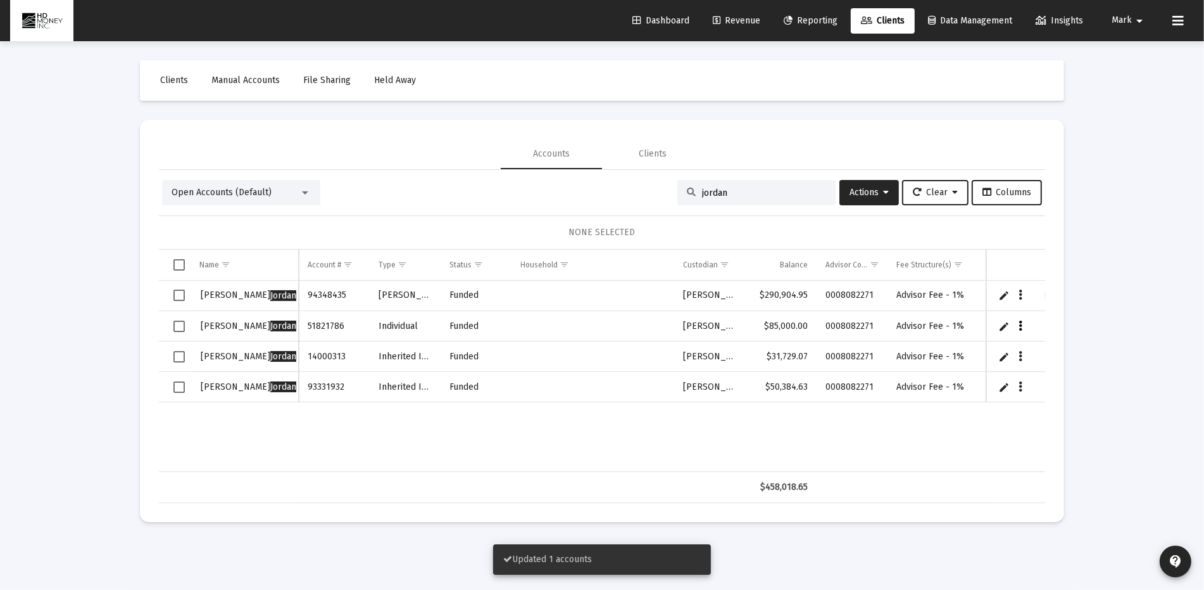
click at [1020, 323] on icon "Data grid" at bounding box center [1022, 326] width 4 height 15
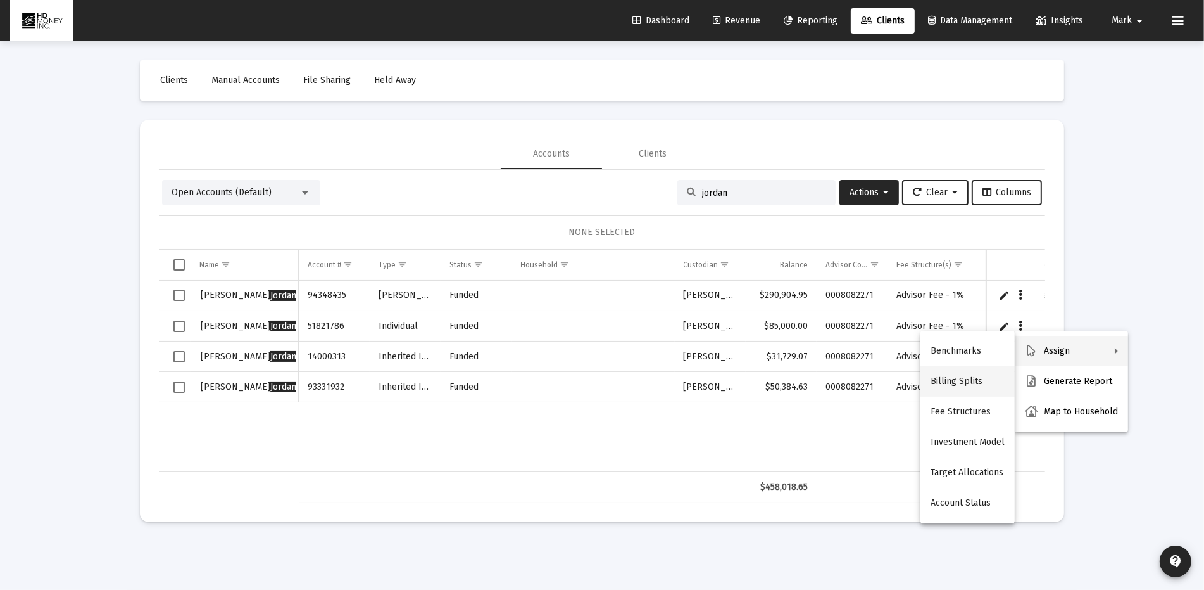
click at [957, 379] on button "Billing Splits" at bounding box center [968, 381] width 94 height 30
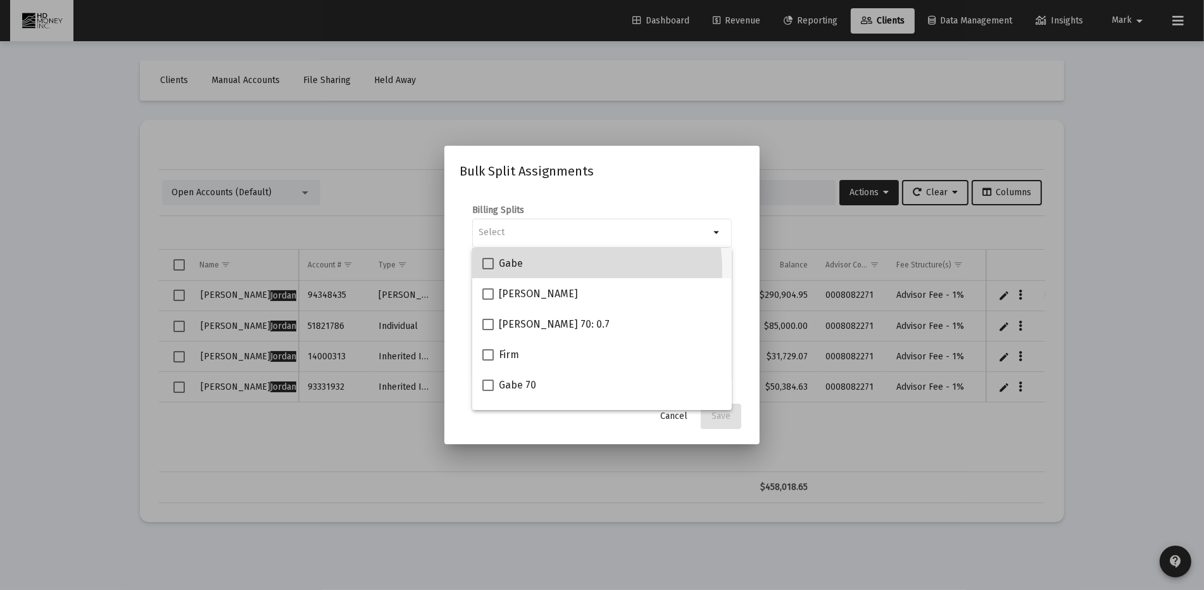
click at [537, 270] on div "Gabe" at bounding box center [602, 263] width 239 height 30
checkbox input "true"
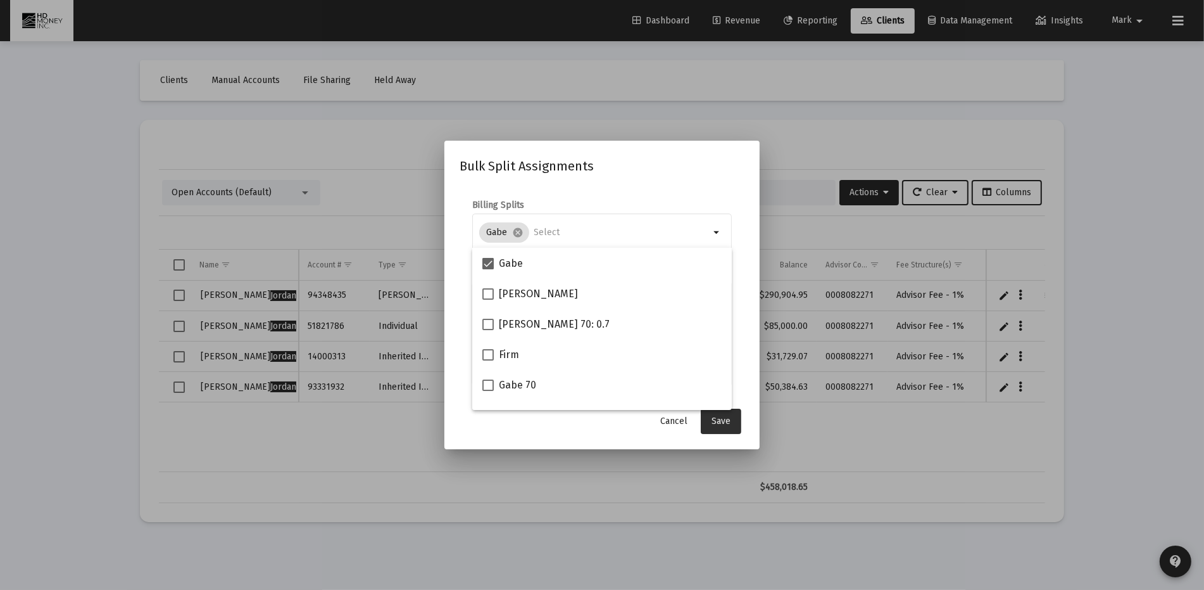
click at [722, 421] on span "Save" at bounding box center [721, 420] width 19 height 11
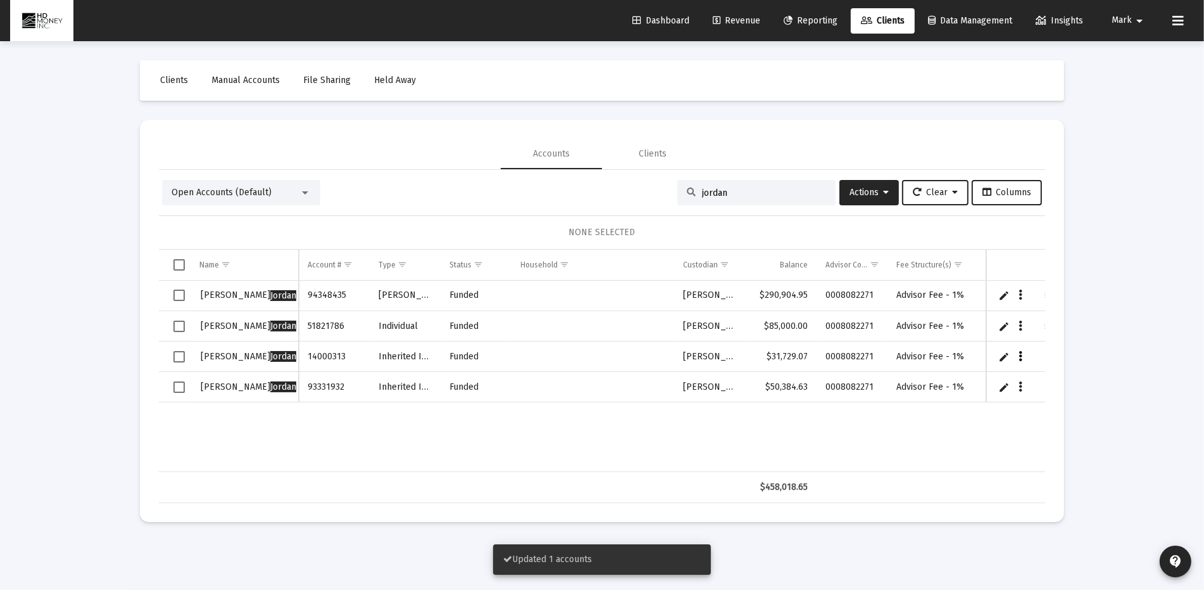
click at [1022, 355] on icon "Data grid" at bounding box center [1022, 356] width 4 height 15
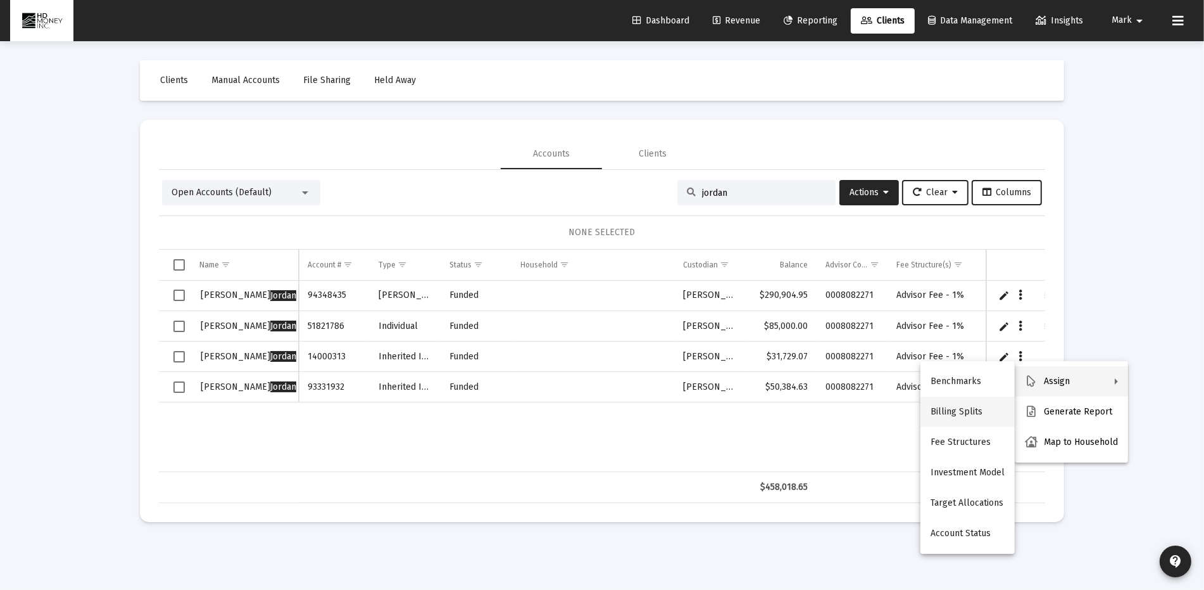
click at [951, 408] on button "Billing Splits" at bounding box center [968, 411] width 94 height 30
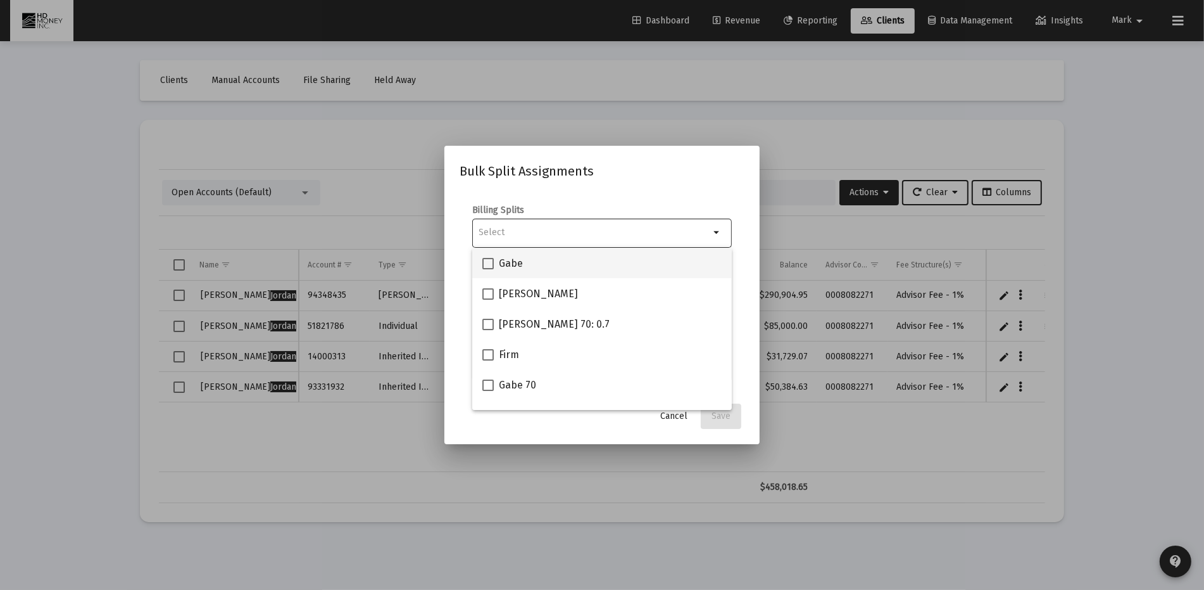
click at [515, 263] on span "Gabe" at bounding box center [511, 263] width 24 height 15
click at [488, 269] on input "Gabe" at bounding box center [488, 269] width 1 height 1
checkbox input "true"
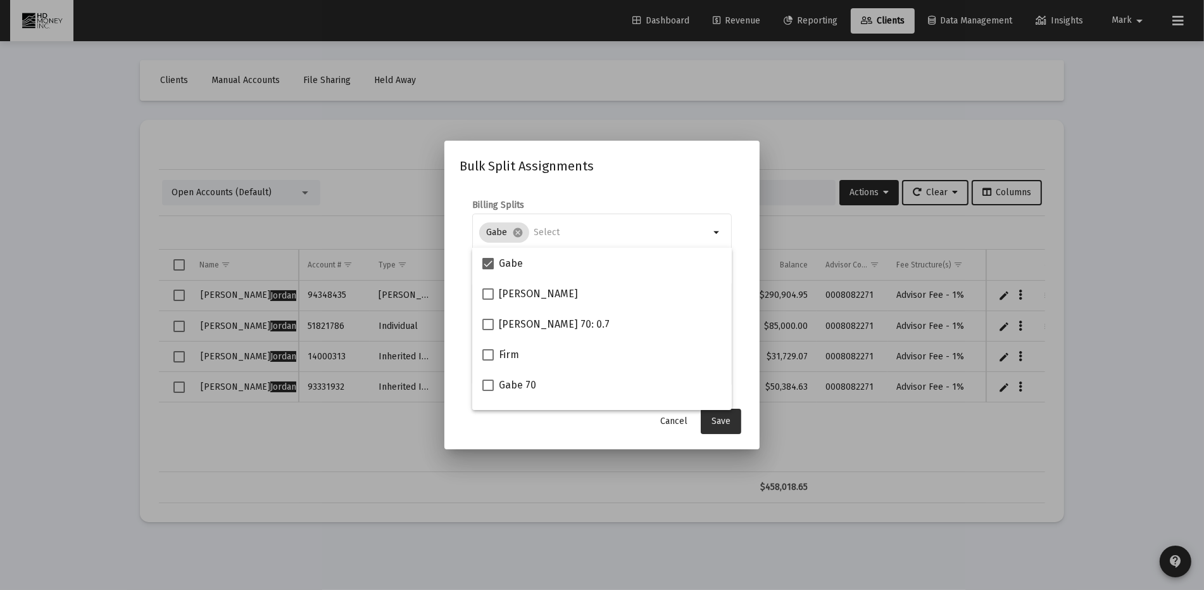
click at [719, 419] on span "Save" at bounding box center [721, 420] width 19 height 11
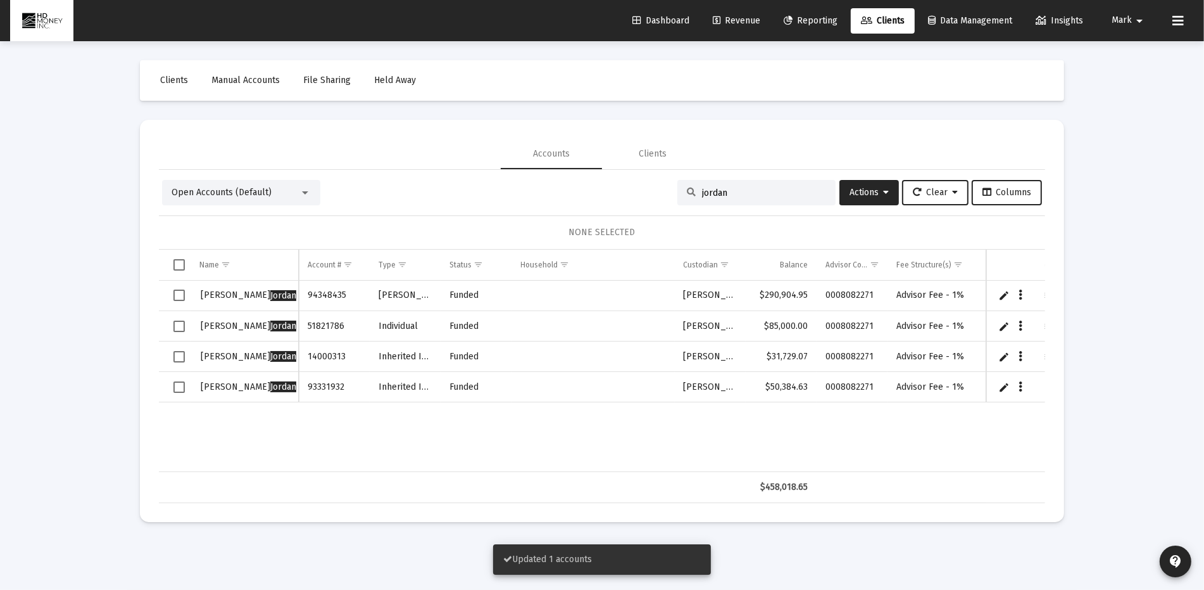
click at [177, 382] on span "Select row" at bounding box center [179, 386] width 11 height 11
click at [1020, 384] on icon "Data grid" at bounding box center [1022, 386] width 4 height 15
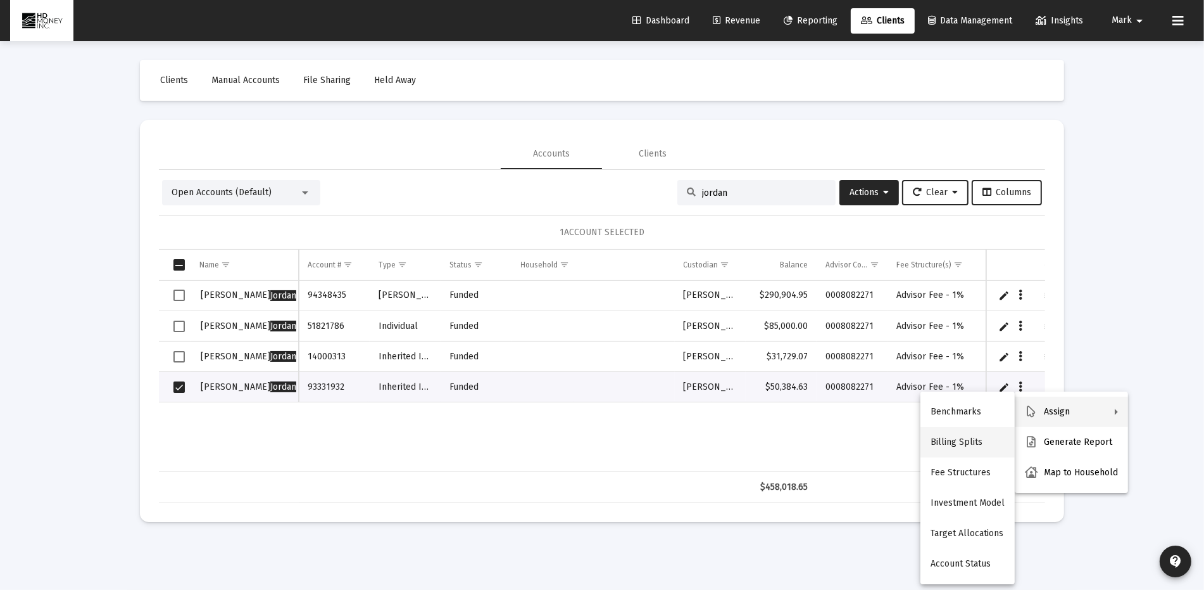
click at [967, 440] on button "Billing Splits" at bounding box center [968, 442] width 94 height 30
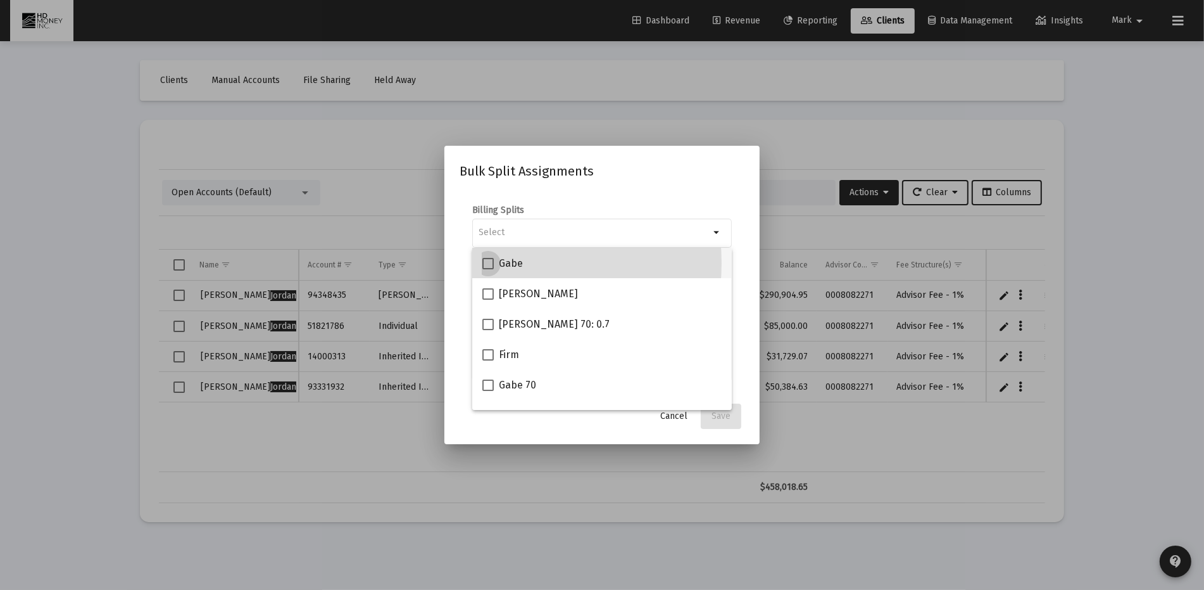
click at [490, 263] on span at bounding box center [488, 263] width 11 height 11
click at [488, 269] on input "Gabe" at bounding box center [488, 269] width 1 height 1
checkbox input "true"
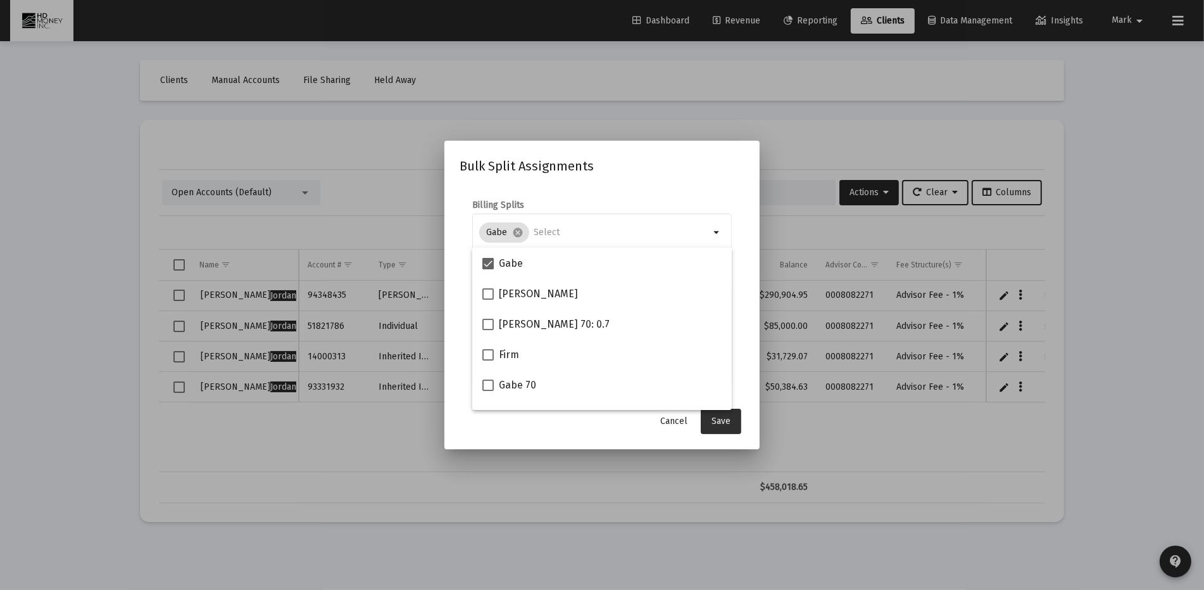
click at [729, 419] on span "Save" at bounding box center [721, 420] width 19 height 11
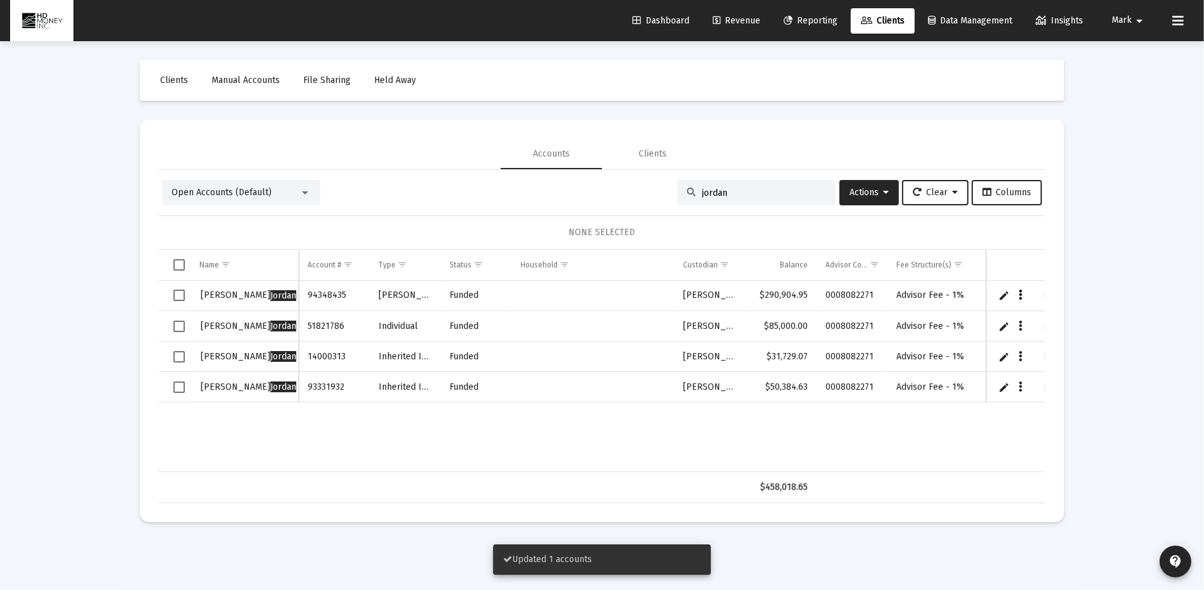
click at [1020, 291] on icon "Data grid" at bounding box center [1022, 295] width 4 height 15
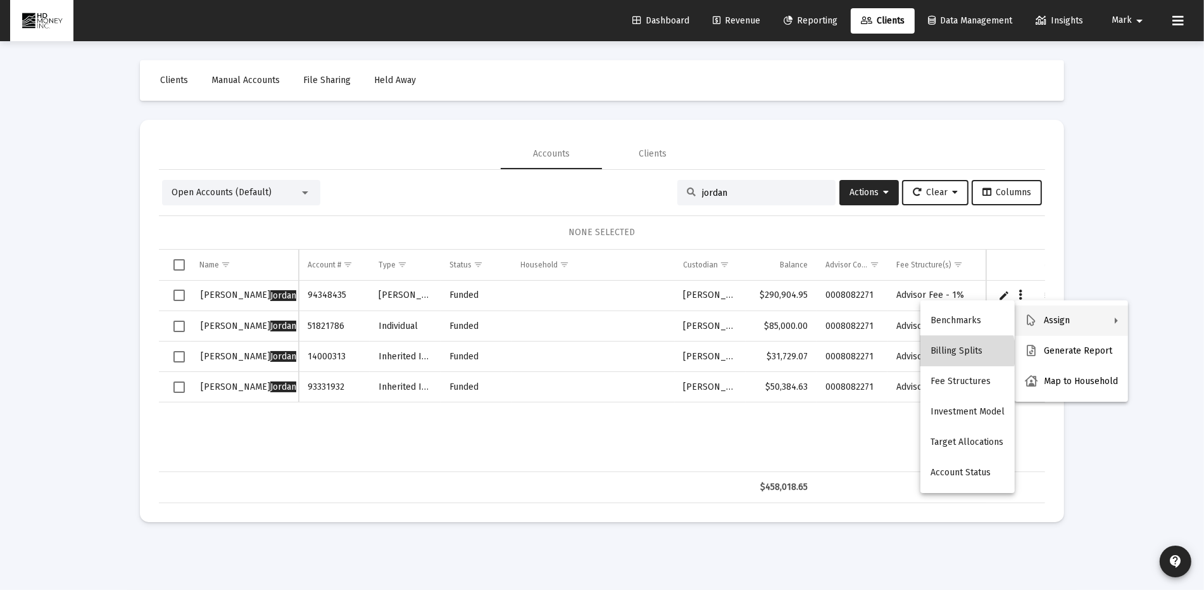
click at [964, 352] on button "Billing Splits" at bounding box center [968, 351] width 94 height 30
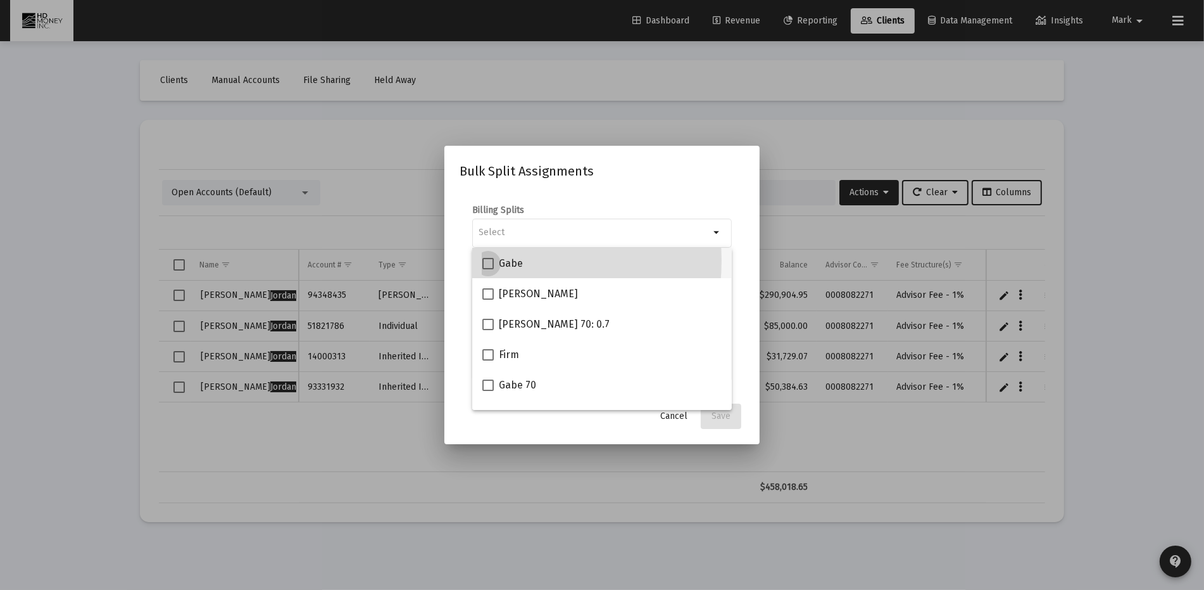
click at [488, 260] on span at bounding box center [488, 263] width 11 height 11
click at [488, 269] on input "Gabe" at bounding box center [488, 269] width 1 height 1
checkbox input "true"
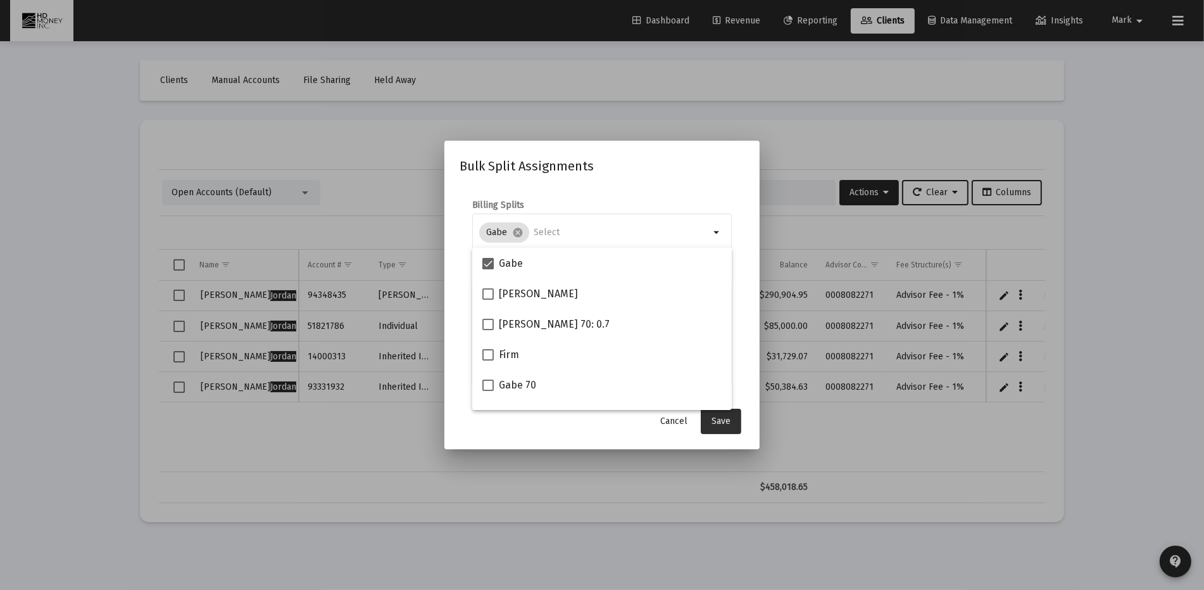
click at [723, 422] on span "Save" at bounding box center [721, 420] width 19 height 11
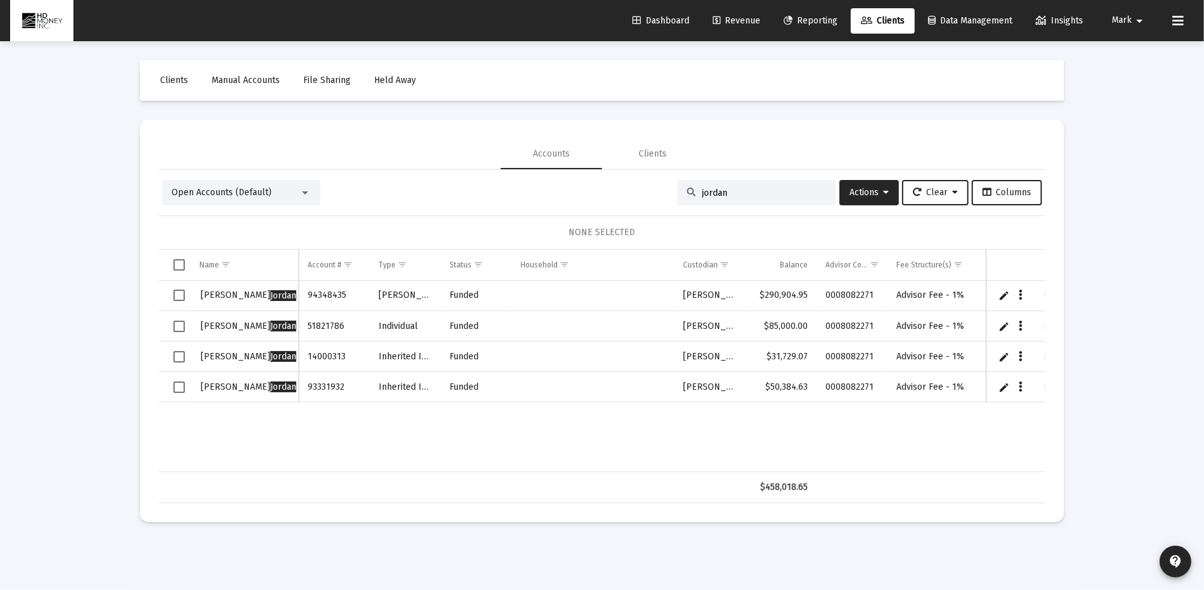
drag, startPoint x: 742, startPoint y: 193, endPoint x: 712, endPoint y: 198, distance: 29.6
click at [712, 198] on div "jordan" at bounding box center [757, 192] width 158 height 25
type input "j"
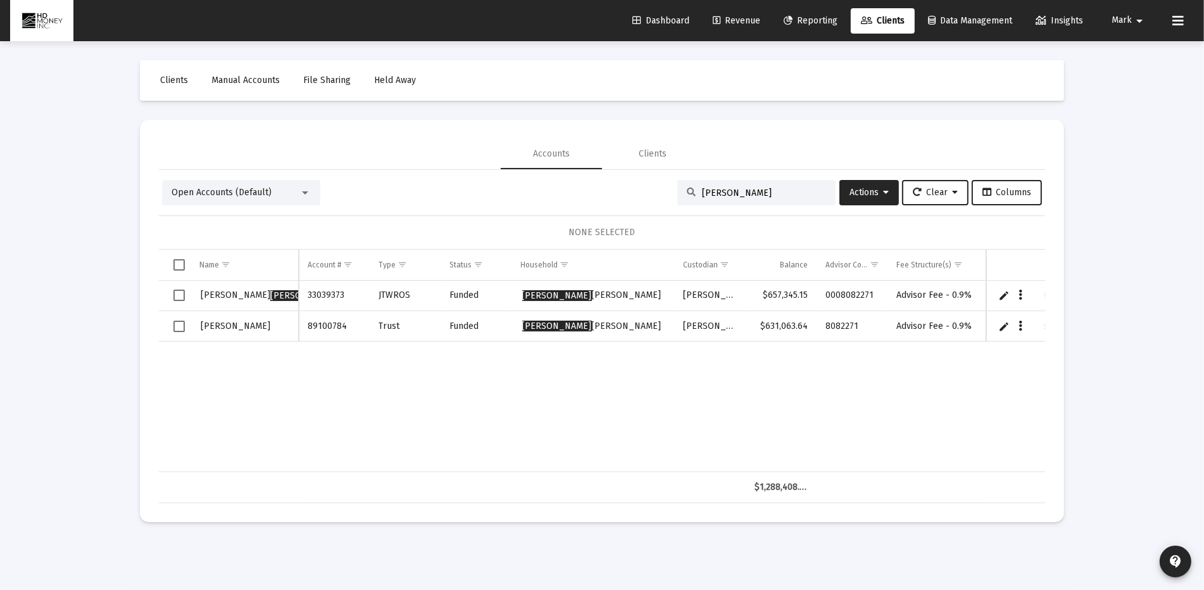
type input "[PERSON_NAME]"
click at [732, 19] on span "Revenue" at bounding box center [736, 20] width 47 height 11
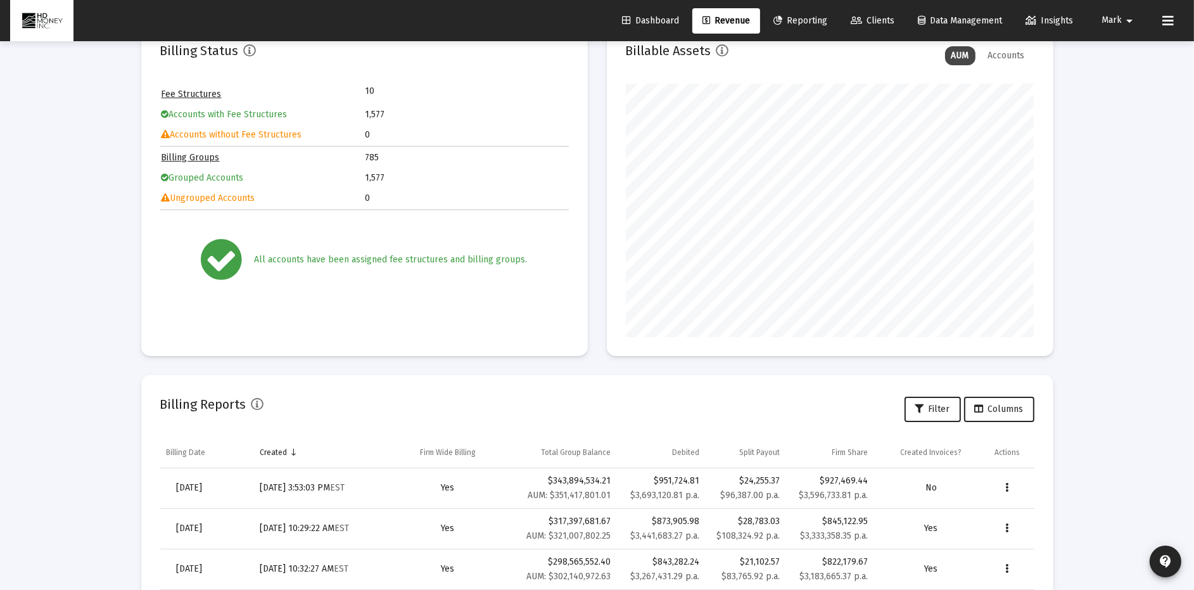
scroll to position [99, 0]
click at [203, 484] on span "[DATE]" at bounding box center [190, 486] width 26 height 11
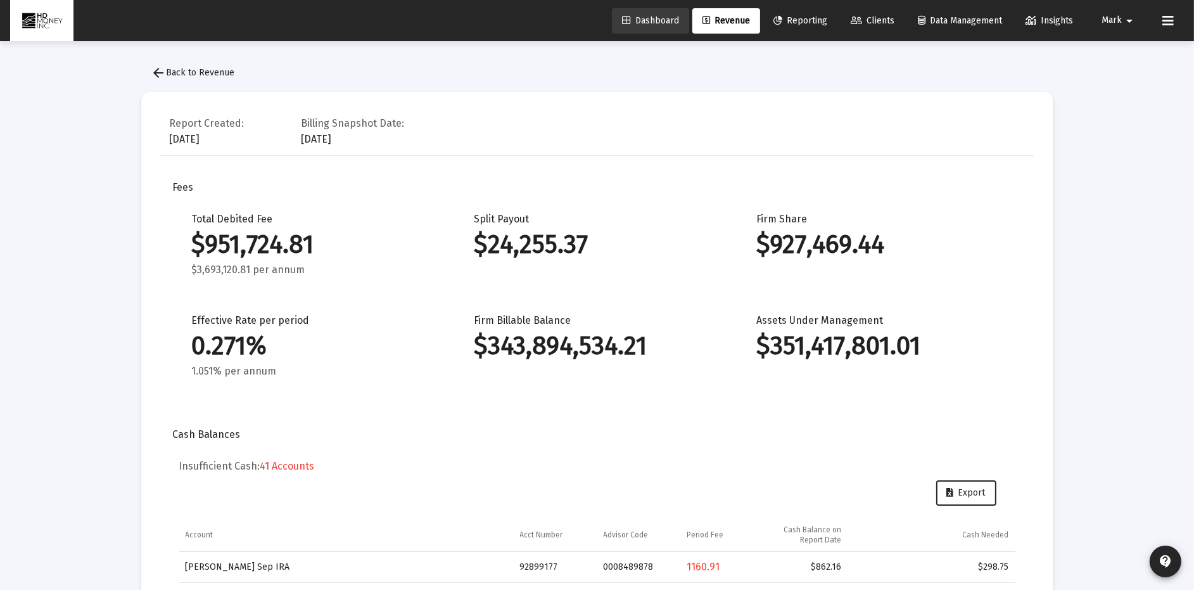
click at [640, 19] on span "Dashboard" at bounding box center [650, 20] width 57 height 11
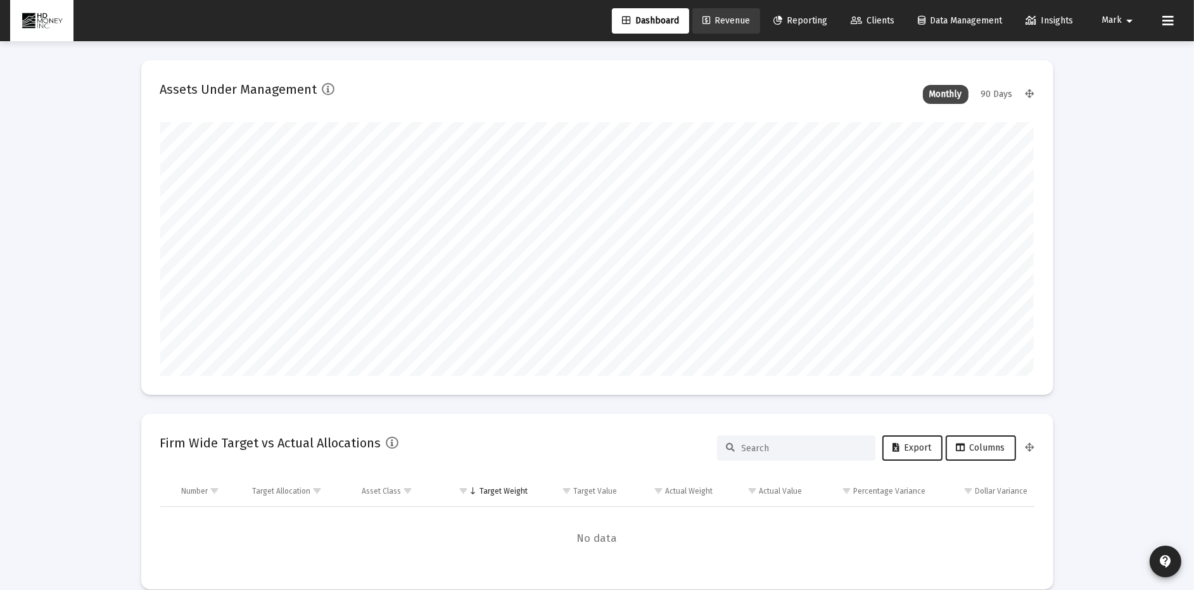
click at [702, 24] on icon at bounding box center [706, 20] width 8 height 9
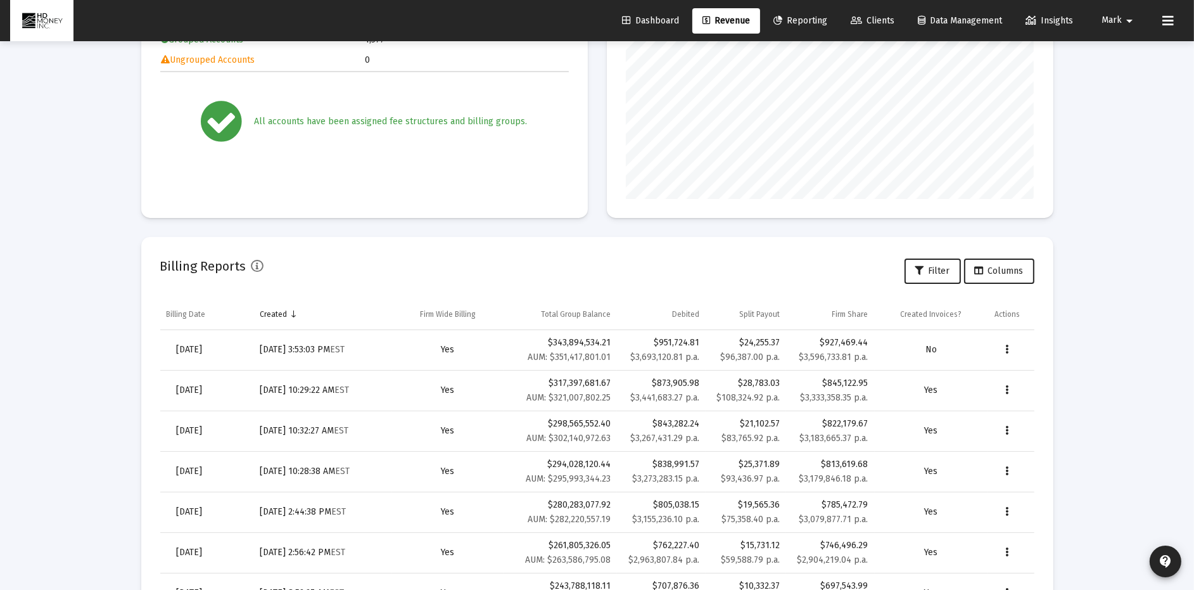
scroll to position [232, 0]
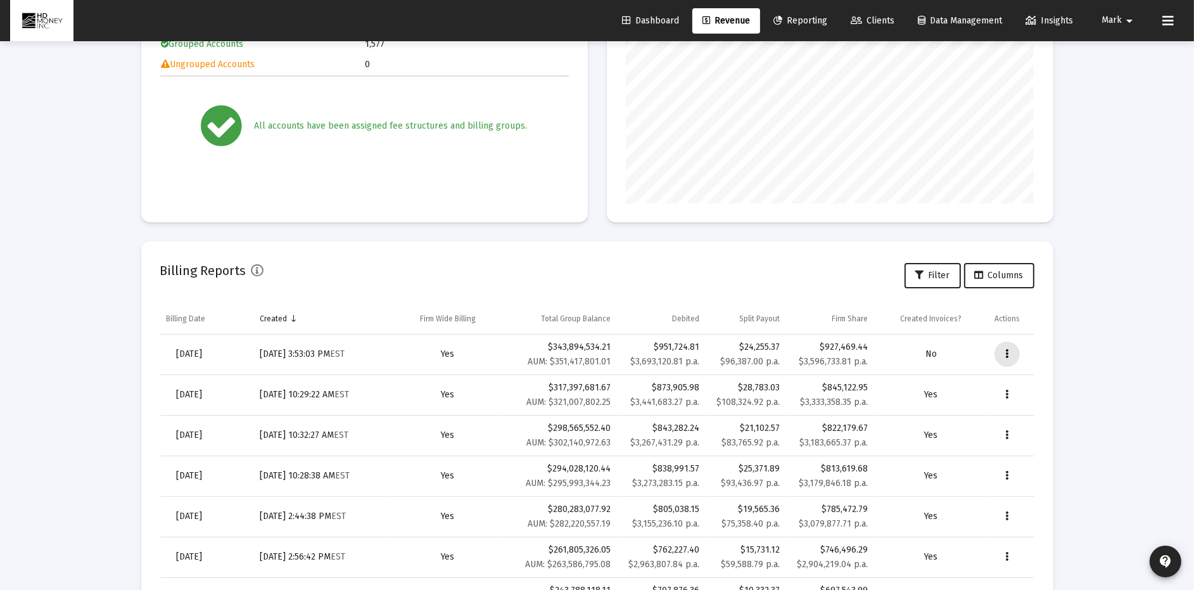
click at [1005, 351] on icon "Data grid" at bounding box center [1006, 353] width 3 height 15
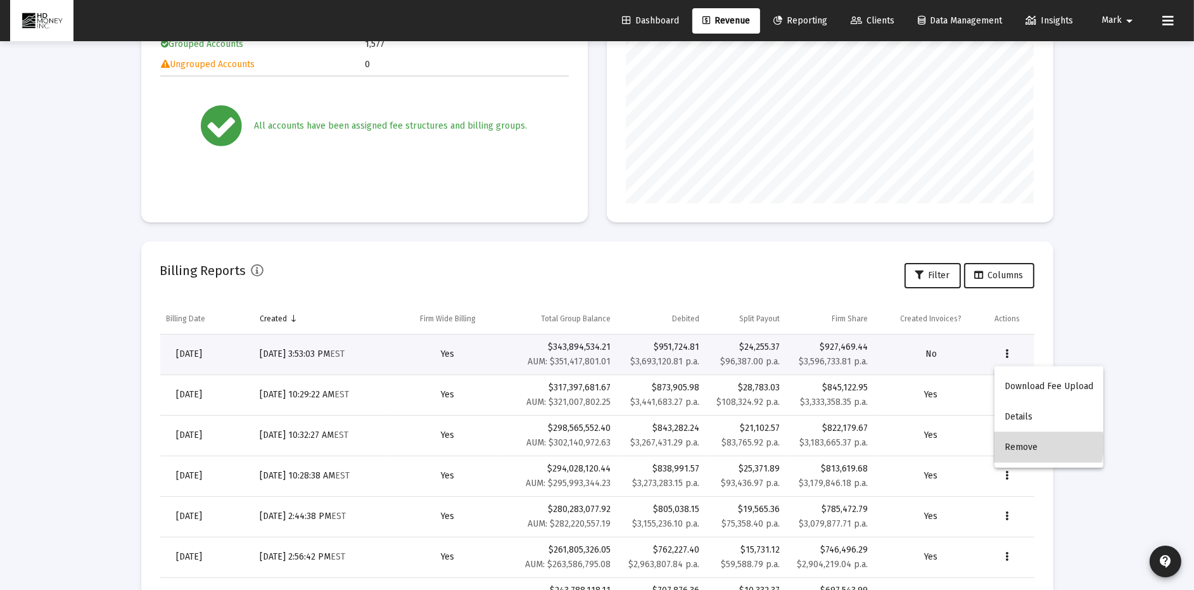
click at [1023, 444] on button "Remove" at bounding box center [1048, 447] width 109 height 30
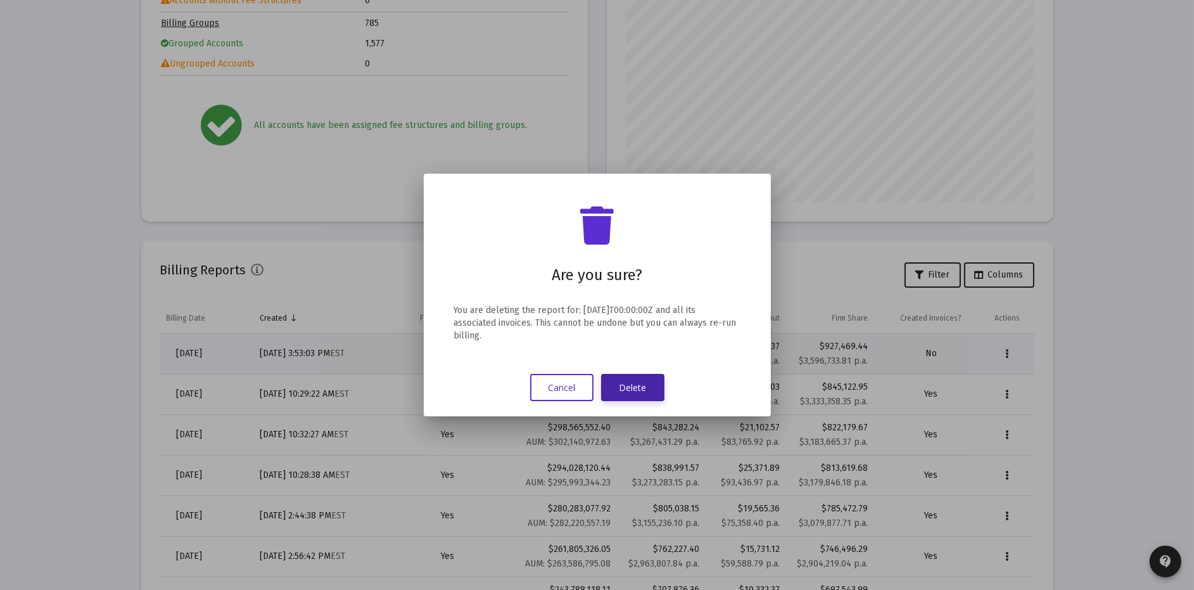
click at [635, 383] on button "Delete" at bounding box center [632, 387] width 63 height 27
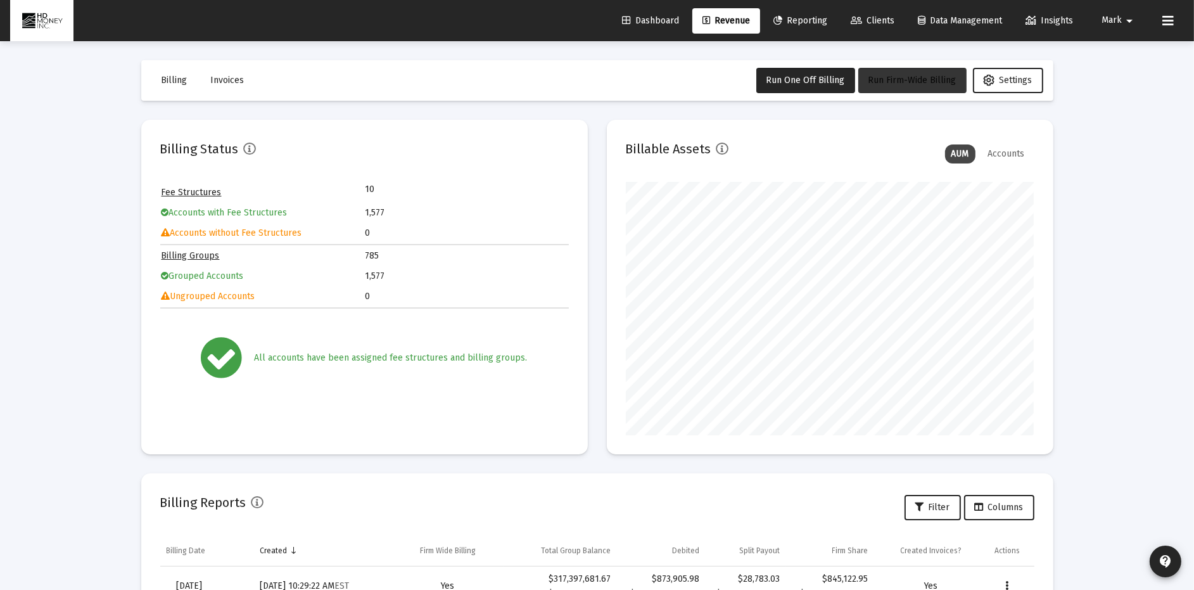
click at [917, 79] on span "Run Firm-Wide Billing" at bounding box center [912, 80] width 88 height 11
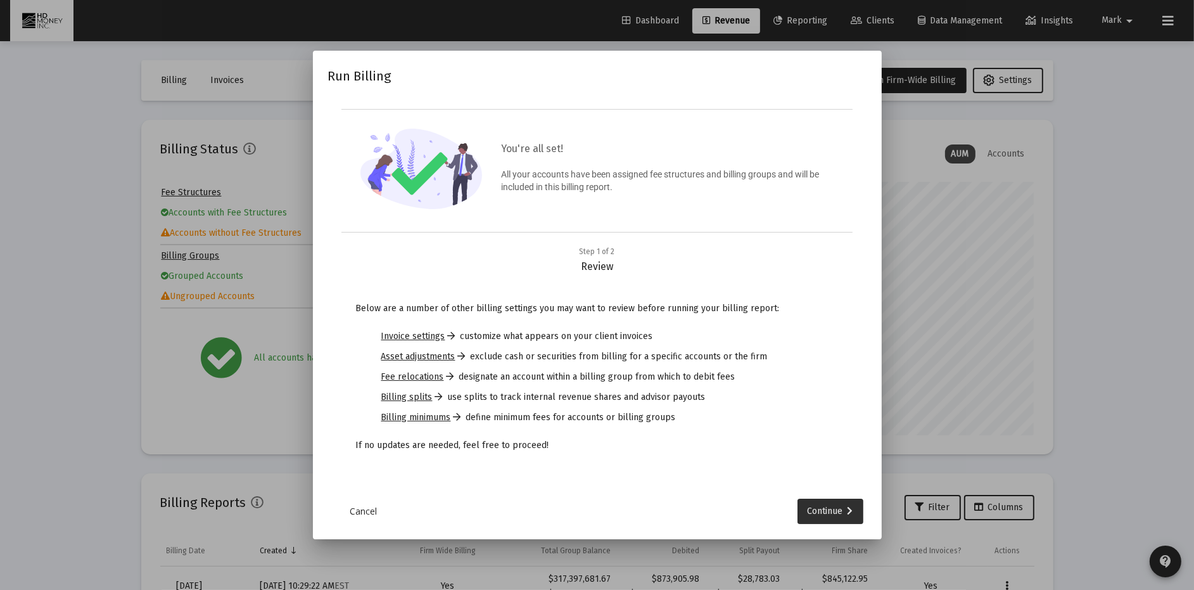
click at [825, 511] on div "Continue" at bounding box center [830, 510] width 46 height 25
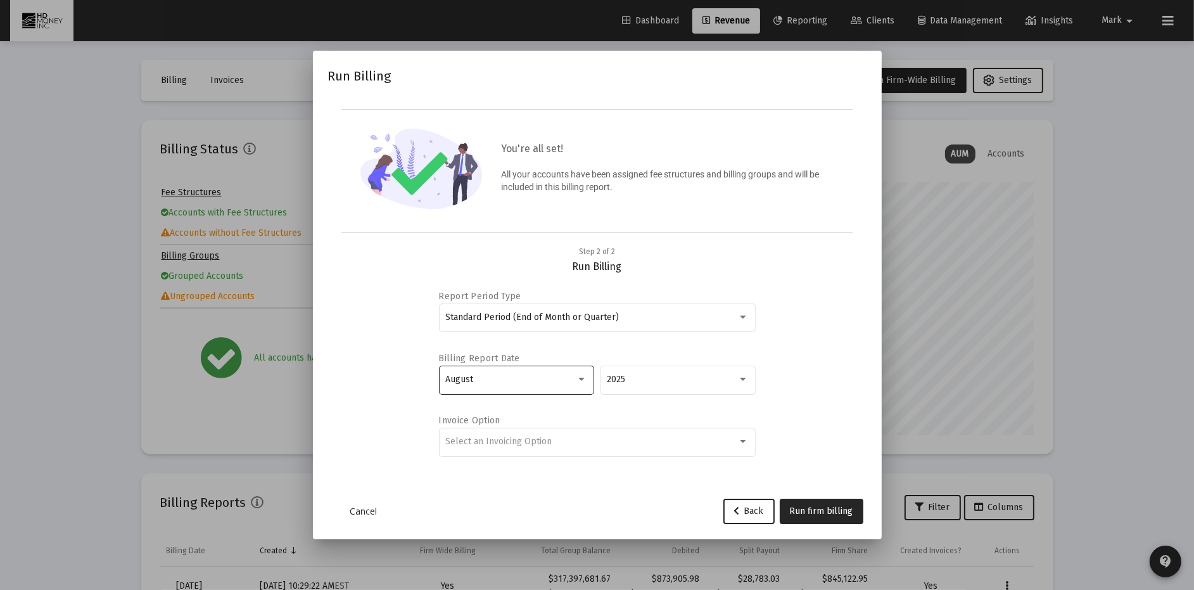
click at [576, 375] on div "August" at bounding box center [516, 379] width 142 height 10
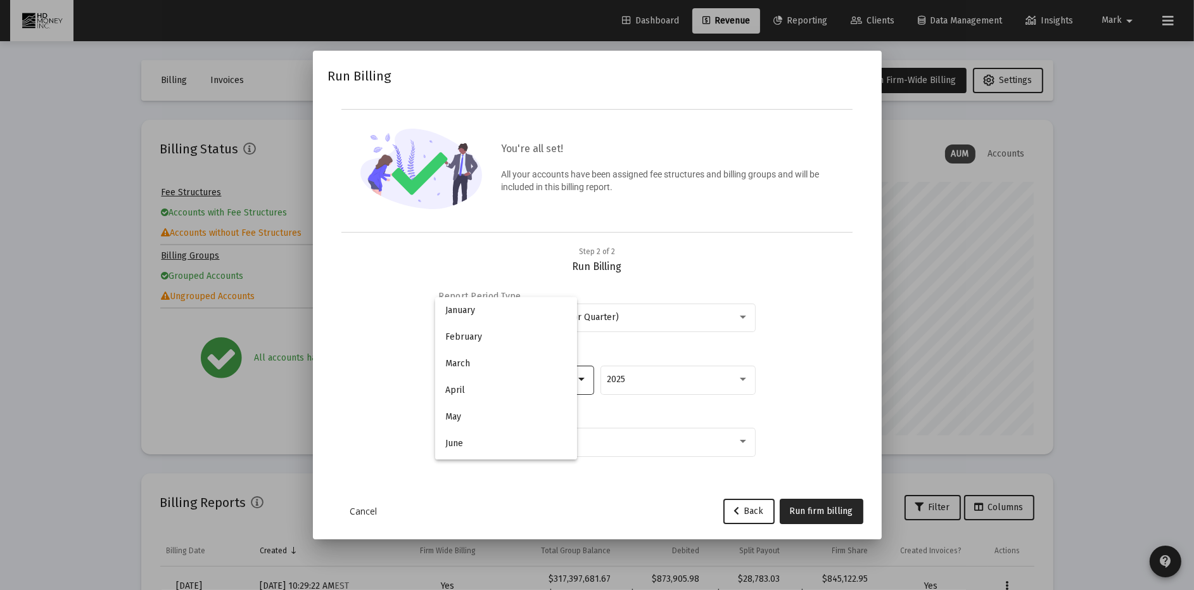
scroll to position [118, 0]
click at [522, 395] on span "September" at bounding box center [516, 405] width 142 height 27
click at [828, 505] on span "Run firm billing" at bounding box center [821, 510] width 63 height 11
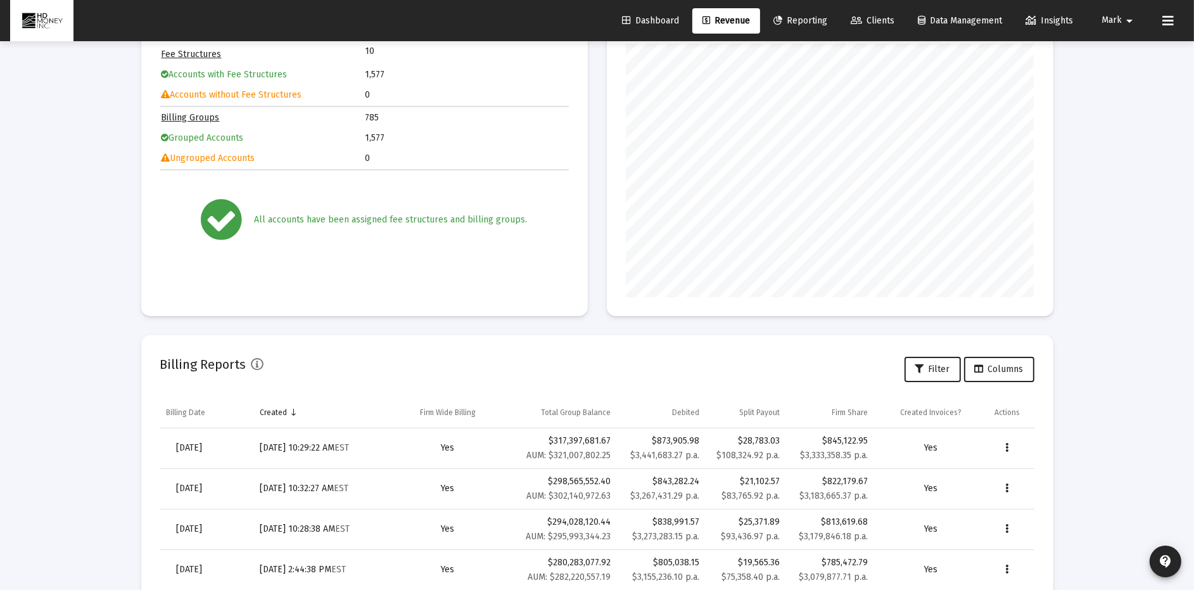
scroll to position [137, 0]
click at [648, 20] on span "Dashboard" at bounding box center [650, 20] width 57 height 11
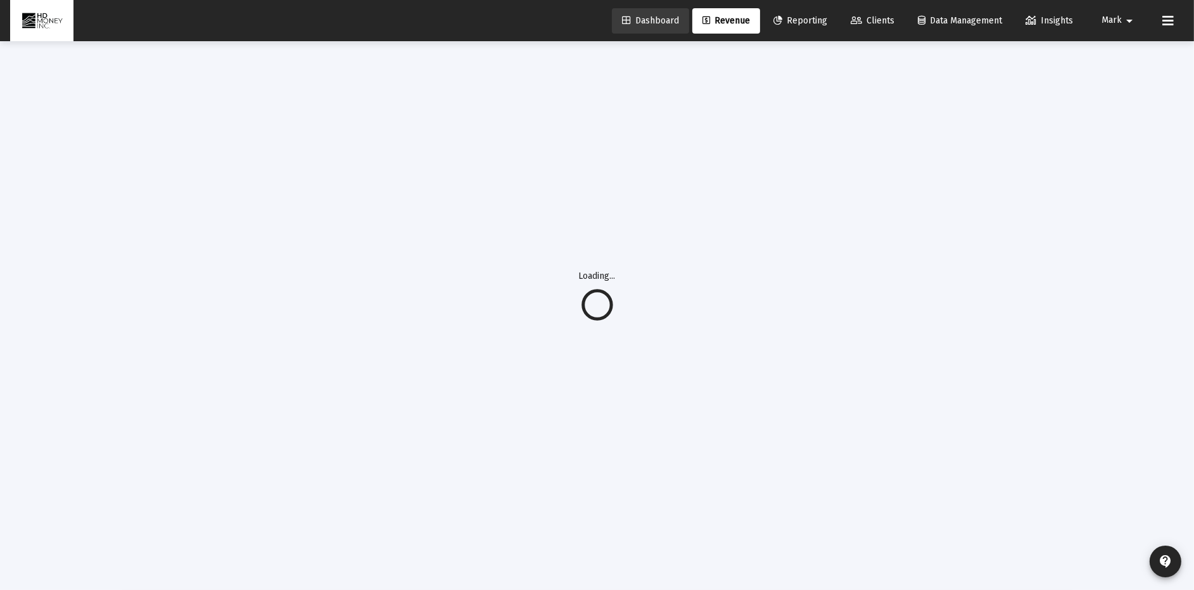
scroll to position [41, 0]
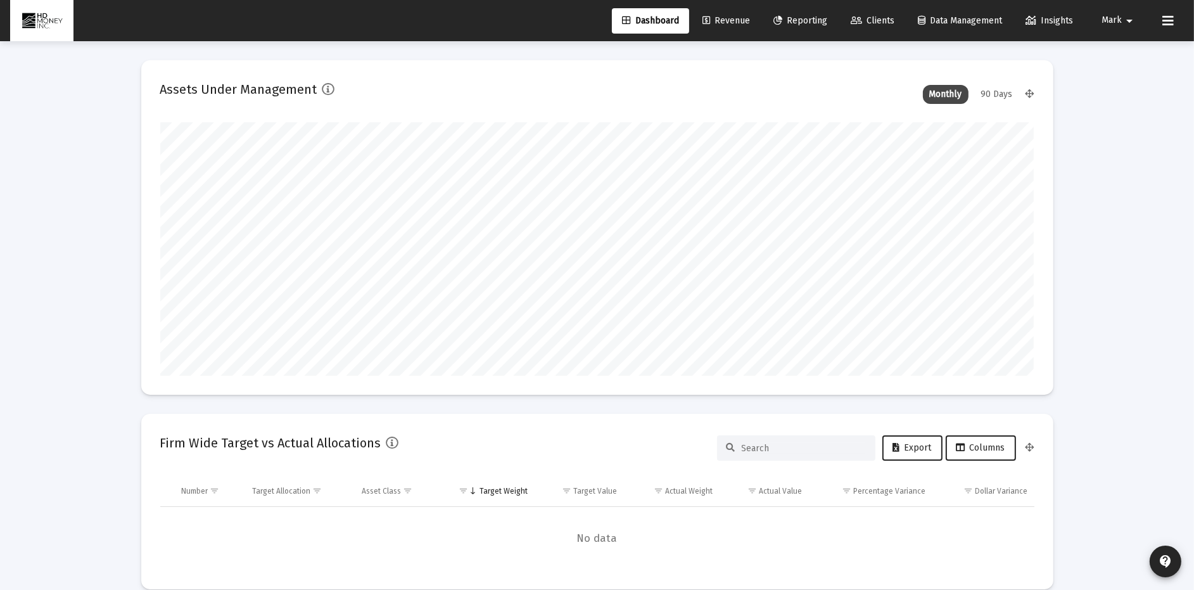
click at [724, 16] on span "Revenue" at bounding box center [725, 20] width 47 height 11
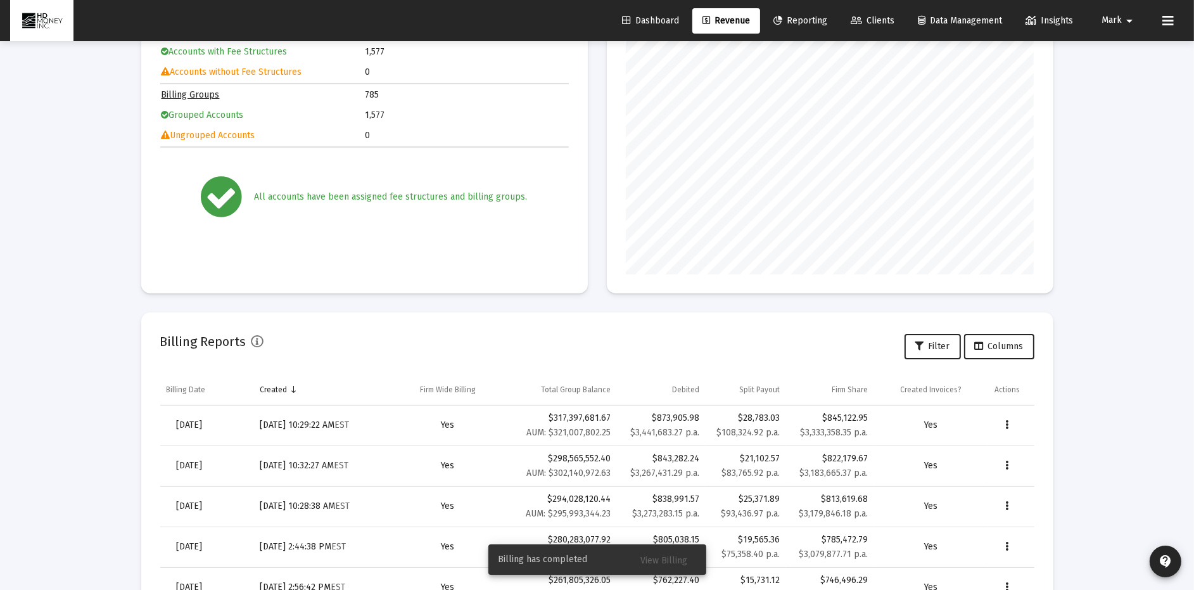
scroll to position [57, 0]
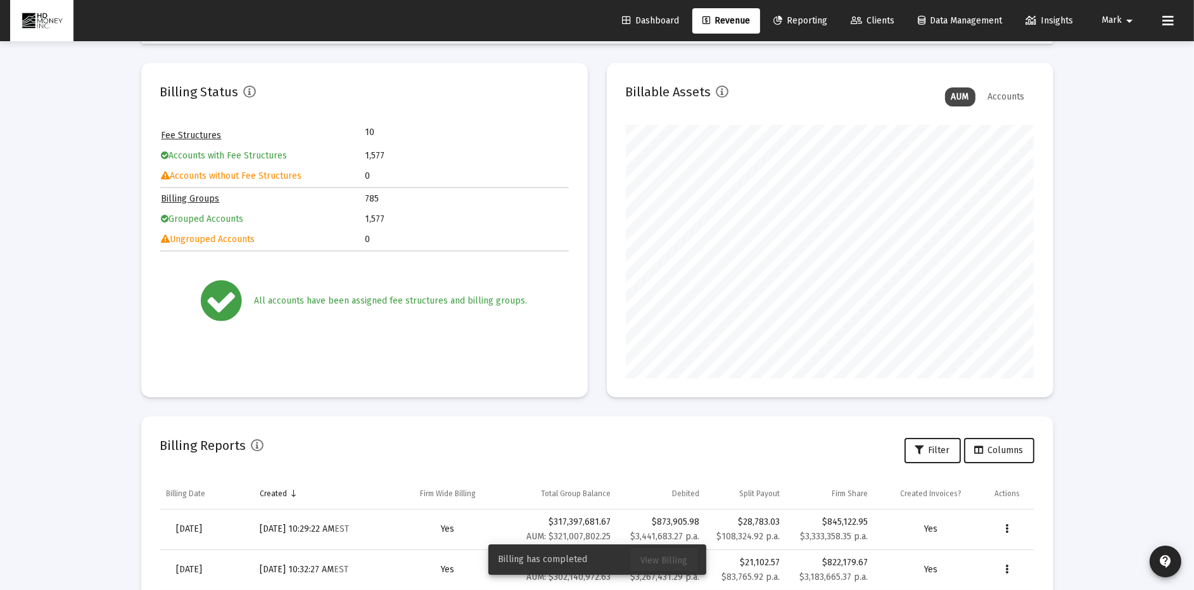
click at [666, 560] on span "View Billing" at bounding box center [664, 560] width 47 height 11
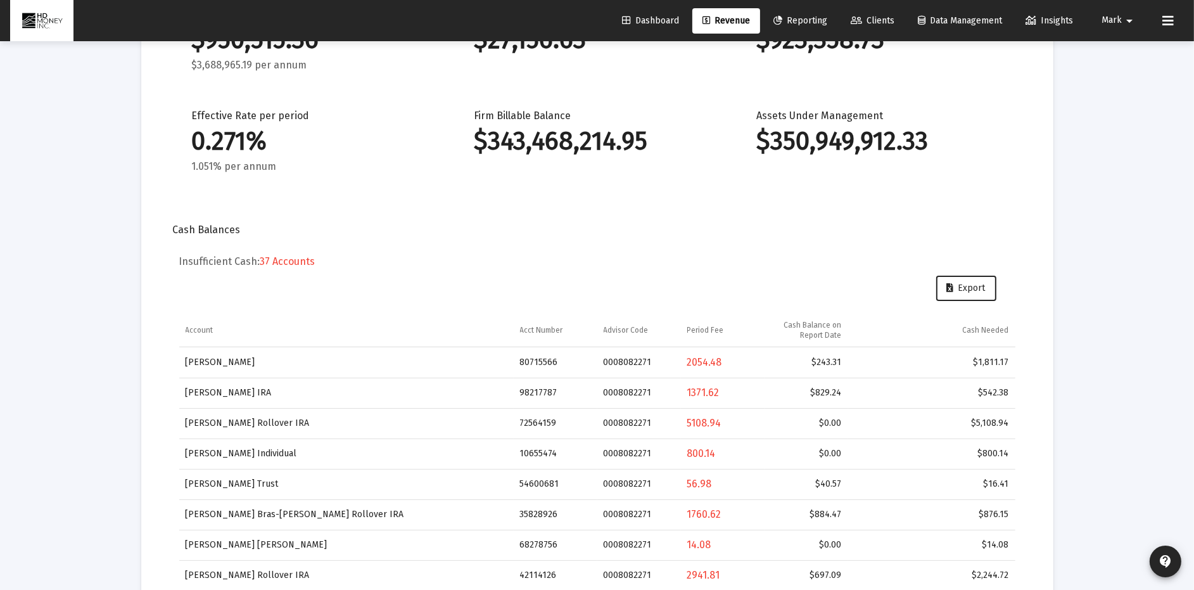
scroll to position [278, 0]
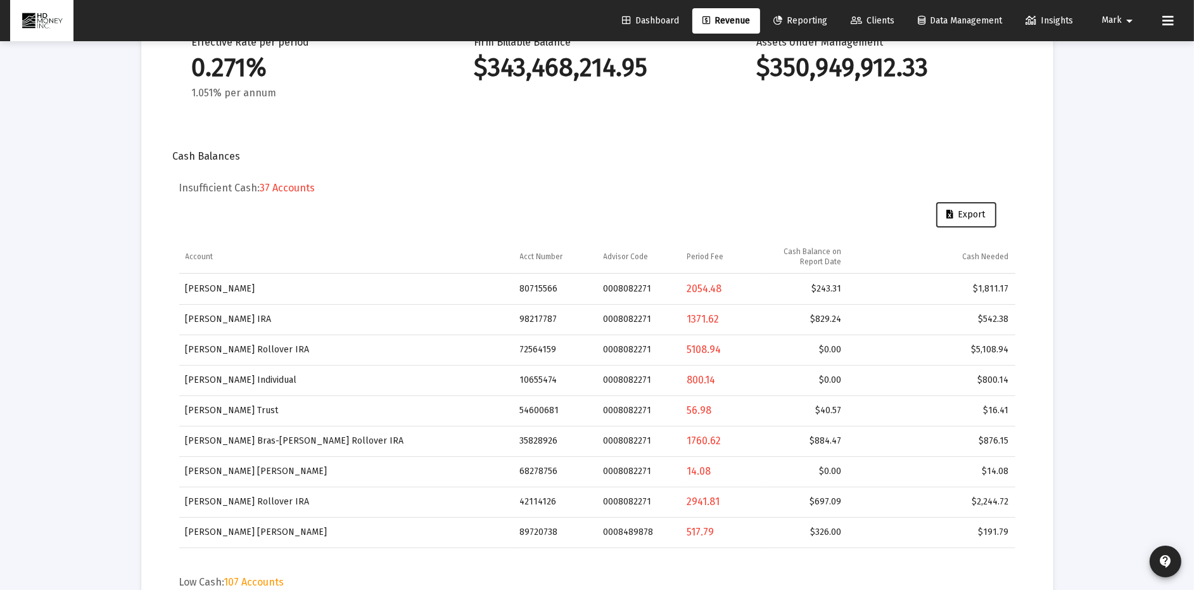
click at [971, 209] on span "Export" at bounding box center [966, 214] width 39 height 11
